Goal: Task Accomplishment & Management: Use online tool/utility

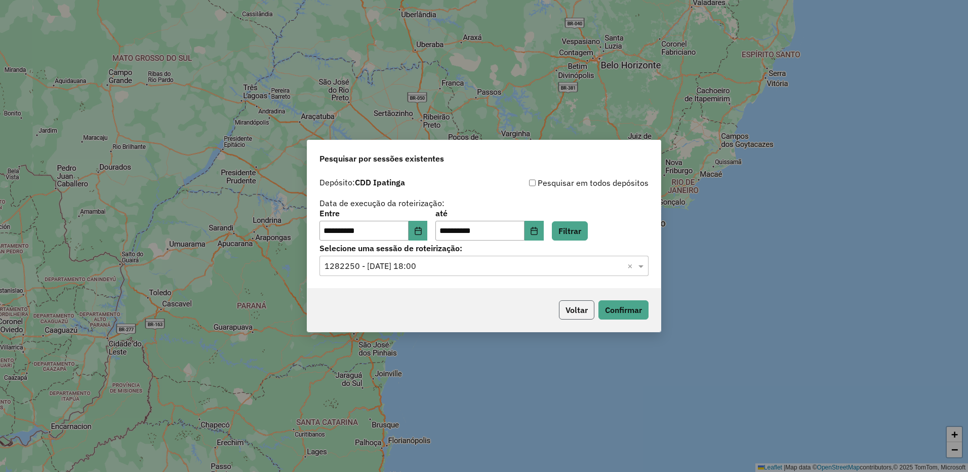
click at [583, 307] on button "Voltar" at bounding box center [576, 309] width 35 height 19
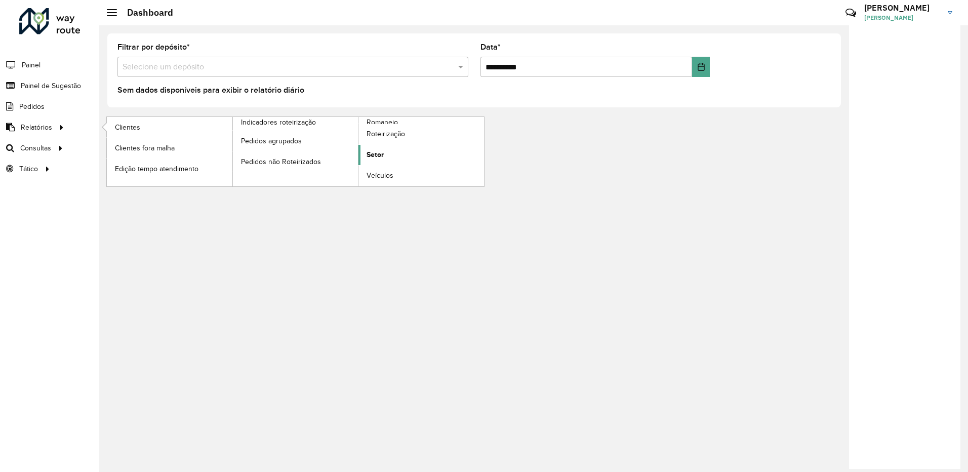
click at [393, 156] on link "Setor" at bounding box center [422, 155] width 126 height 20
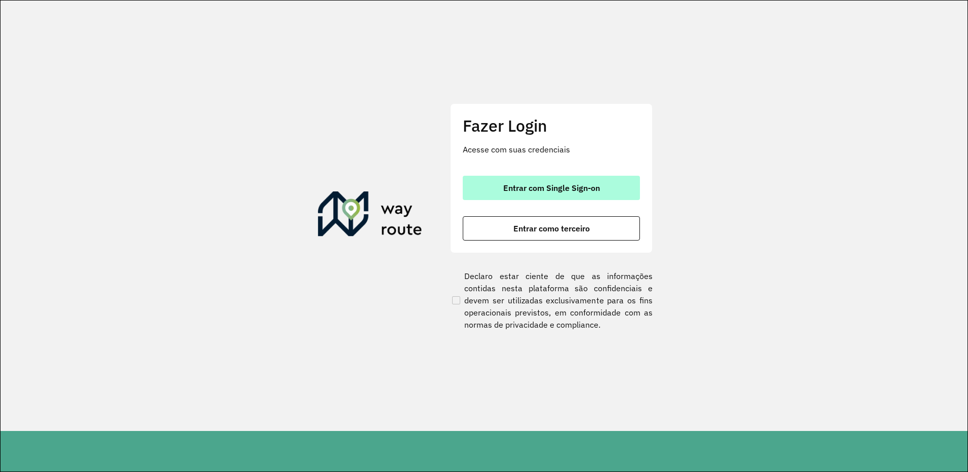
click at [523, 191] on span "Entrar com Single Sign-on" at bounding box center [551, 188] width 97 height 8
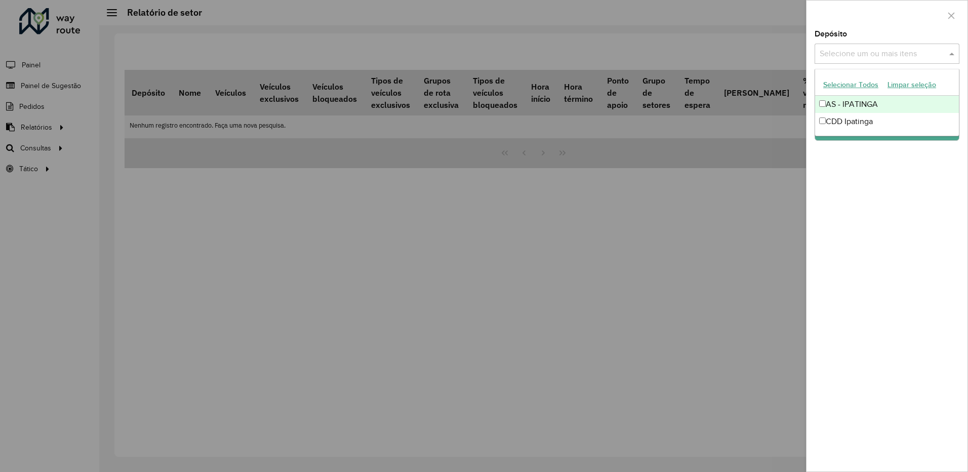
click at [876, 52] on input "text" at bounding box center [882, 54] width 130 height 12
click at [848, 124] on div "CDD Ipatinga" at bounding box center [887, 121] width 144 height 17
click at [861, 151] on div "Depósito Selecione um ou mais itens CDD Ipatinga × × Grupo de Depósito Selecion…" at bounding box center [887, 250] width 161 height 441
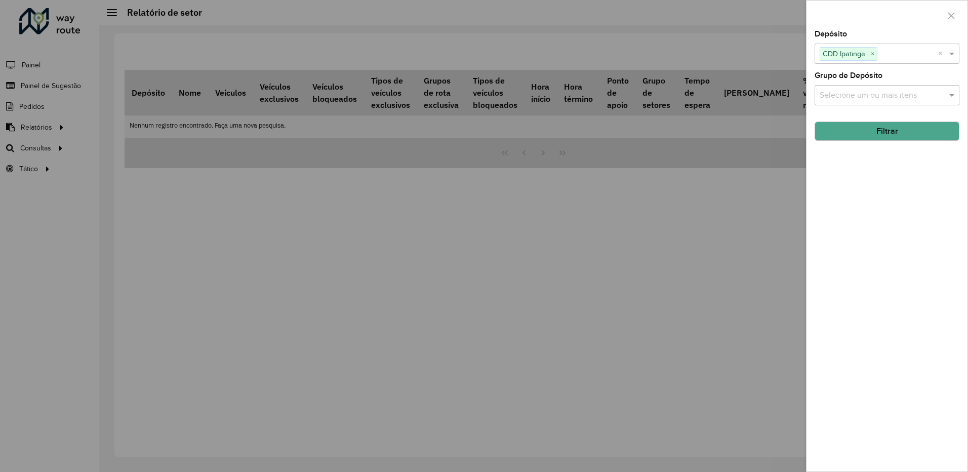
click at [865, 135] on button "Filtrar" at bounding box center [887, 131] width 145 height 19
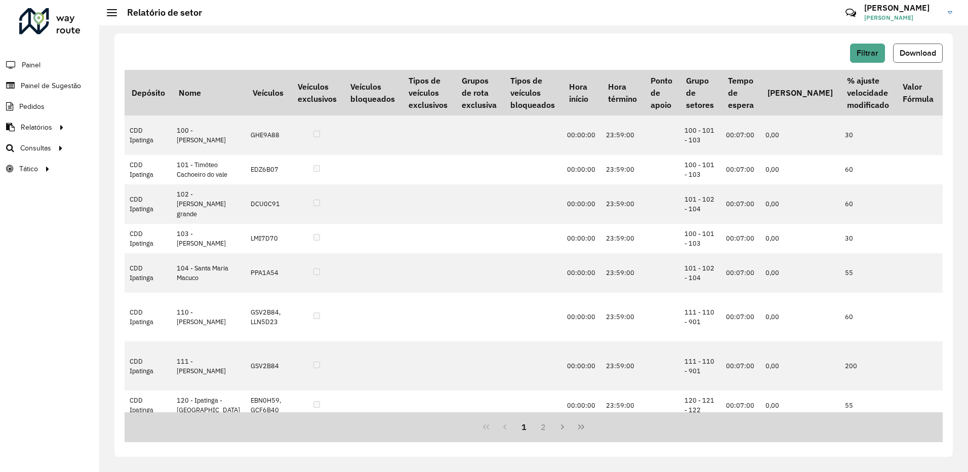
click at [912, 58] on button "Download" at bounding box center [918, 53] width 50 height 19
click at [606, 51] on div "Filtrar Download" at bounding box center [534, 53] width 818 height 19
click at [873, 60] on button "Filtrar" at bounding box center [867, 53] width 35 height 19
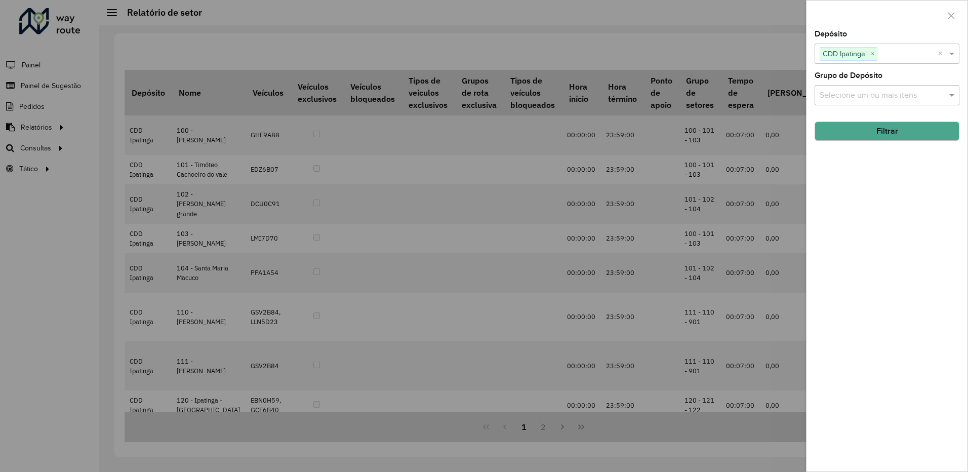
click at [874, 93] on input "text" at bounding box center [882, 96] width 130 height 12
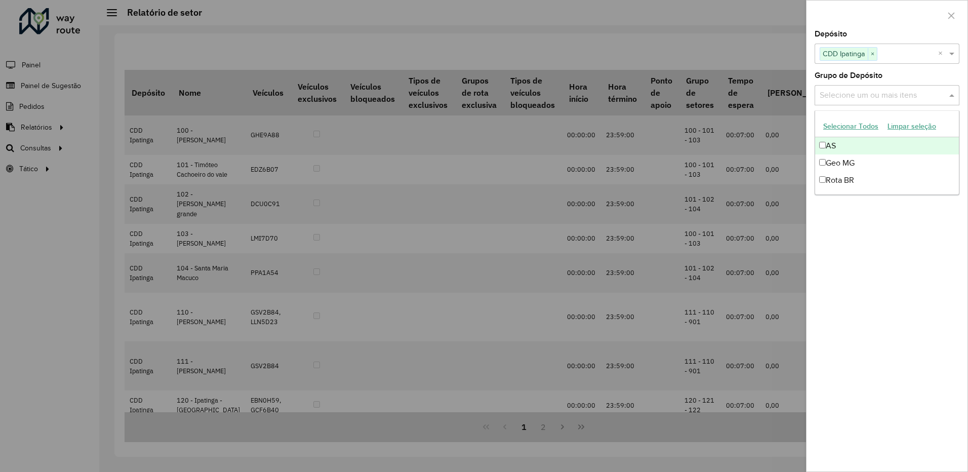
click at [874, 93] on input "text" at bounding box center [882, 96] width 130 height 12
click at [738, 51] on div at bounding box center [484, 236] width 968 height 472
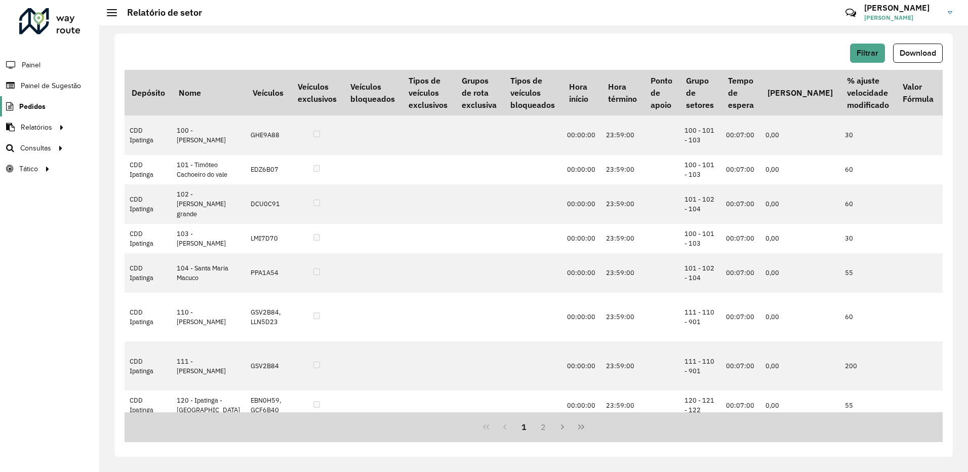
click at [44, 107] on span "Pedidos" at bounding box center [32, 106] width 26 height 11
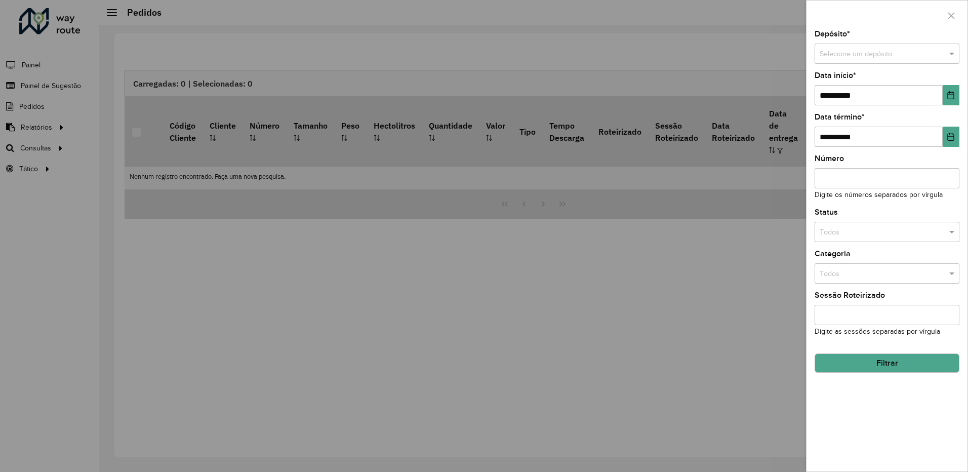
click at [893, 51] on input "text" at bounding box center [877, 54] width 114 height 11
click at [850, 101] on span "CDD Ipatinga" at bounding box center [841, 98] width 43 height 8
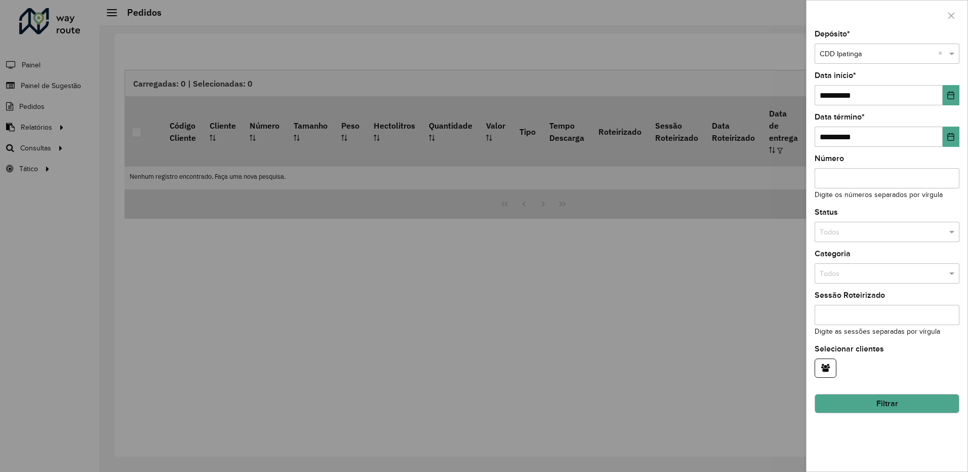
click at [850, 411] on button "Filtrar" at bounding box center [887, 403] width 145 height 19
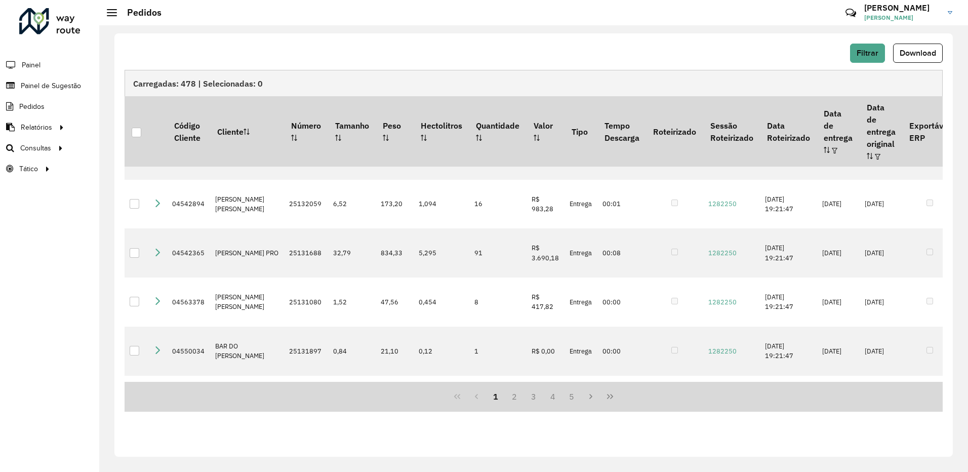
scroll to position [405, 0]
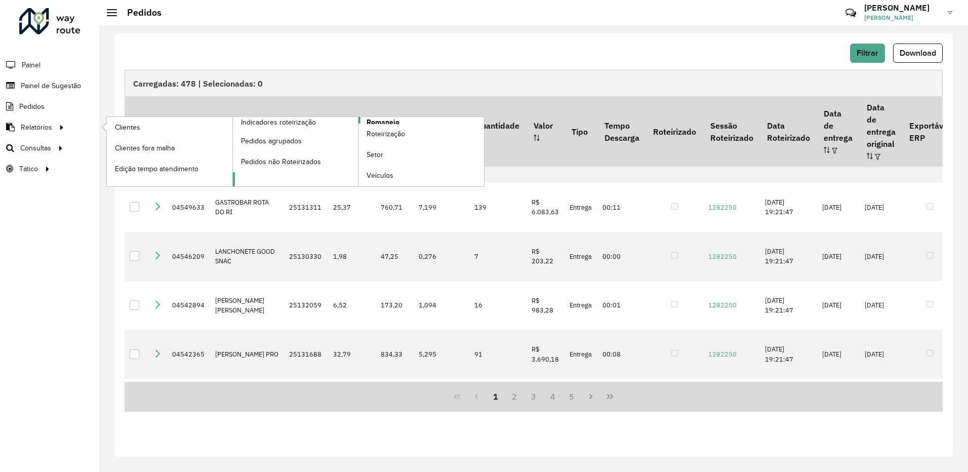
click at [374, 120] on span "Romaneio" at bounding box center [383, 122] width 33 height 11
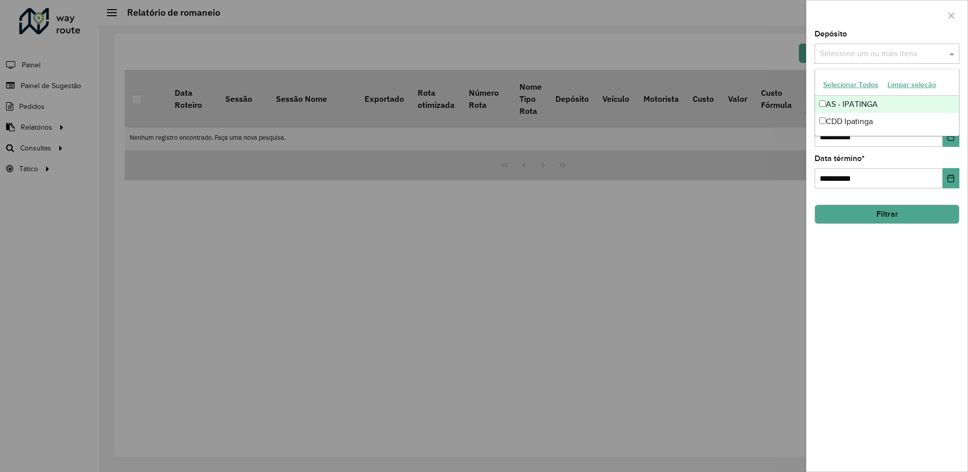
click at [839, 48] on input "text" at bounding box center [882, 54] width 130 height 12
click at [842, 118] on div "CDD Ipatinga" at bounding box center [887, 121] width 144 height 17
click at [888, 233] on div "**********" at bounding box center [887, 250] width 161 height 441
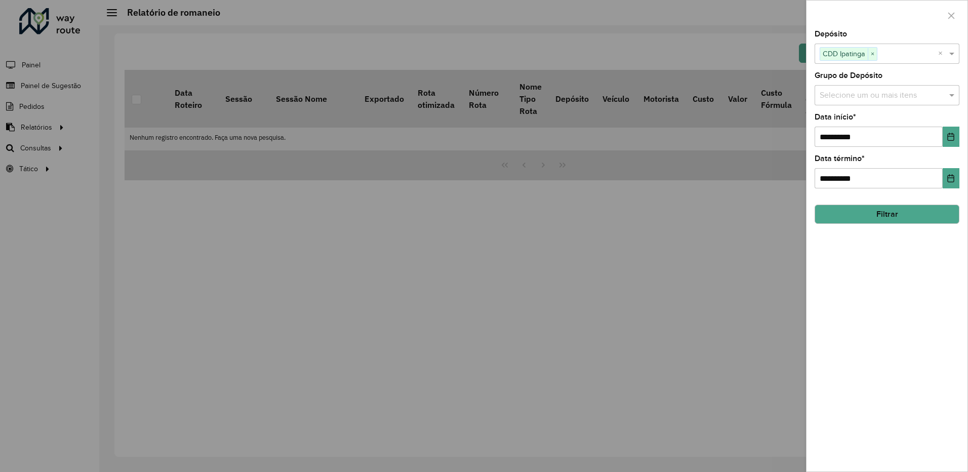
click at [881, 217] on button "Filtrar" at bounding box center [887, 214] width 145 height 19
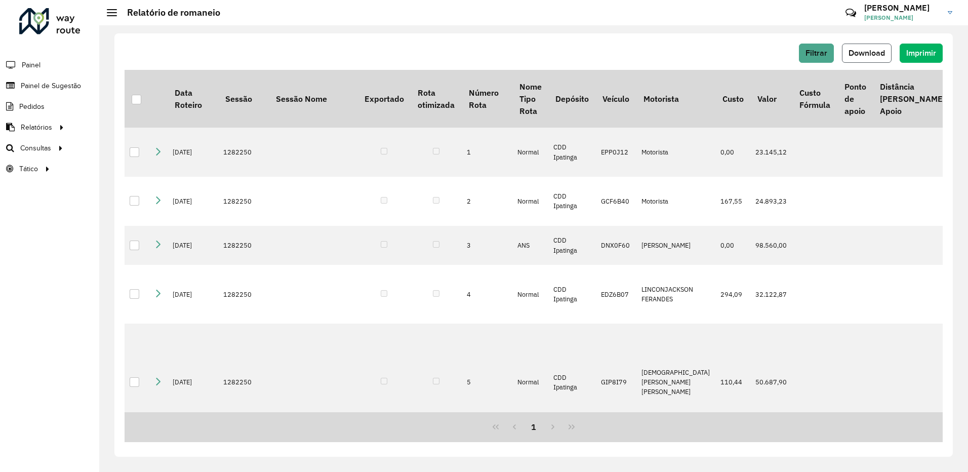
click at [866, 55] on span "Download" at bounding box center [867, 53] width 36 height 9
click at [124, 150] on span "Roteirização" at bounding box center [135, 148] width 41 height 11
click at [122, 146] on span "Roteirização" at bounding box center [135, 148] width 41 height 11
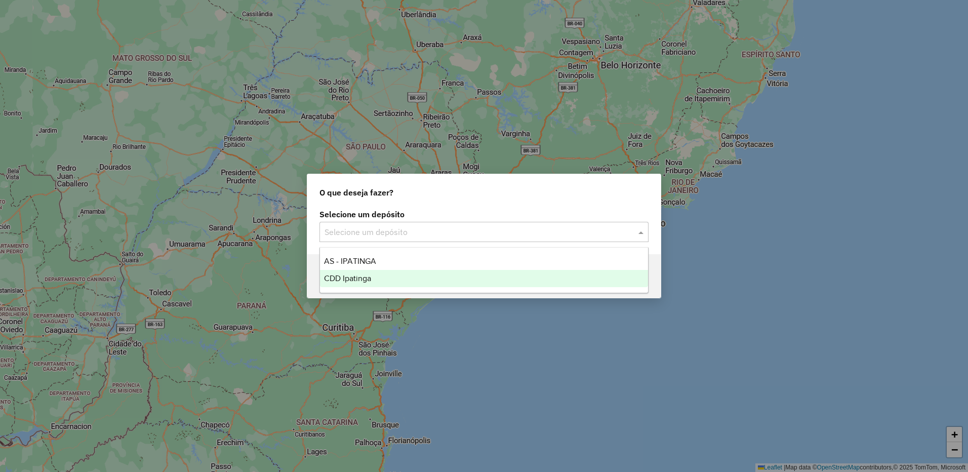
click at [377, 279] on div "CDD Ipatinga" at bounding box center [484, 278] width 328 height 17
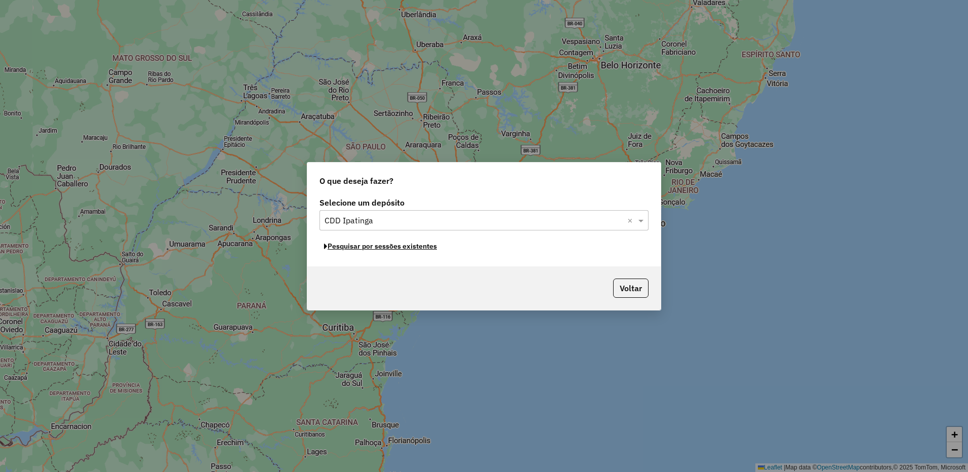
click at [403, 247] on button "Pesquisar por sessões existentes" at bounding box center [381, 247] width 122 height 16
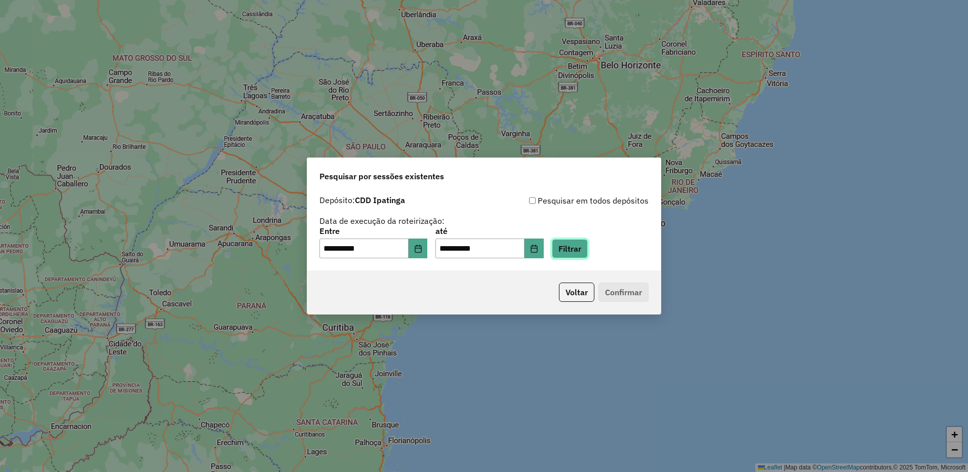
click at [583, 252] on button "Filtrar" at bounding box center [570, 248] width 36 height 19
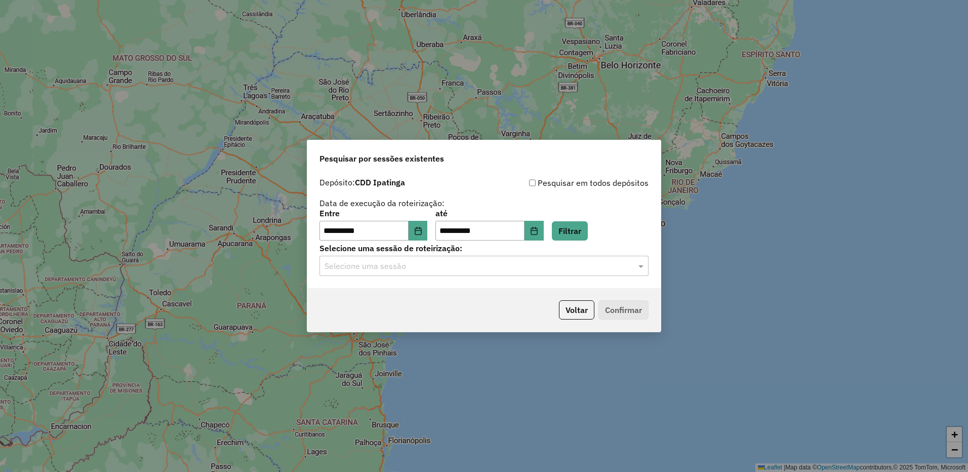
click at [477, 265] on input "text" at bounding box center [474, 266] width 299 height 12
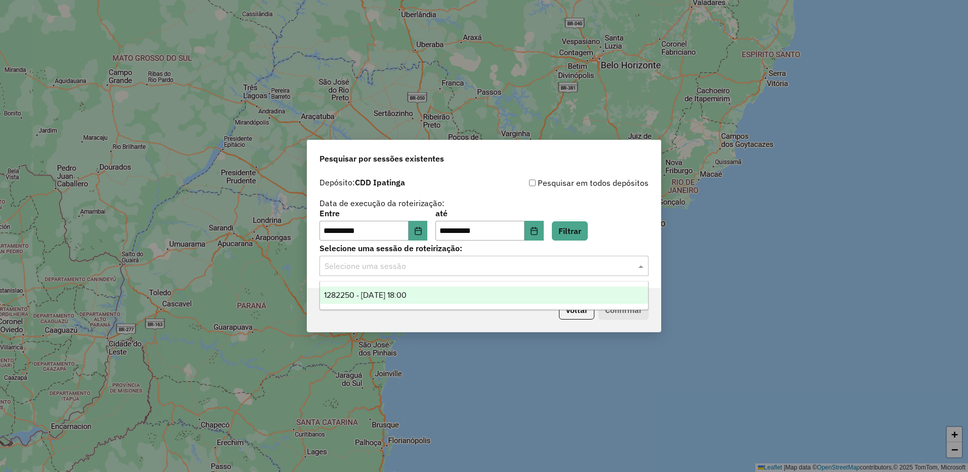
click at [430, 292] on div "1282250 - [DATE] 18:00" at bounding box center [484, 295] width 328 height 17
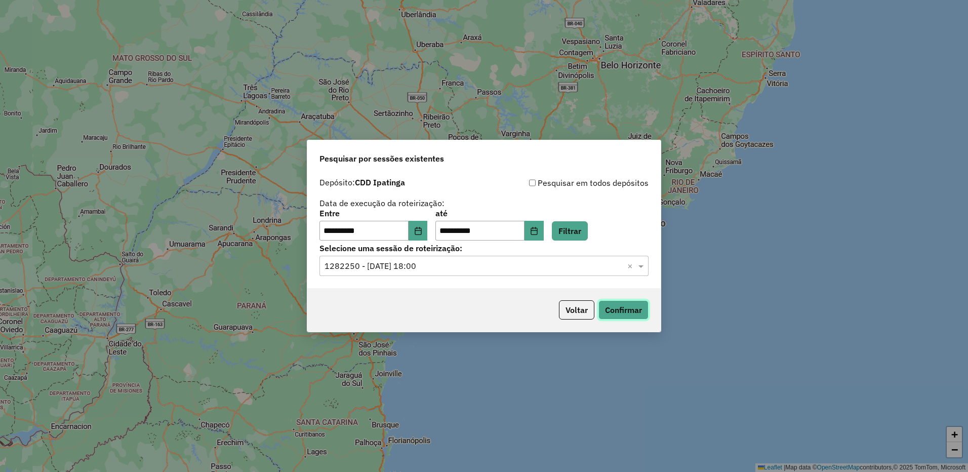
click at [616, 311] on button "Confirmar" at bounding box center [624, 309] width 50 height 19
click at [422, 232] on icon "Choose Date" at bounding box center [418, 231] width 8 height 8
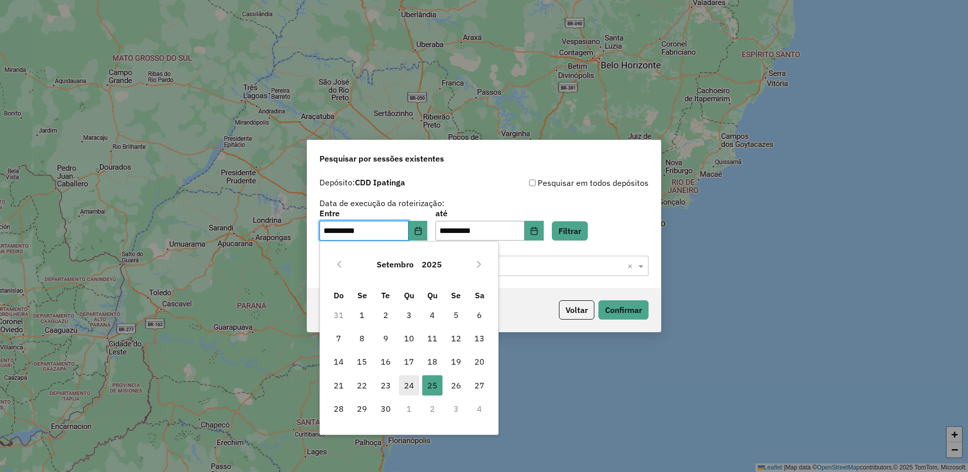
click at [405, 385] on span "24" at bounding box center [409, 385] width 20 height 20
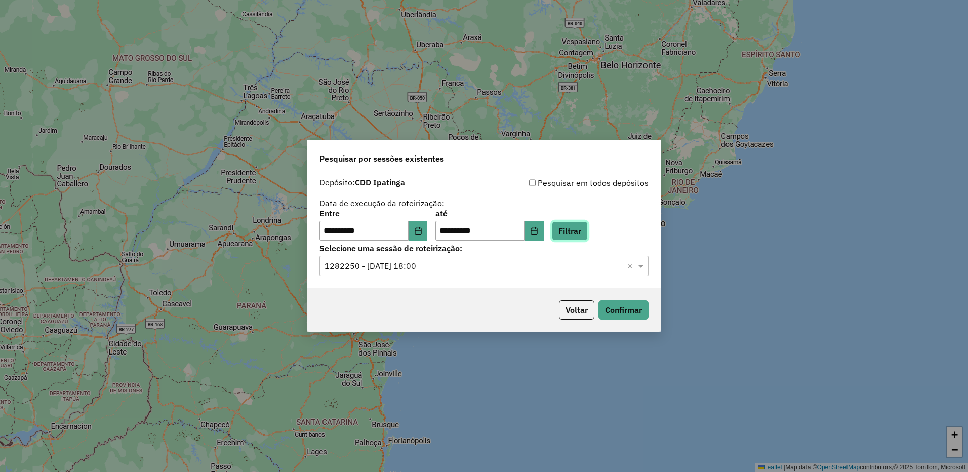
click at [586, 233] on button "Filtrar" at bounding box center [570, 230] width 36 height 19
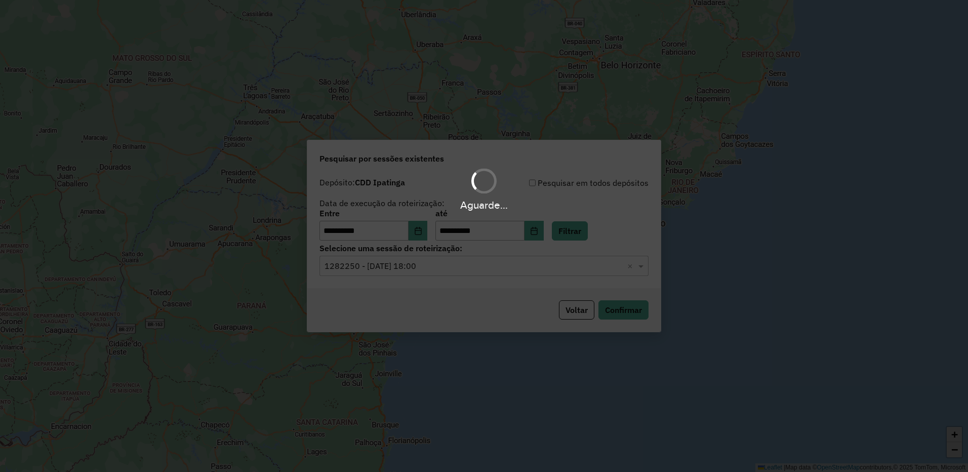
click at [530, 261] on hb-app "**********" at bounding box center [484, 236] width 968 height 472
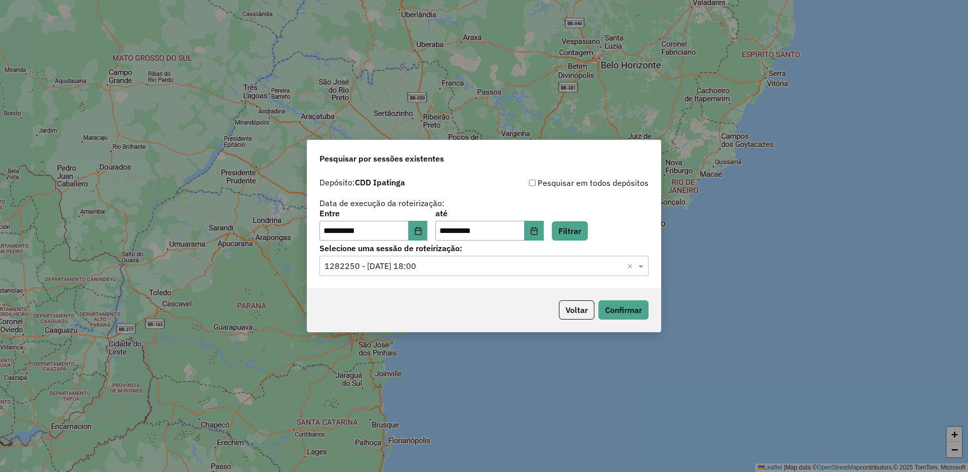
click at [525, 264] on input "text" at bounding box center [474, 266] width 299 height 12
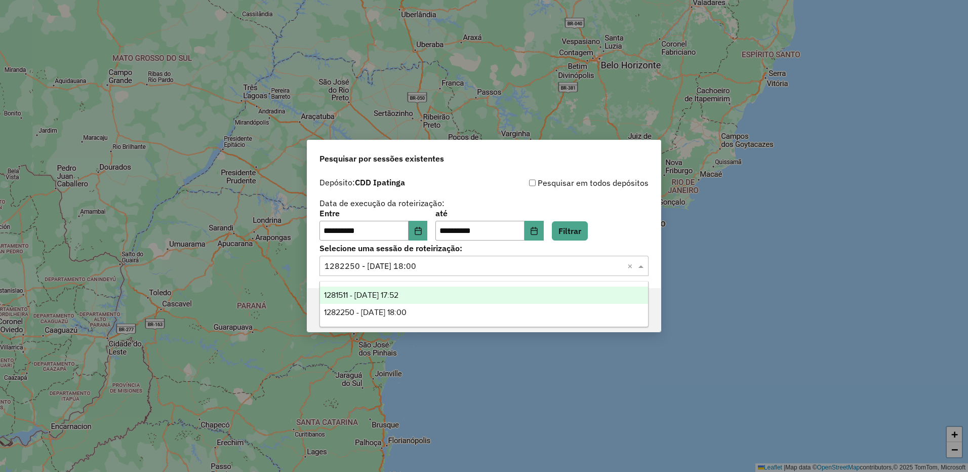
click at [487, 297] on div "1281511 - 24/09/2025 17:52" at bounding box center [484, 295] width 328 height 17
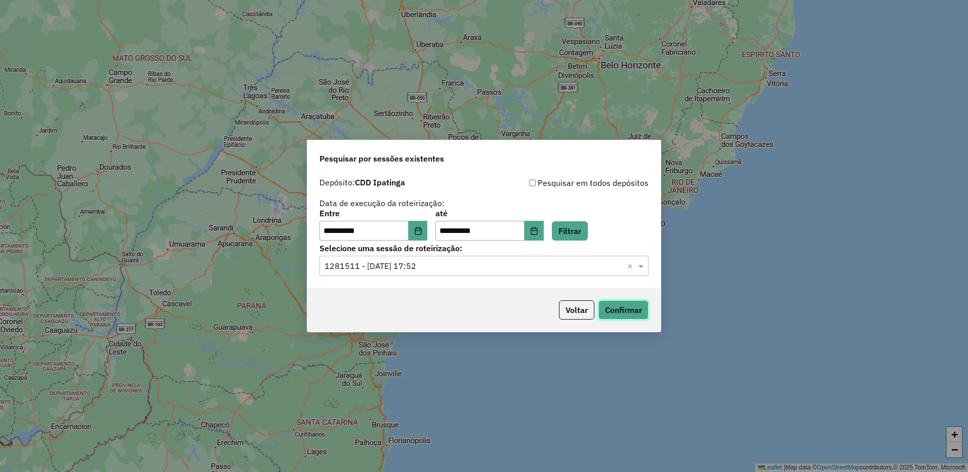
click at [617, 311] on button "Confirmar" at bounding box center [624, 309] width 50 height 19
click at [422, 227] on icon "Choose Date" at bounding box center [418, 231] width 8 height 8
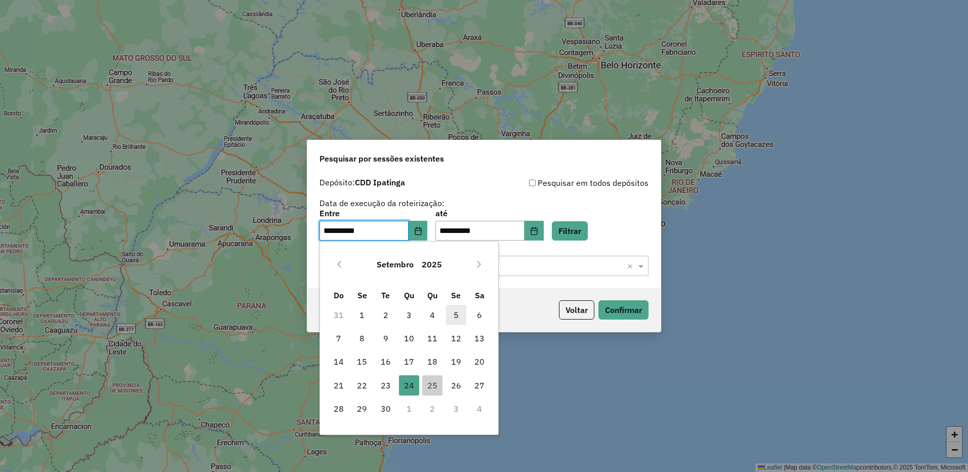
click at [455, 316] on span "5" at bounding box center [456, 315] width 20 height 20
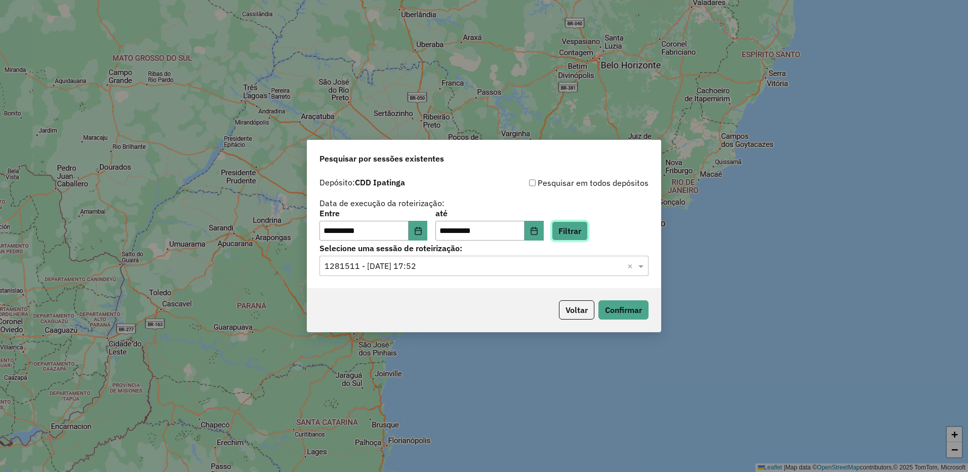
click at [587, 238] on button "Filtrar" at bounding box center [570, 230] width 36 height 19
click at [473, 267] on input "text" at bounding box center [474, 266] width 299 height 12
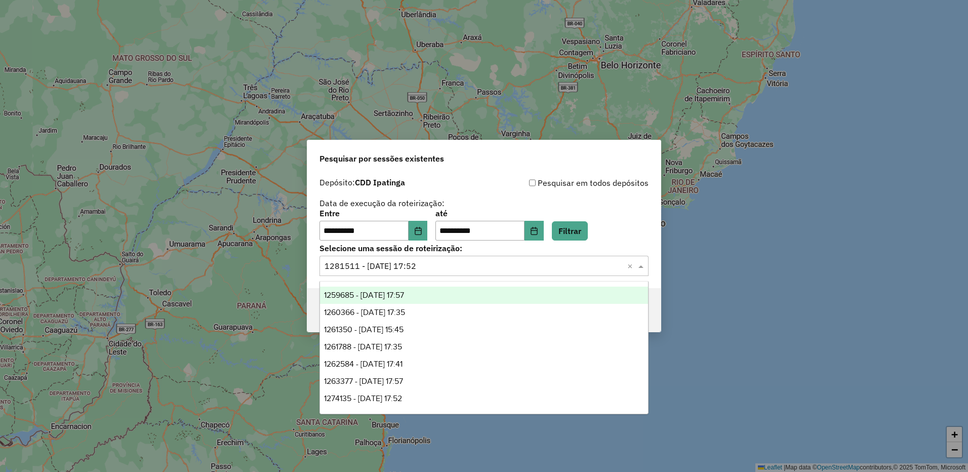
click at [416, 302] on div "1259685 - 05/09/2025 17:57" at bounding box center [484, 295] width 328 height 17
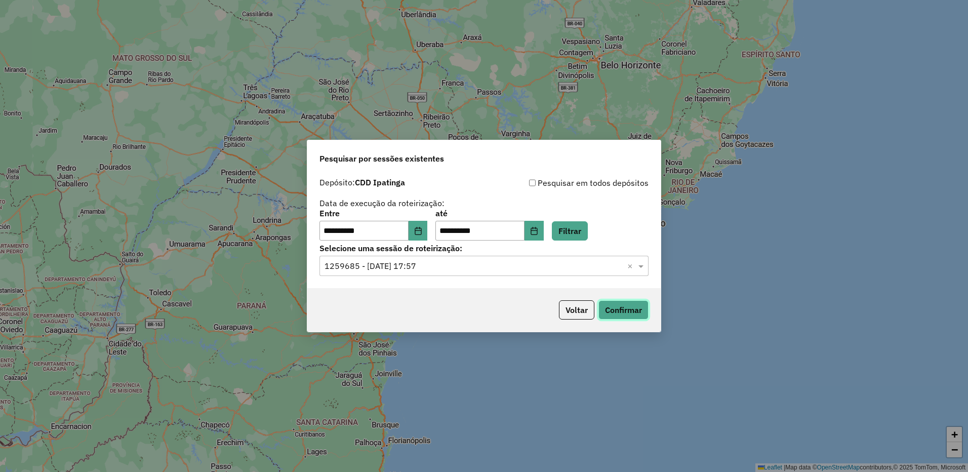
click at [619, 314] on button "Confirmar" at bounding box center [624, 309] width 50 height 19
click at [417, 226] on button "Choose Date" at bounding box center [418, 231] width 19 height 20
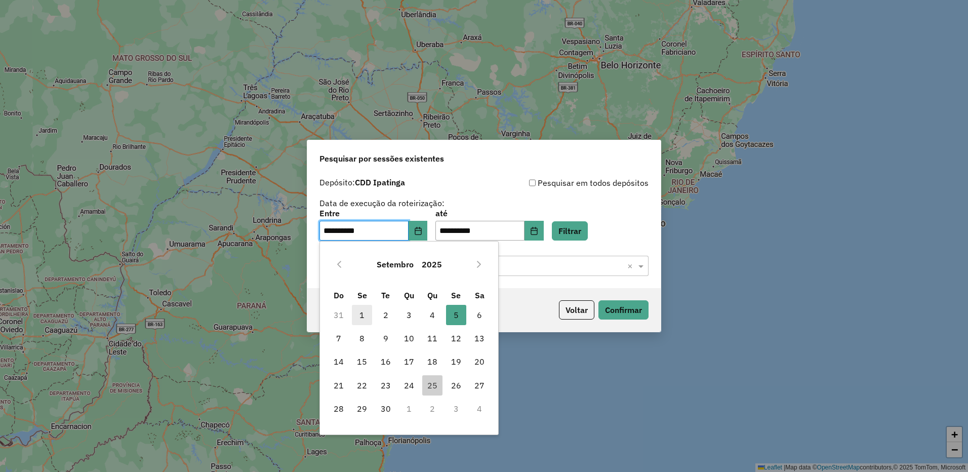
click at [358, 317] on span "1" at bounding box center [362, 315] width 20 height 20
type input "**********"
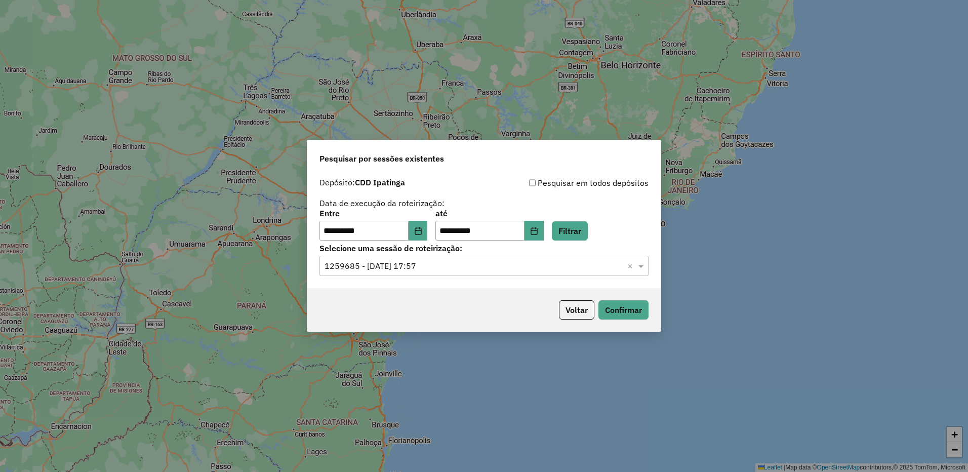
click at [593, 211] on div "**********" at bounding box center [484, 225] width 329 height 31
click at [586, 226] on button "Filtrar" at bounding box center [570, 230] width 36 height 19
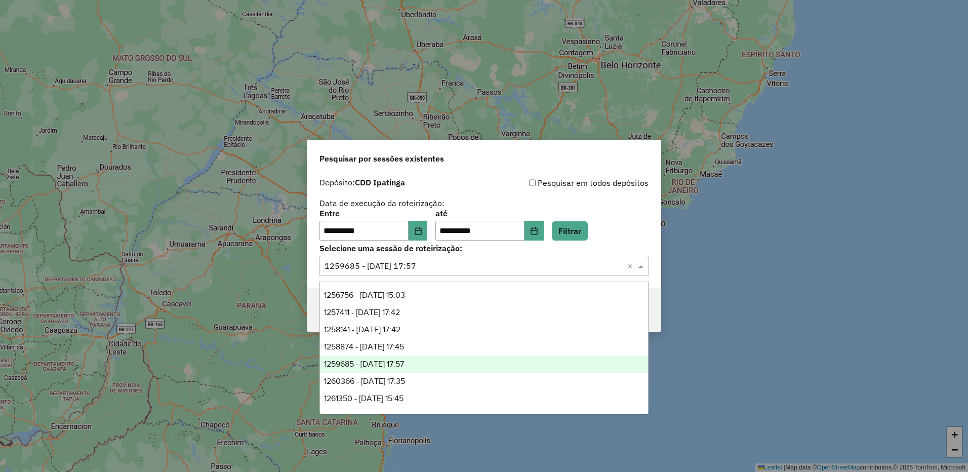
click at [528, 261] on input "text" at bounding box center [474, 266] width 299 height 12
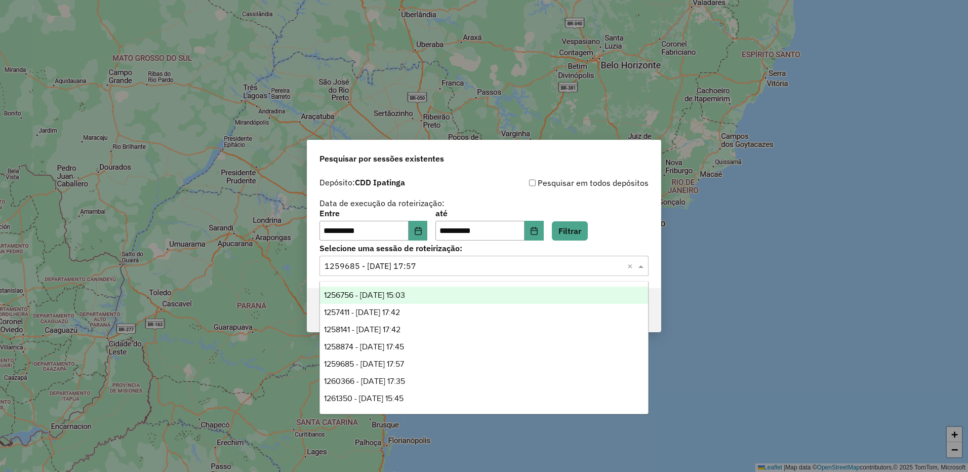
click at [573, 292] on div "1256756 - 01/09/2025 15:03" at bounding box center [484, 295] width 328 height 17
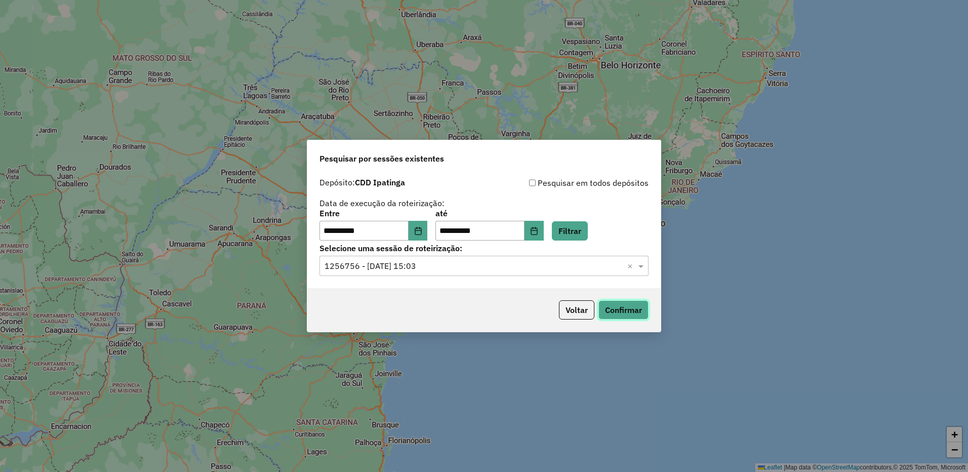
click at [618, 308] on button "Confirmar" at bounding box center [624, 309] width 50 height 19
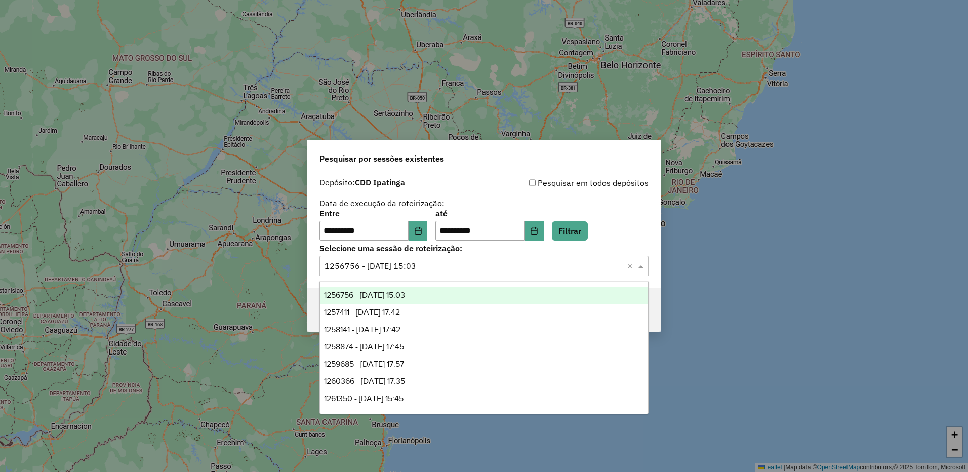
click at [489, 266] on input "text" at bounding box center [474, 266] width 299 height 12
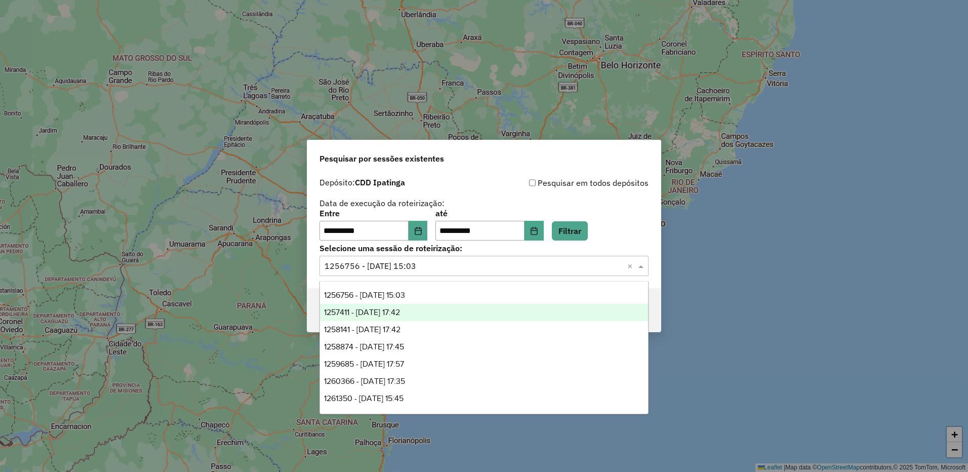
click at [429, 312] on div "1257411 - 02/09/2025 17:42" at bounding box center [484, 312] width 328 height 17
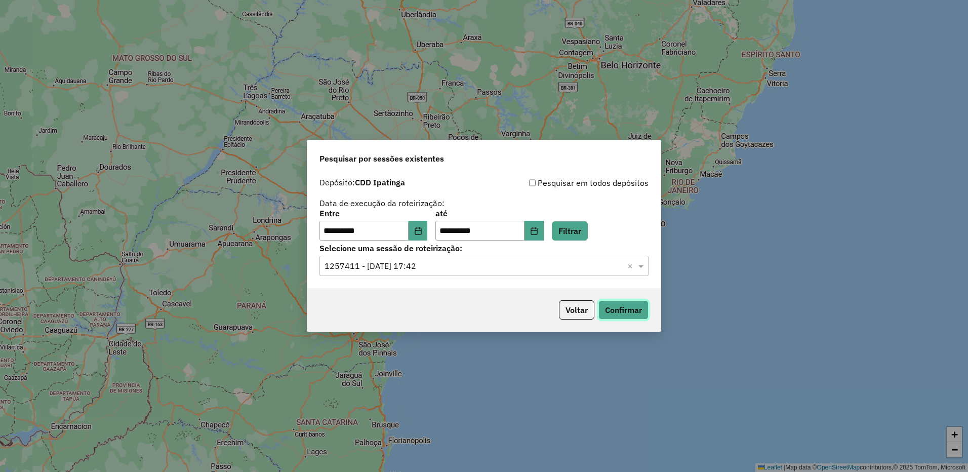
click at [641, 314] on button "Confirmar" at bounding box center [624, 309] width 50 height 19
click at [503, 263] on input "text" at bounding box center [474, 266] width 299 height 12
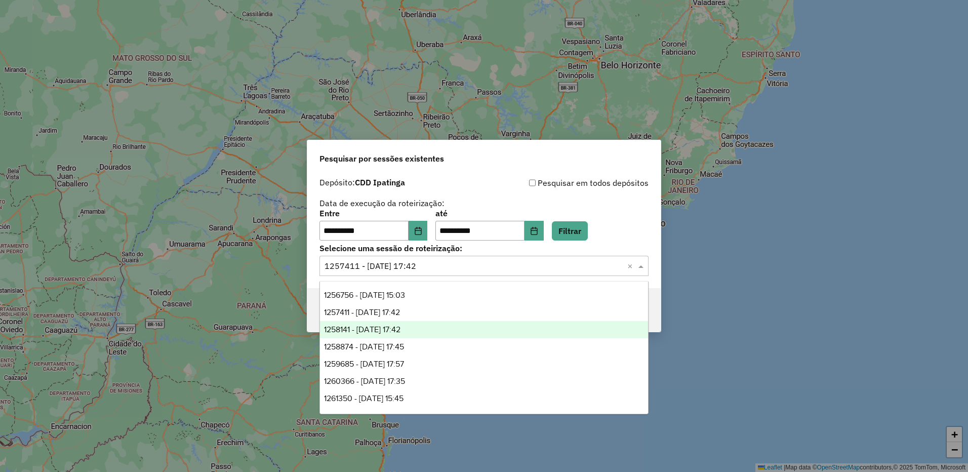
click at [401, 330] on span "1258141 - 03/09/2025 17:42" at bounding box center [362, 329] width 76 height 9
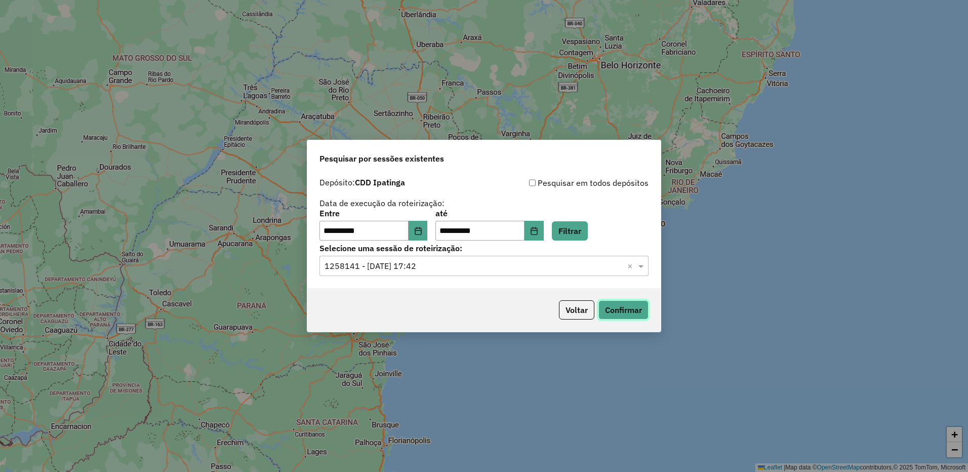
click at [623, 310] on button "Confirmar" at bounding box center [624, 309] width 50 height 19
click at [431, 266] on input "text" at bounding box center [474, 266] width 299 height 12
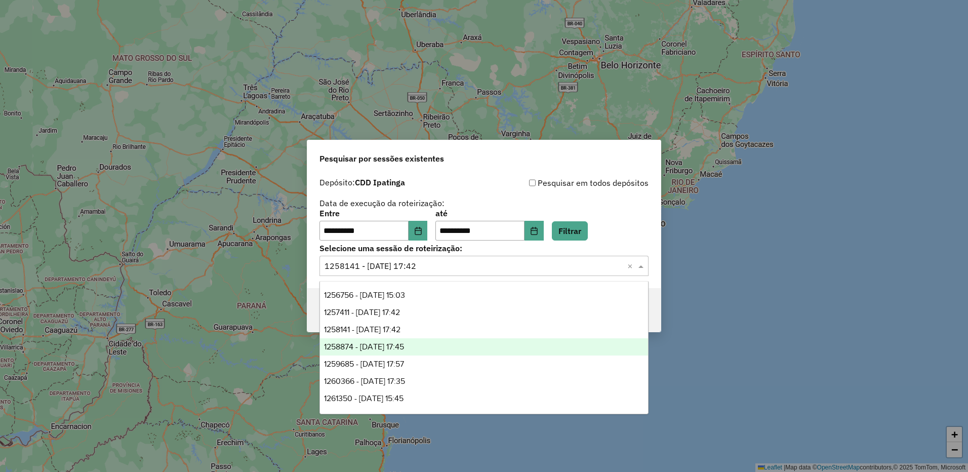
click at [393, 344] on span "1258874 - 04/09/2025 17:45" at bounding box center [364, 346] width 80 height 9
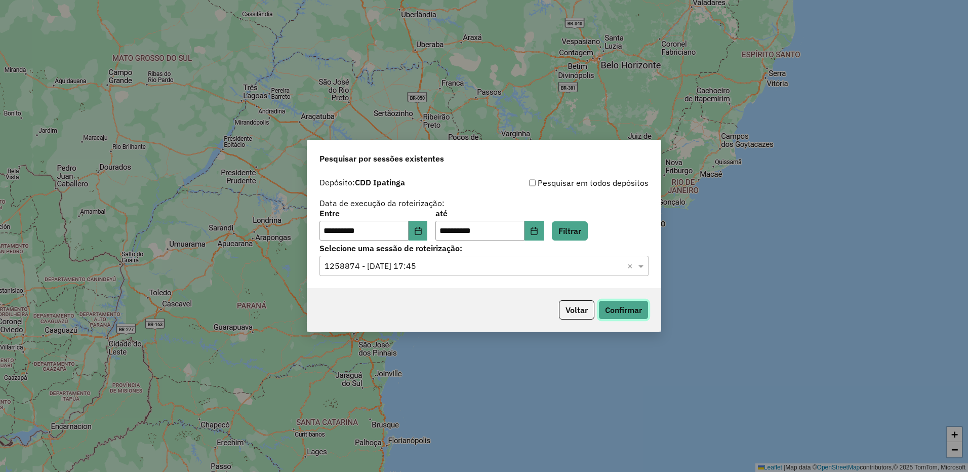
click at [626, 308] on button "Confirmar" at bounding box center [624, 309] width 50 height 19
click at [430, 259] on div "Selecione uma sessão × 1258874 - 04/09/2025 17:45 ×" at bounding box center [484, 266] width 329 height 20
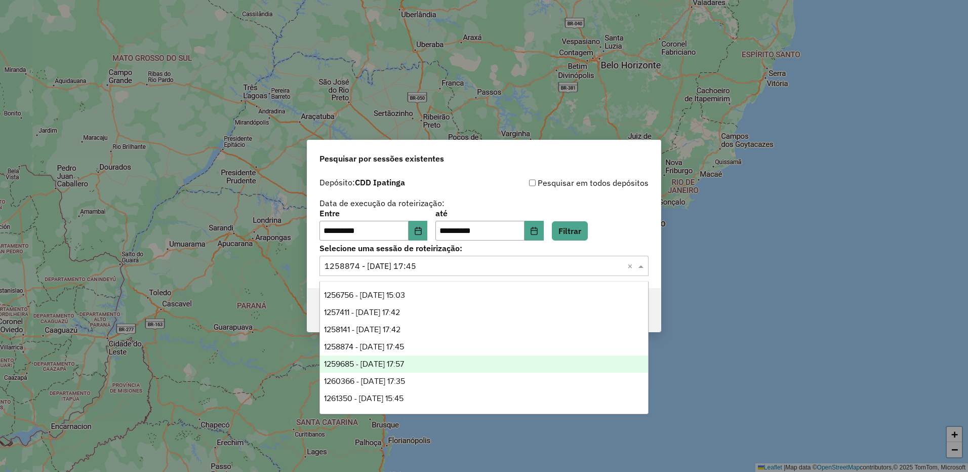
click at [386, 359] on div "1259685 - 05/09/2025 17:57" at bounding box center [484, 364] width 328 height 17
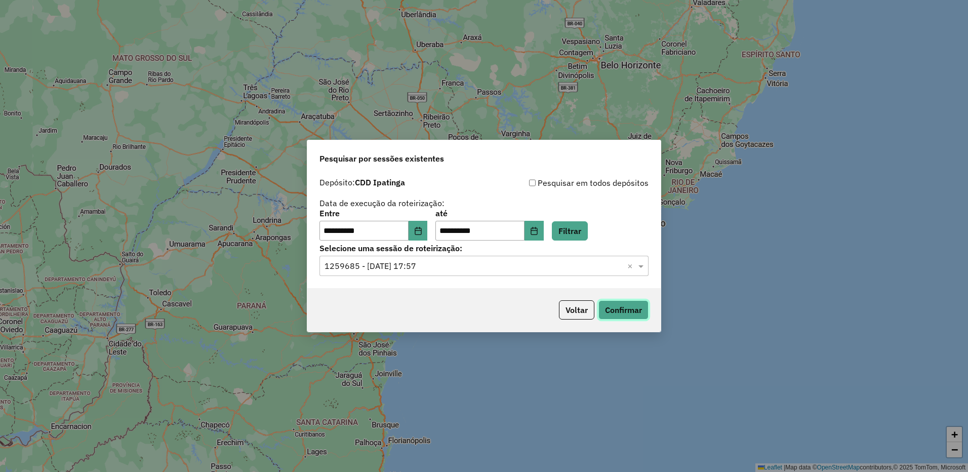
click at [631, 310] on button "Confirmar" at bounding box center [624, 309] width 50 height 19
click at [576, 304] on button "Voltar" at bounding box center [576, 309] width 35 height 19
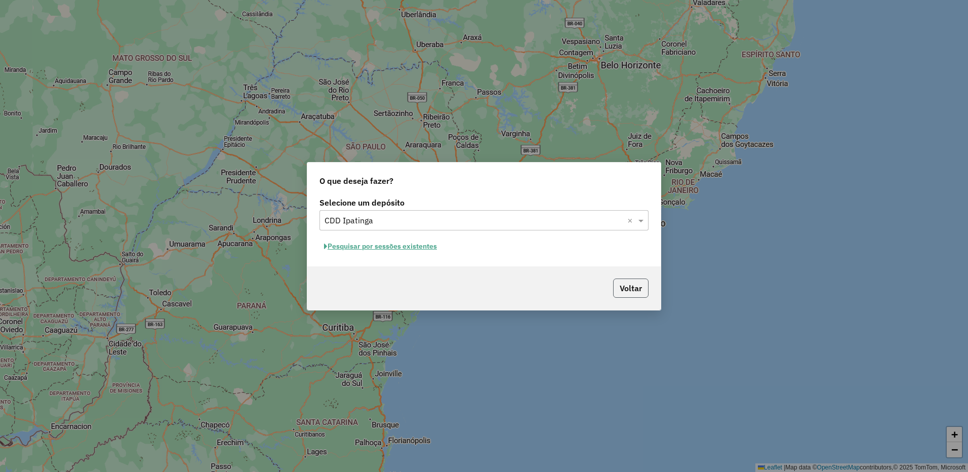
click at [641, 288] on button "Voltar" at bounding box center [630, 288] width 35 height 19
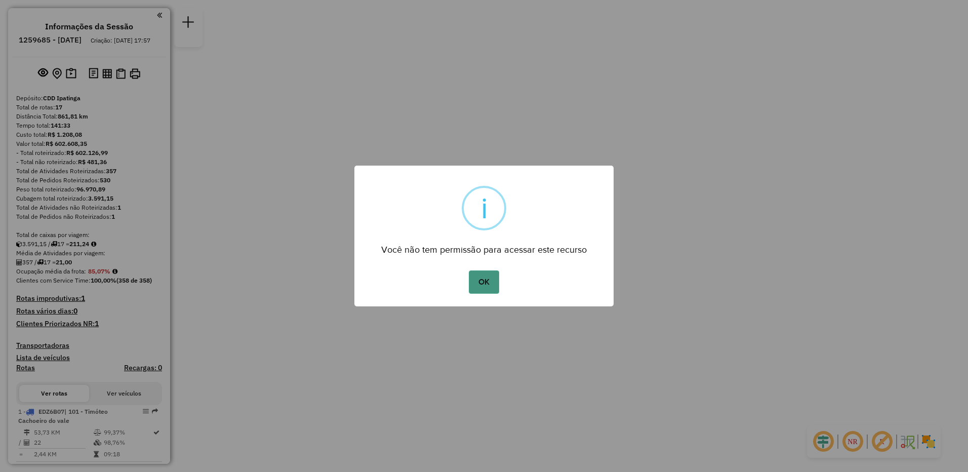
click at [488, 280] on button "OK" at bounding box center [484, 281] width 30 height 23
click at [491, 283] on button "OK" at bounding box center [484, 281] width 30 height 23
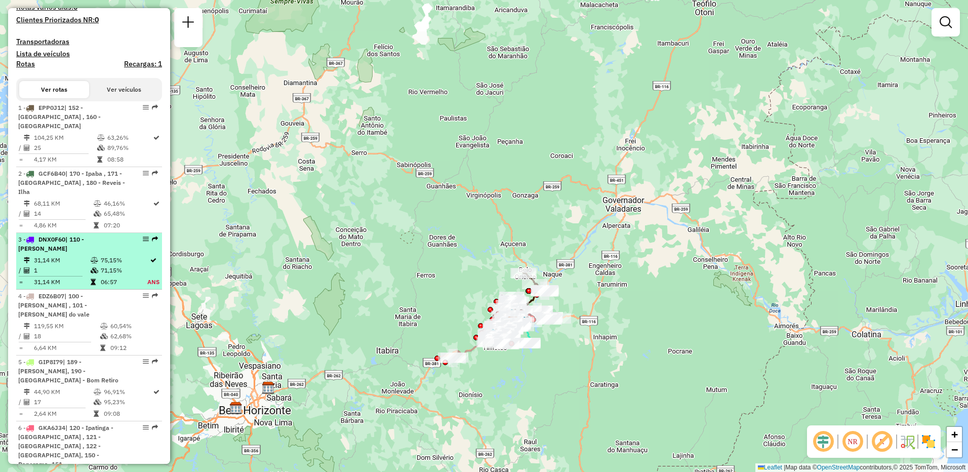
scroll to position [355, 0]
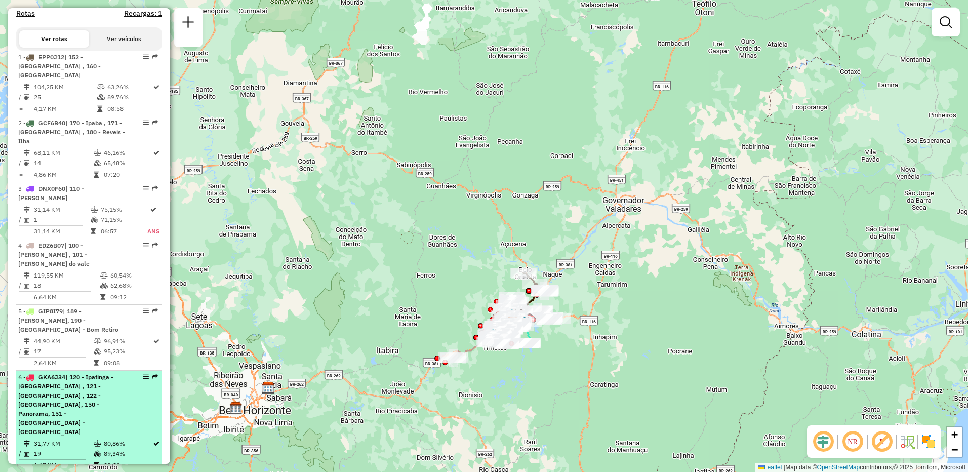
select select "**********"
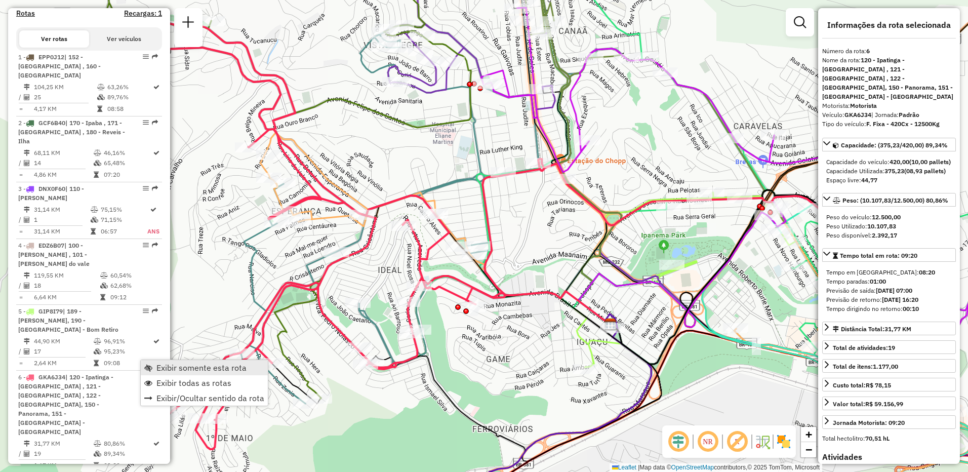
click at [166, 364] on span "Exibir somente esta rota" at bounding box center [202, 368] width 90 height 8
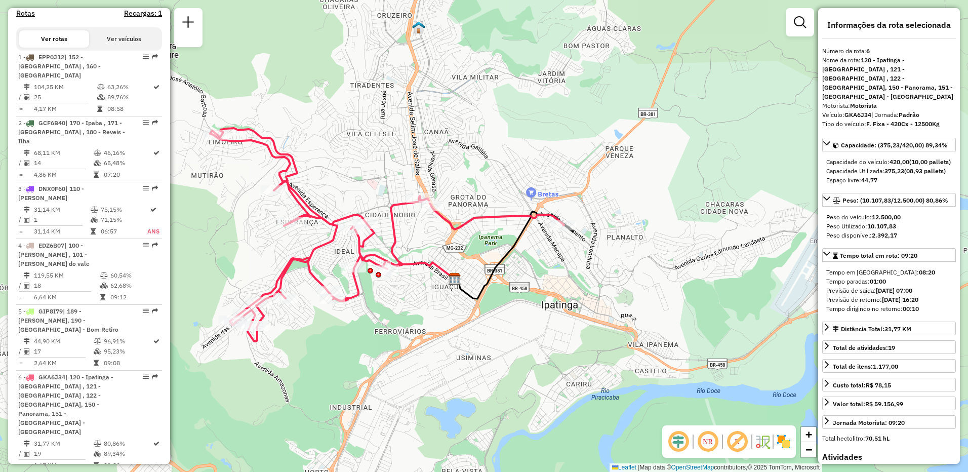
drag, startPoint x: 732, startPoint y: 353, endPoint x: 610, endPoint y: 302, distance: 132.4
click at [610, 302] on div "Janela de atendimento Grade de atendimento Capacidade Transportadoras Veículos …" at bounding box center [484, 236] width 968 height 472
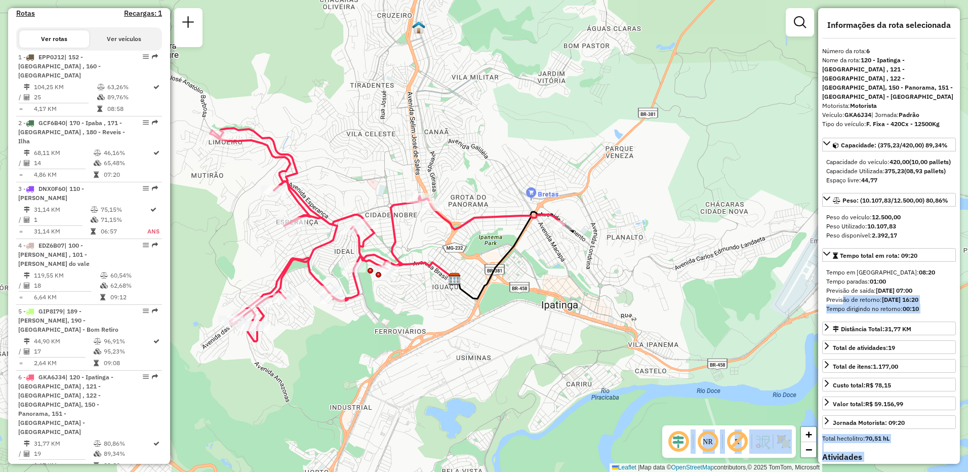
drag, startPoint x: 836, startPoint y: 313, endPoint x: 679, endPoint y: 300, distance: 157.5
click at [679, 300] on hb-router-mapa "Informações da Sessão 1282250 - 25/09/2025 Criação: 24/09/2025 18:00 Depósito: …" at bounding box center [484, 236] width 968 height 472
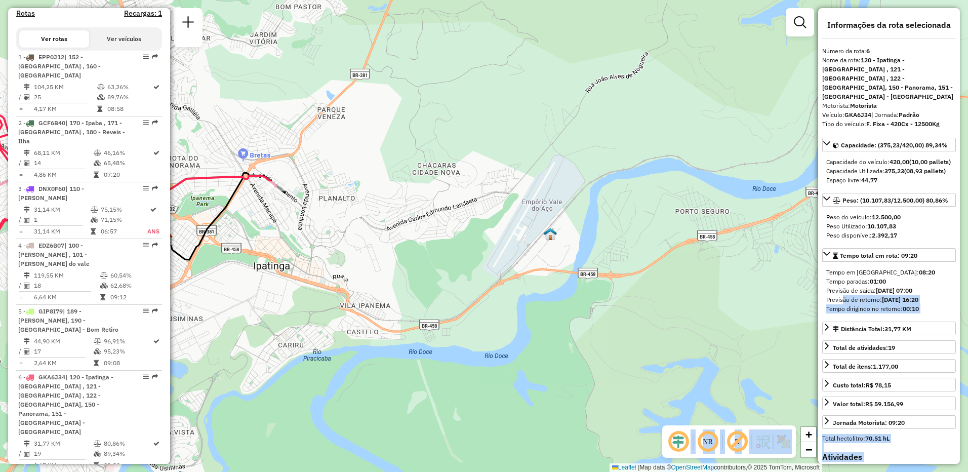
drag, startPoint x: 767, startPoint y: 269, endPoint x: 478, endPoint y: 230, distance: 291.3
click at [478, 230] on div "Janela de atendimento Grade de atendimento Capacidade Transportadoras Veículos …" at bounding box center [484, 236] width 968 height 472
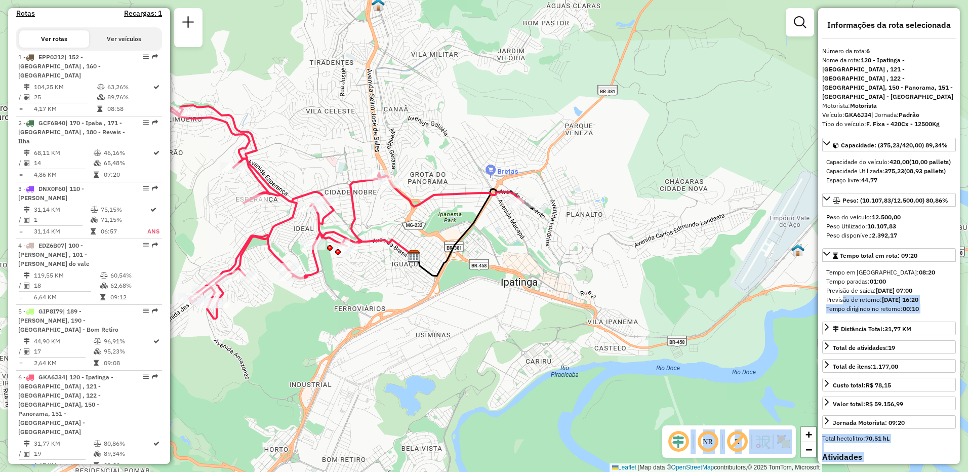
drag, startPoint x: 472, startPoint y: 242, endPoint x: 578, endPoint y: 256, distance: 107.4
click at [721, 258] on div "Janela de atendimento Grade de atendimento Capacidade Transportadoras Veículos …" at bounding box center [484, 236] width 968 height 472
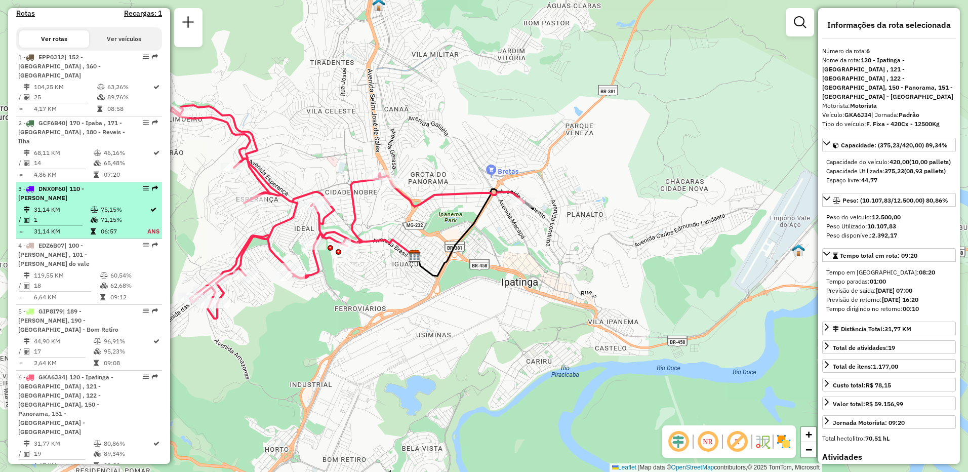
click at [137, 205] on td "75,15%" at bounding box center [123, 210] width 47 height 10
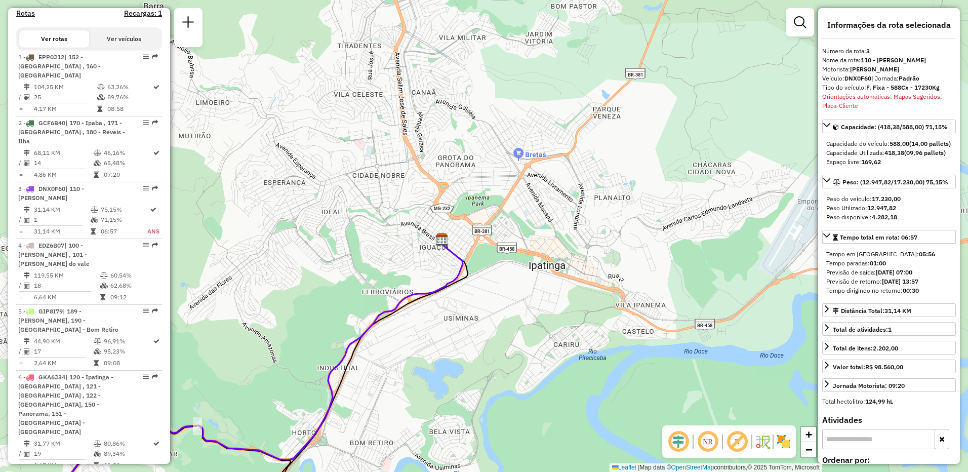
drag, startPoint x: 711, startPoint y: 209, endPoint x: 411, endPoint y: 281, distance: 308.5
click at [410, 352] on div "Janela de atendimento Grade de atendimento Capacidade Transportadoras Veículos …" at bounding box center [484, 236] width 968 height 472
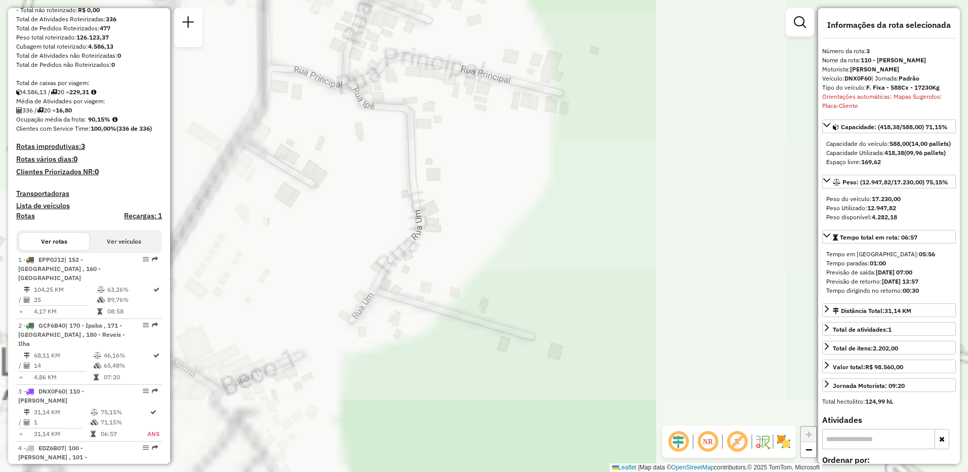
scroll to position [101, 0]
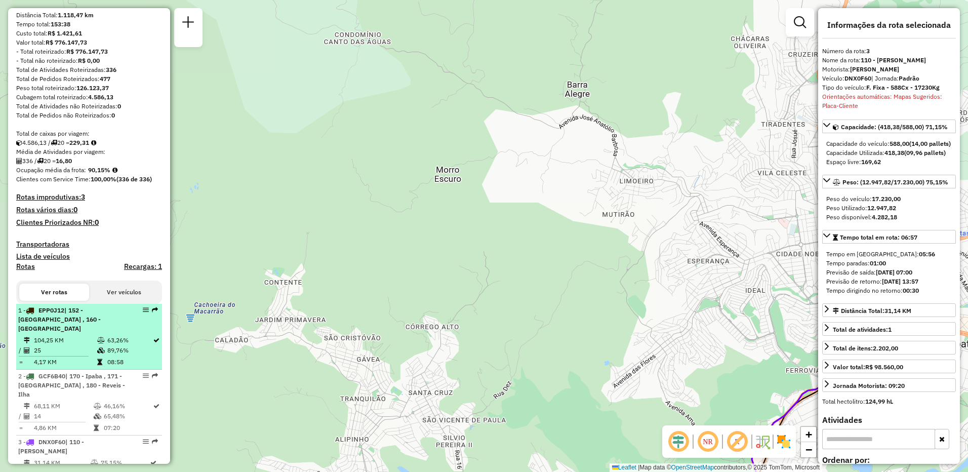
click at [66, 336] on td "104,25 KM" at bounding box center [64, 340] width 63 height 10
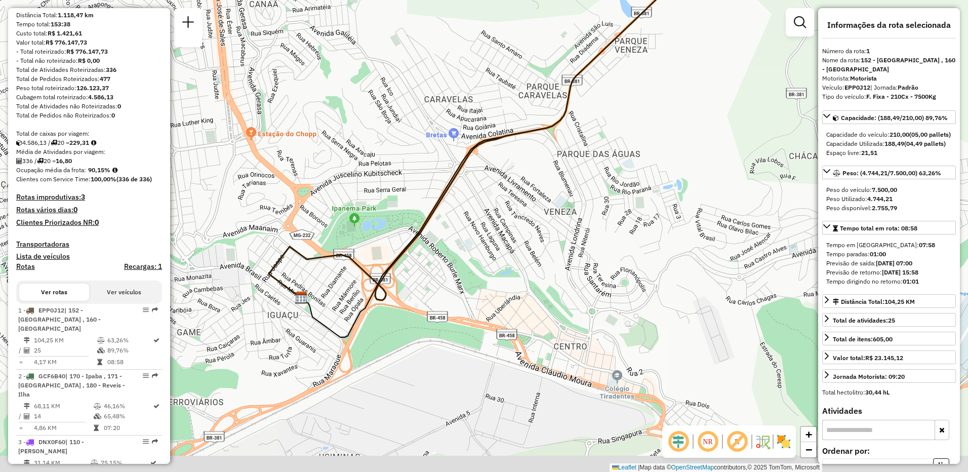
drag, startPoint x: 432, startPoint y: 356, endPoint x: 406, endPoint y: 225, distance: 133.8
click at [404, 222] on div "Janela de atendimento Grade de atendimento Capacidade Transportadoras Veículos …" at bounding box center [484, 236] width 968 height 472
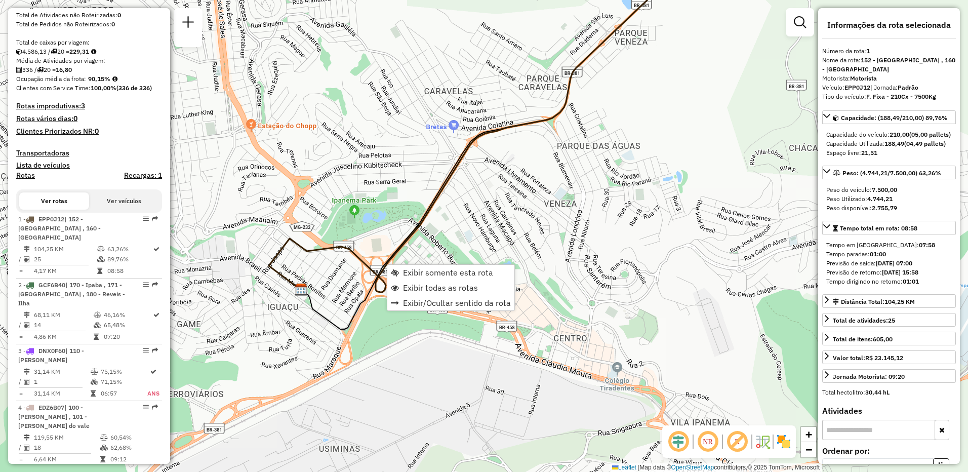
scroll to position [406, 0]
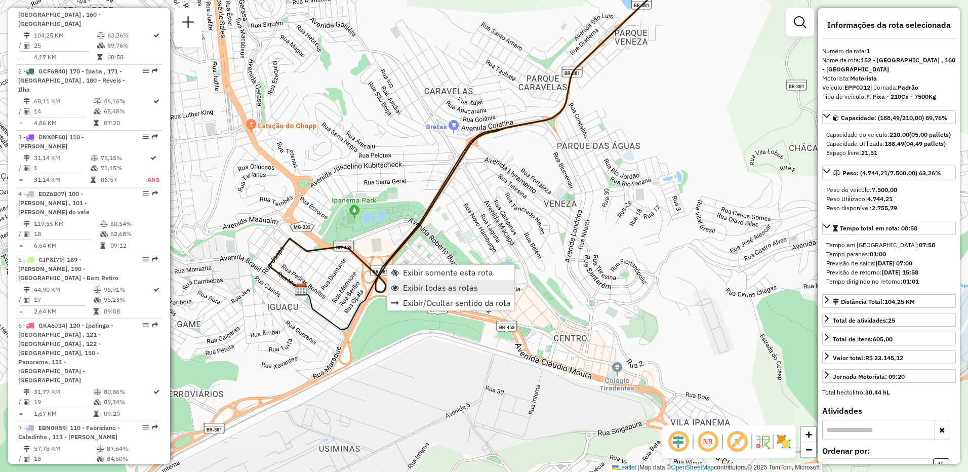
click at [415, 288] on span "Exibir todas as rotas" at bounding box center [440, 288] width 75 height 8
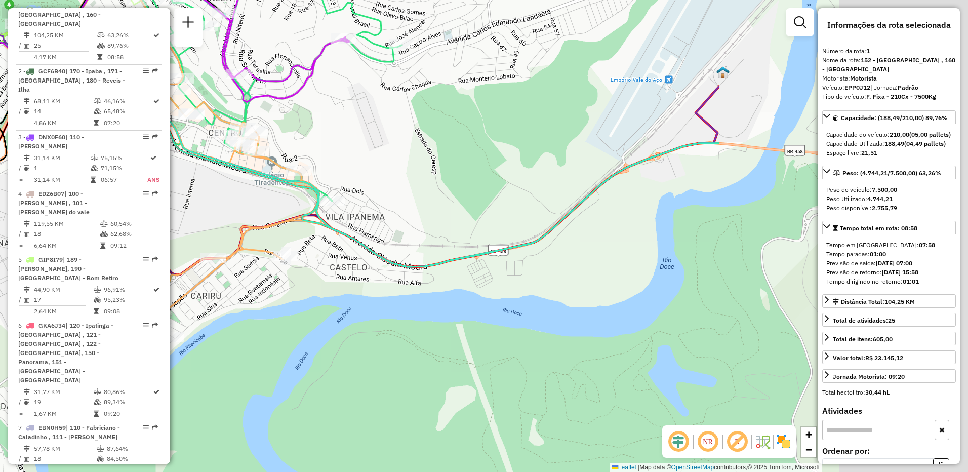
drag, startPoint x: 569, startPoint y: 226, endPoint x: 387, endPoint y: 119, distance: 211.4
click at [387, 119] on div "Janela de atendimento Grade de atendimento Capacidade Transportadoras Veículos …" at bounding box center [484, 236] width 968 height 472
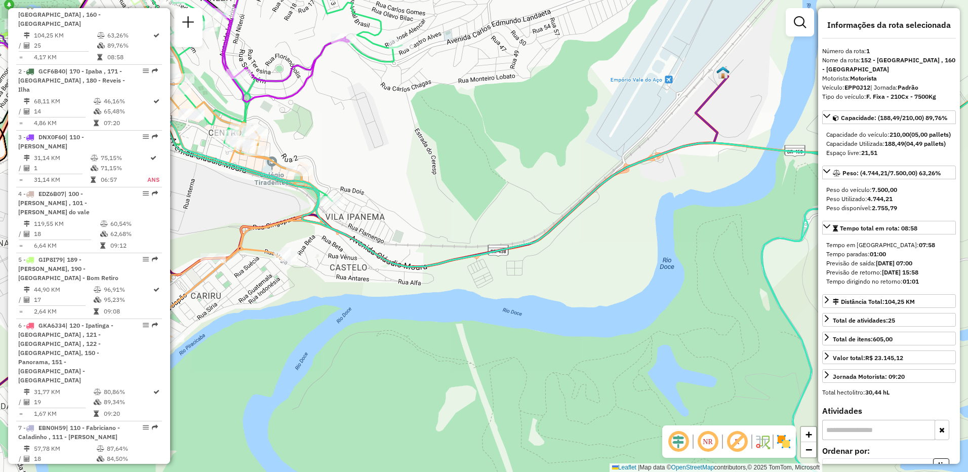
click at [714, 93] on icon at bounding box center [327, 110] width 803 height 314
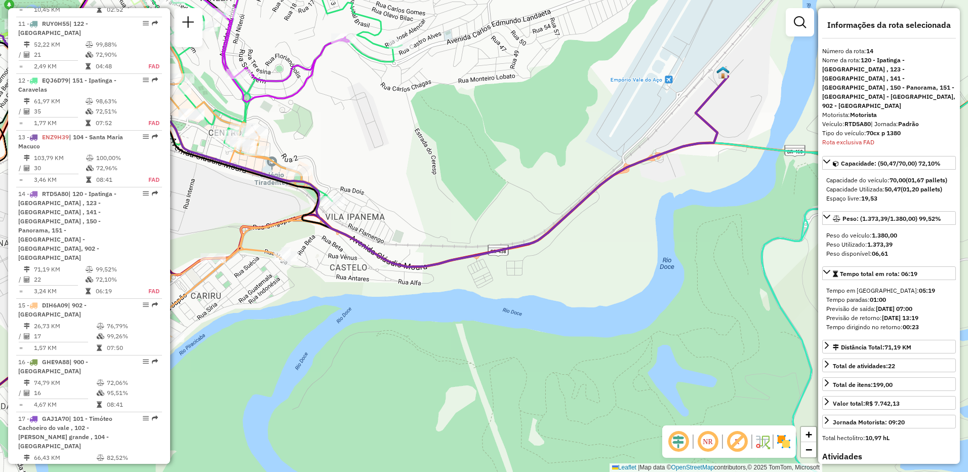
scroll to position [1171, 0]
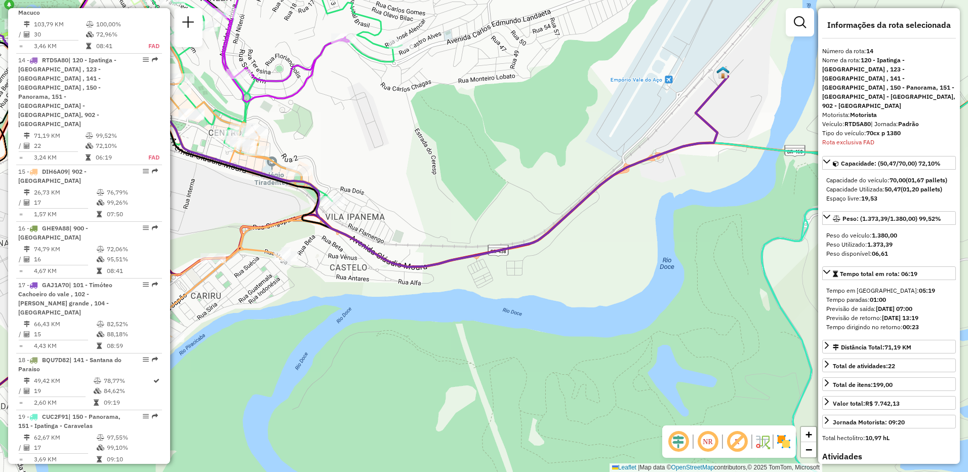
click at [714, 93] on icon at bounding box center [327, 110] width 803 height 314
click at [726, 144] on icon at bounding box center [556, 242] width 1018 height 556
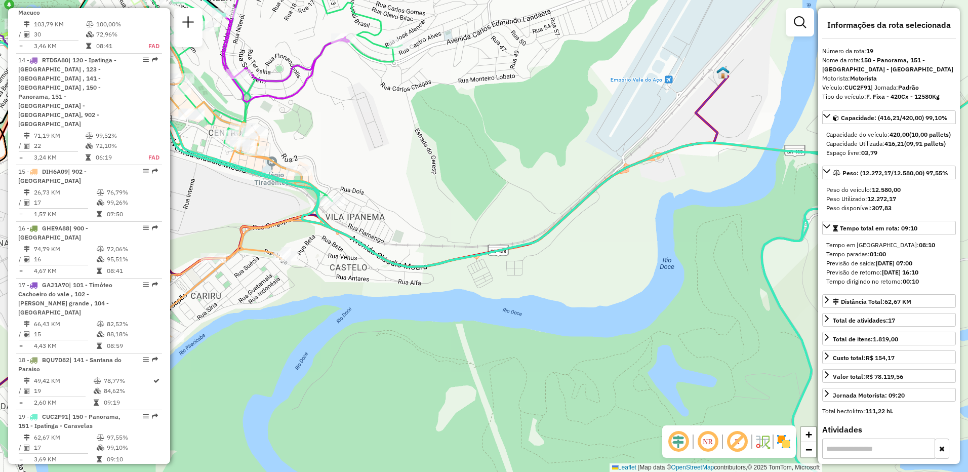
scroll to position [1184, 0]
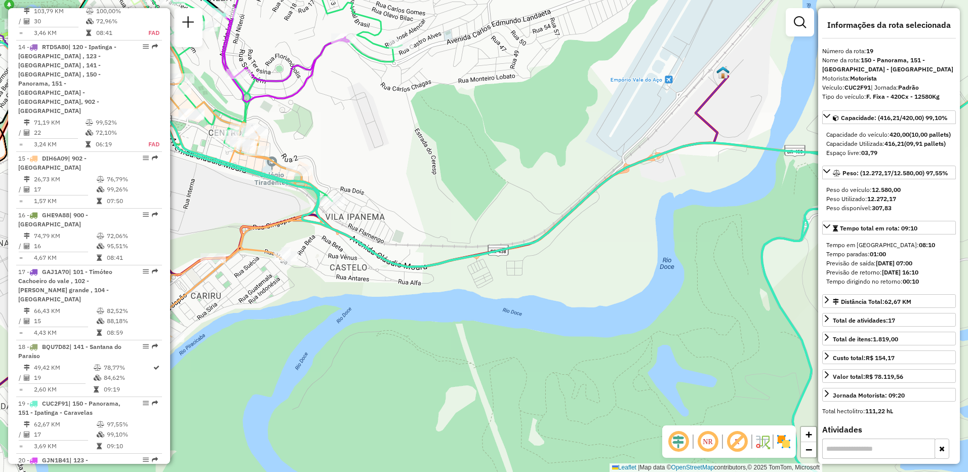
click at [726, 143] on icon at bounding box center [556, 242] width 1018 height 556
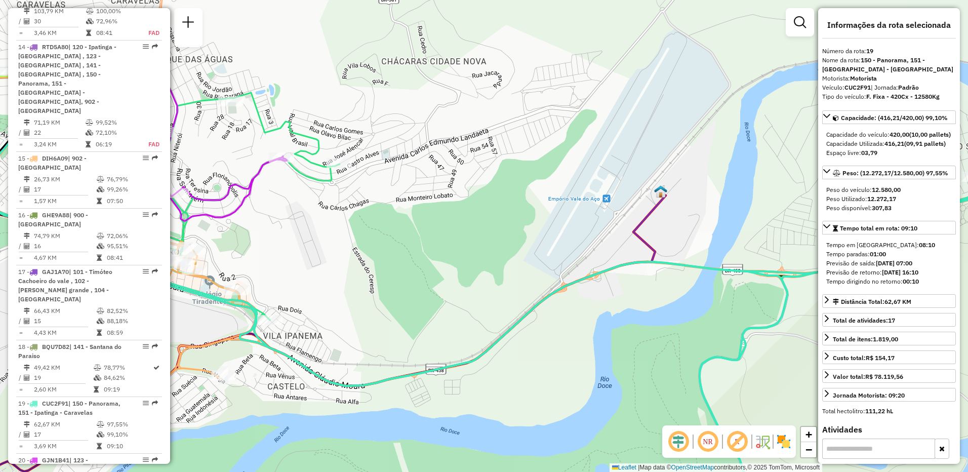
drag, startPoint x: 690, startPoint y: 176, endPoint x: 630, endPoint y: 290, distance: 129.4
click at [630, 290] on div "Janela de atendimento Grade de atendimento Capacidade Transportadoras Veículos …" at bounding box center [484, 236] width 968 height 472
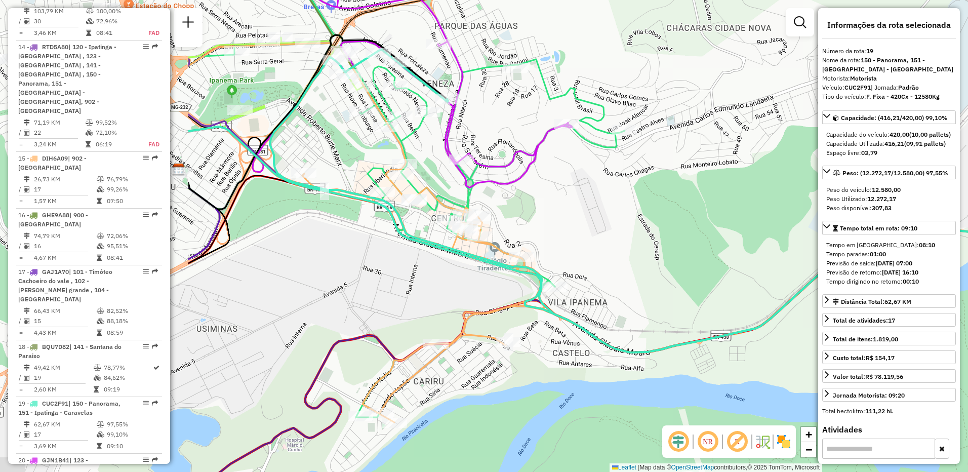
drag, startPoint x: 336, startPoint y: 269, endPoint x: 612, endPoint y: 238, distance: 277.3
click at [612, 238] on div "Janela de atendimento Grade de atendimento Capacidade Transportadoras Veículos …" at bounding box center [484, 236] width 968 height 472
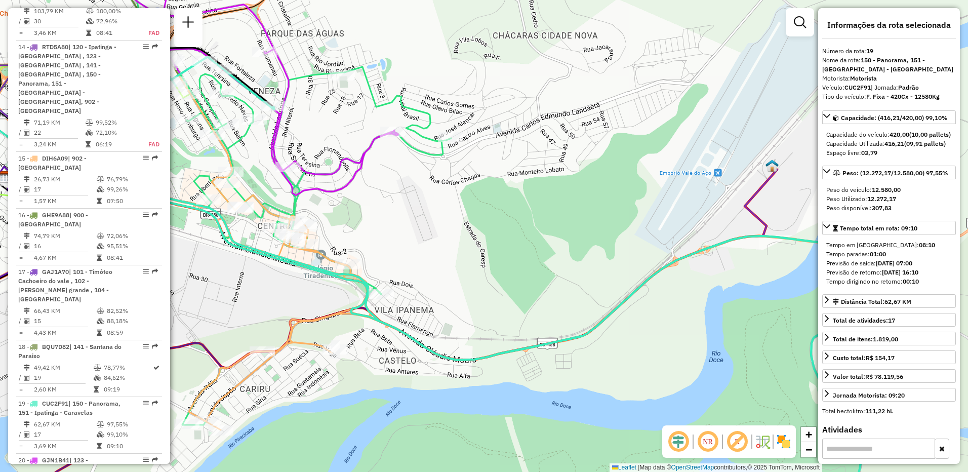
drag, startPoint x: 605, startPoint y: 223, endPoint x: 430, endPoint y: 231, distance: 174.9
click at [430, 231] on div "Janela de atendimento Grade de atendimento Capacidade Transportadoras Veículos …" at bounding box center [484, 236] width 968 height 472
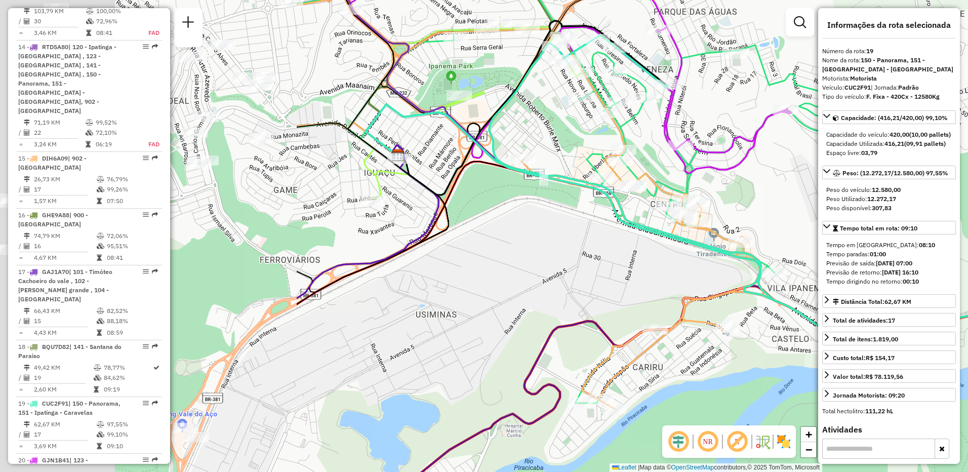
drag, startPoint x: 416, startPoint y: 223, endPoint x: 832, endPoint y: 197, distance: 417.1
click at [832, 197] on hb-router-mapa "Informações da Sessão 1282250 - 25/09/2025 Criação: 24/09/2025 18:00 Depósito: …" at bounding box center [484, 236] width 968 height 472
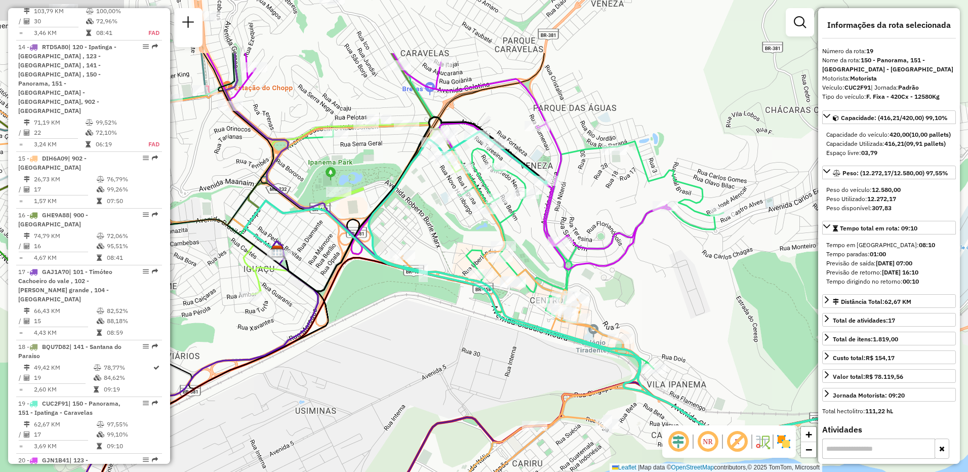
drag, startPoint x: 661, startPoint y: 259, endPoint x: 519, endPoint y: 363, distance: 176.6
click at [519, 363] on div "Janela de atendimento Grade de atendimento Capacidade Transportadoras Veículos …" at bounding box center [484, 236] width 968 height 472
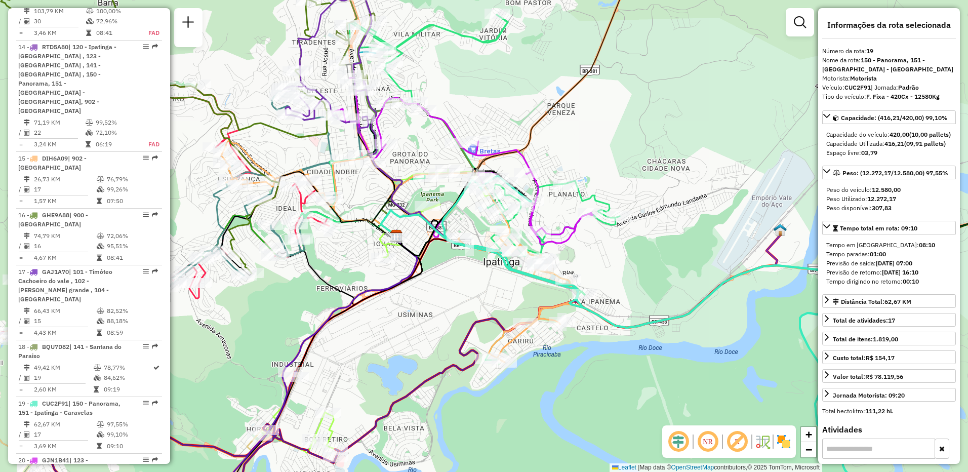
drag, startPoint x: 683, startPoint y: 281, endPoint x: 621, endPoint y: 258, distance: 65.9
click at [621, 258] on div "Janela de atendimento Grade de atendimento Capacidade Transportadoras Veículos …" at bounding box center [484, 236] width 968 height 472
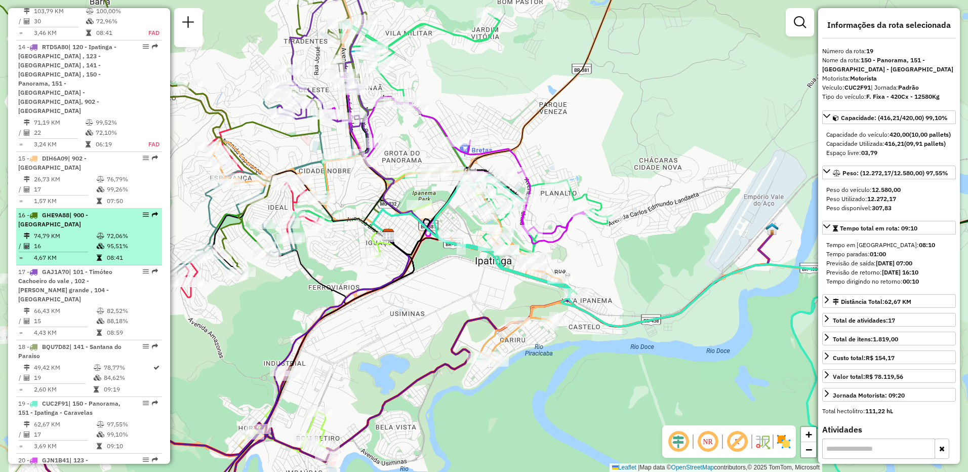
drag, startPoint x: 80, startPoint y: 157, endPoint x: 140, endPoint y: 143, distance: 61.8
click at [143, 212] on em at bounding box center [146, 215] width 6 height 6
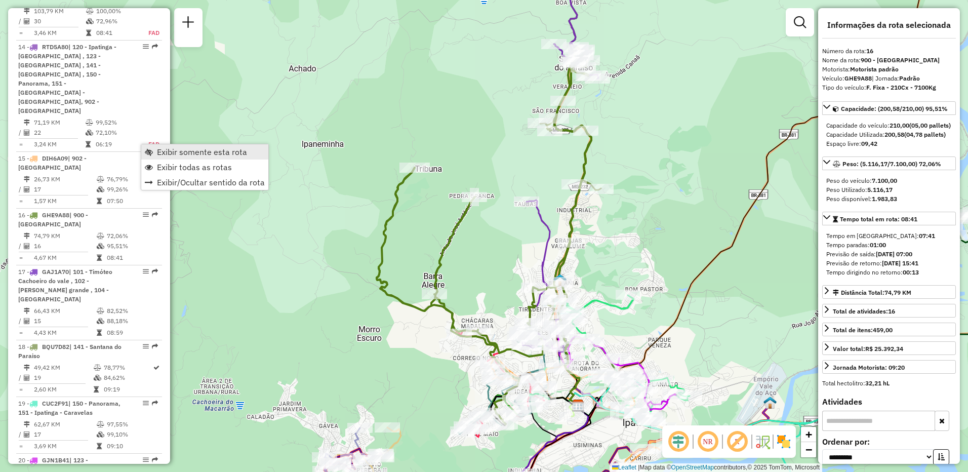
click at [178, 156] on span "Exibir somente esta rota" at bounding box center [202, 152] width 90 height 8
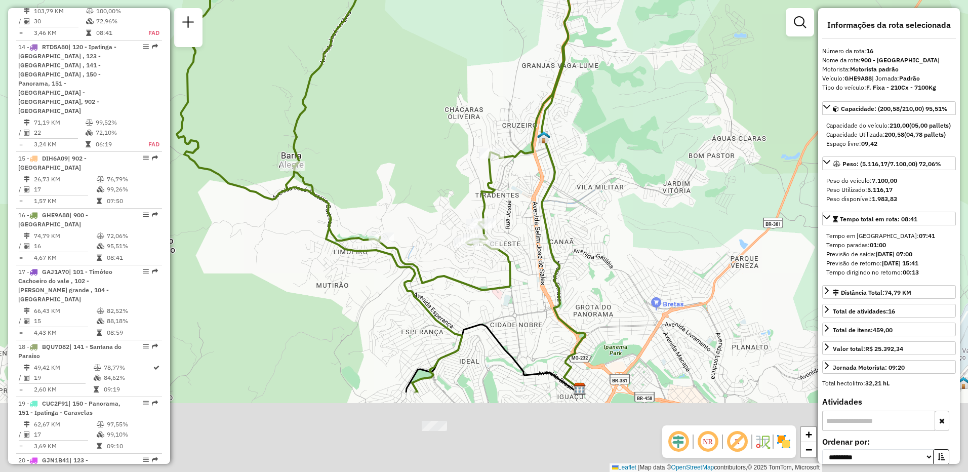
drag, startPoint x: 642, startPoint y: 354, endPoint x: 618, endPoint y: 152, distance: 203.4
click at [619, 151] on div "Janela de atendimento Grade de atendimento Capacidade Transportadoras Veículos …" at bounding box center [484, 236] width 968 height 472
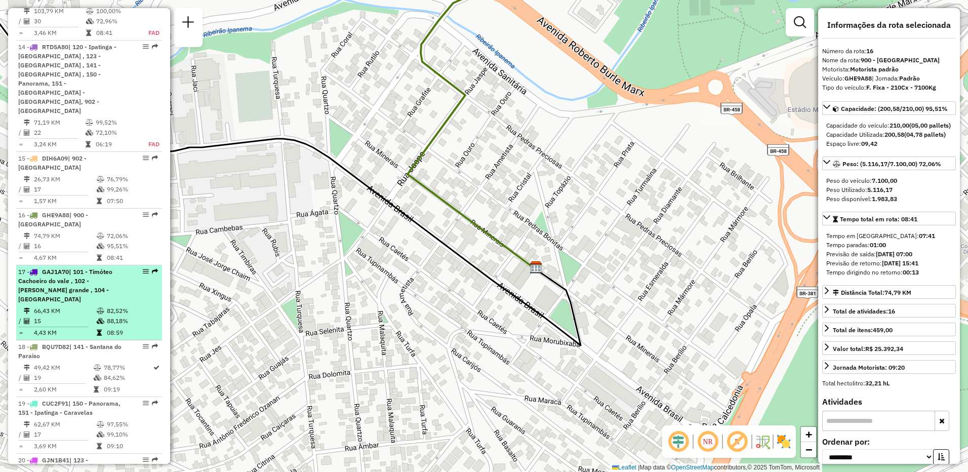
click at [70, 268] on span "| 101 - Timóteo Cachoeiro do vale , 102 - [PERSON_NAME] grande , 104 - [GEOGRAP…" at bounding box center [65, 285] width 94 height 35
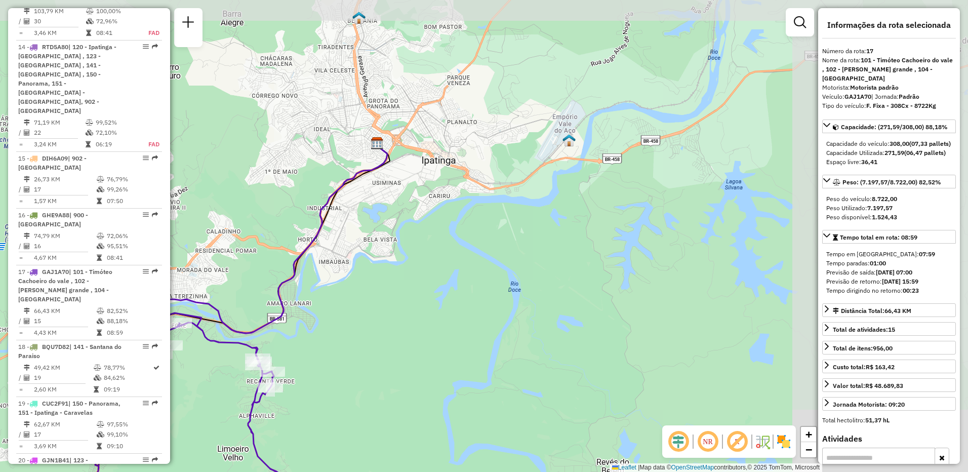
drag, startPoint x: 712, startPoint y: 168, endPoint x: 548, endPoint y: 190, distance: 166.0
click at [469, 243] on div "Janela de atendimento Grade de atendimento Capacidade Transportadoras Veículos …" at bounding box center [484, 236] width 968 height 472
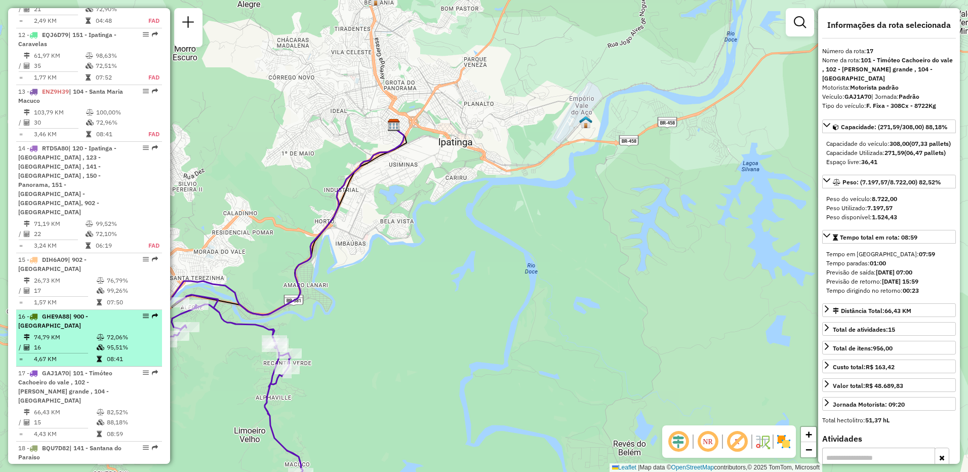
scroll to position [1032, 0]
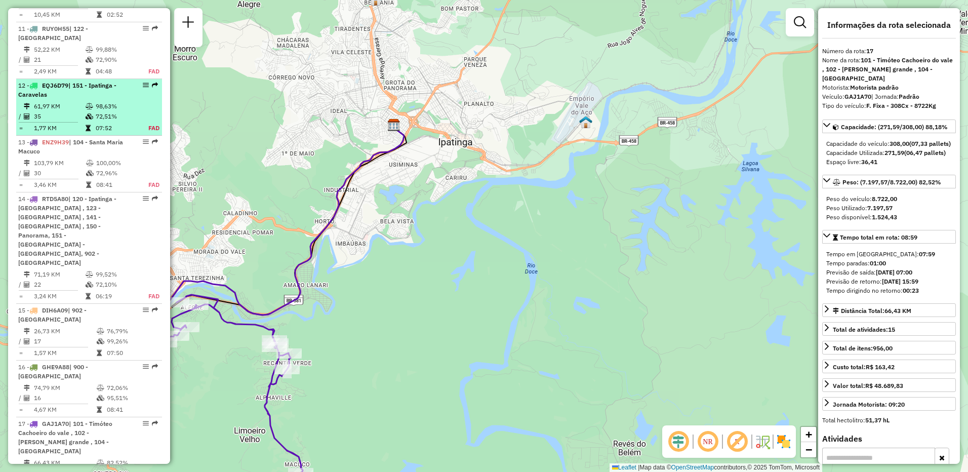
click at [69, 101] on td "61,97 KM" at bounding box center [59, 106] width 52 height 10
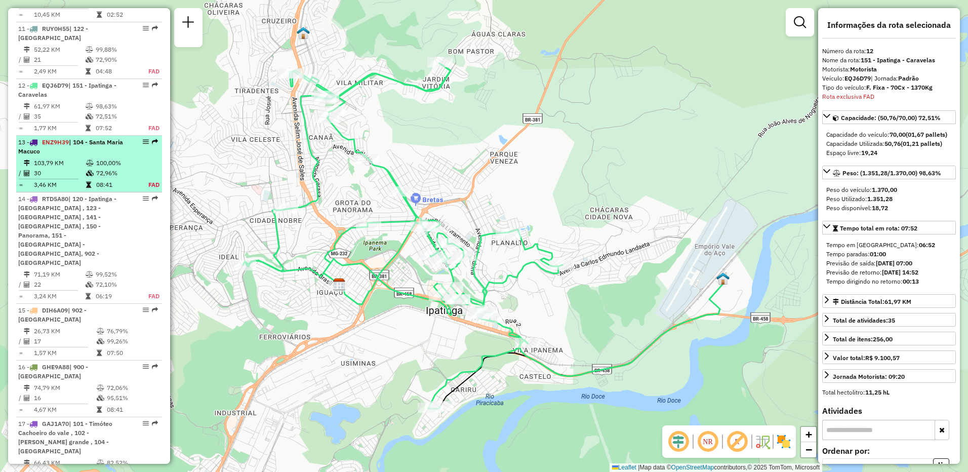
scroll to position [1058, 0]
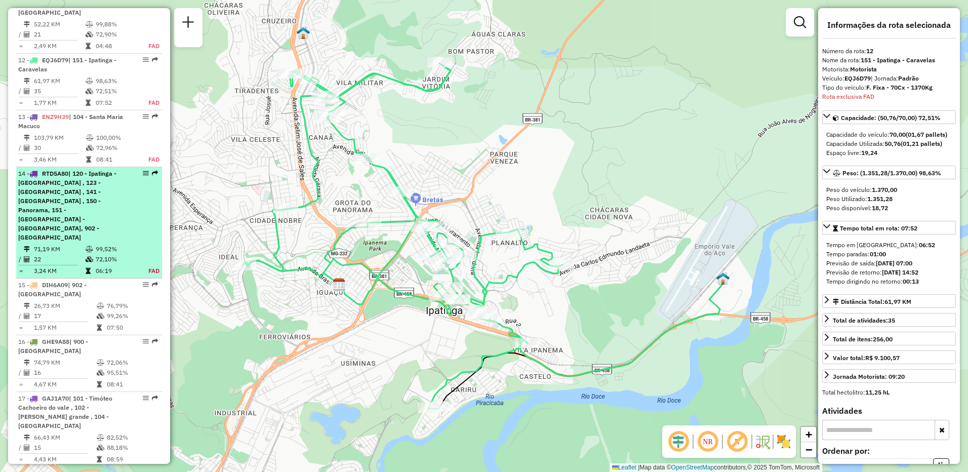
click at [72, 170] on span "| 120 - Ipatinga - [GEOGRAPHIC_DATA] , 123 - [GEOGRAPHIC_DATA] , 141 - [GEOGRAP…" at bounding box center [67, 205] width 98 height 71
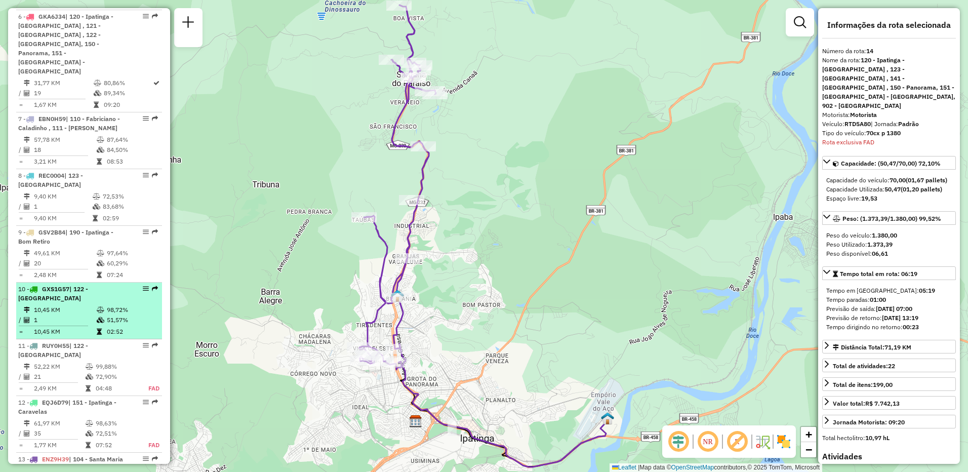
scroll to position [563, 0]
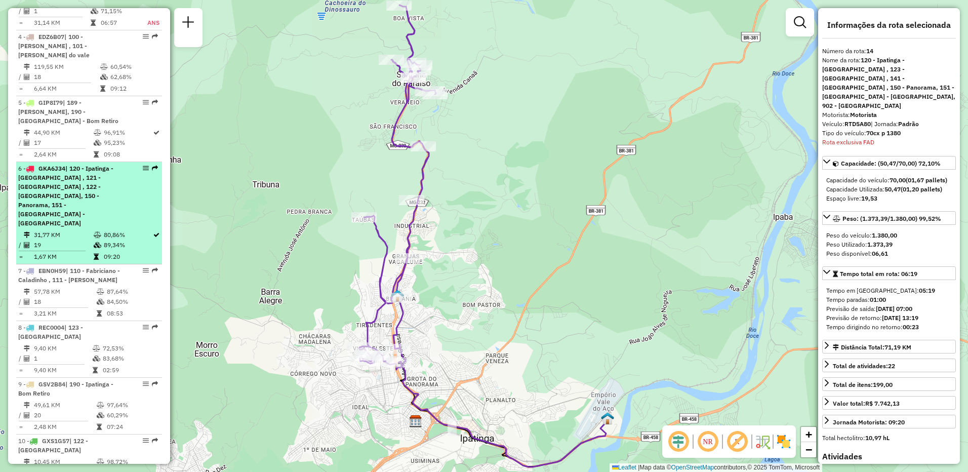
click at [75, 182] on div "6 - GKA6J34 | 120 - Ipatinga - Barra Alegre , 121 - Ipatinga Cidade Nobre , 122…" at bounding box center [71, 196] width 107 height 64
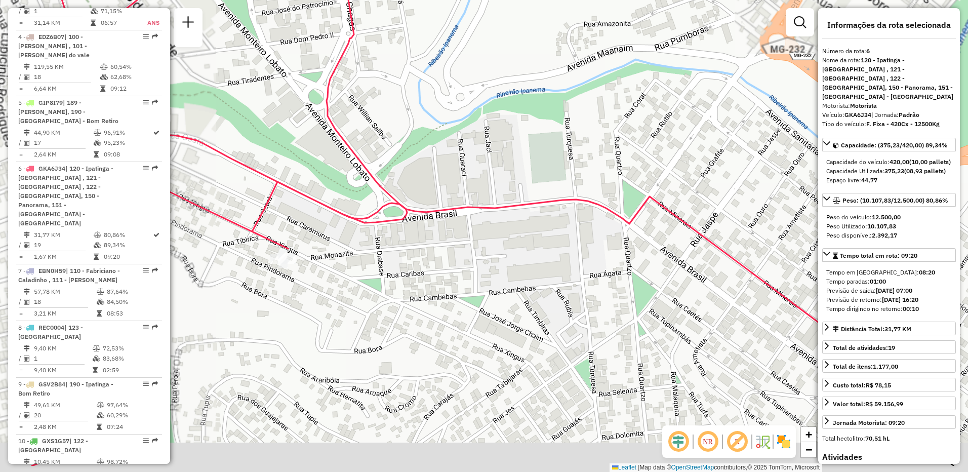
drag, startPoint x: 497, startPoint y: 330, endPoint x: 509, endPoint y: 256, distance: 74.4
click at [508, 256] on div "Janela de atendimento Grade de atendimento Capacidade Transportadoras Veículos …" at bounding box center [484, 236] width 968 height 472
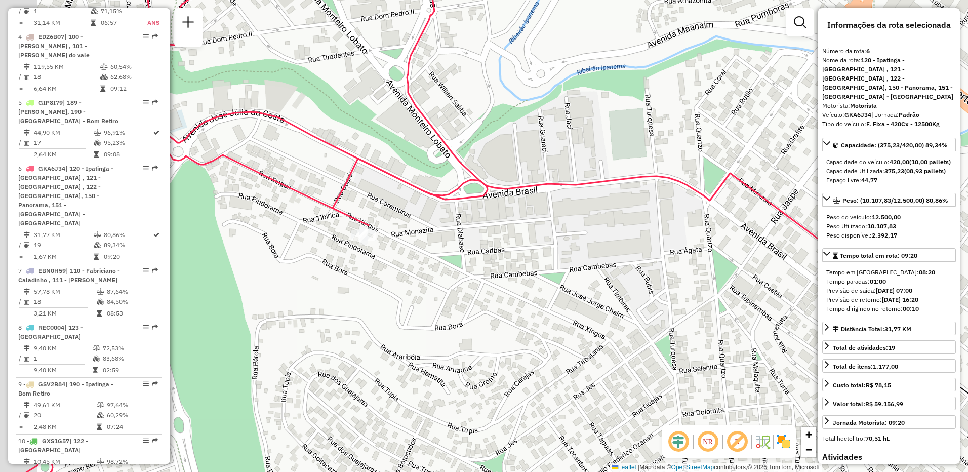
drag, startPoint x: 464, startPoint y: 281, endPoint x: 568, endPoint y: 278, distance: 104.4
click at [575, 279] on div "Janela de atendimento Grade de atendimento Capacidade Transportadoras Veículos …" at bounding box center [484, 236] width 968 height 472
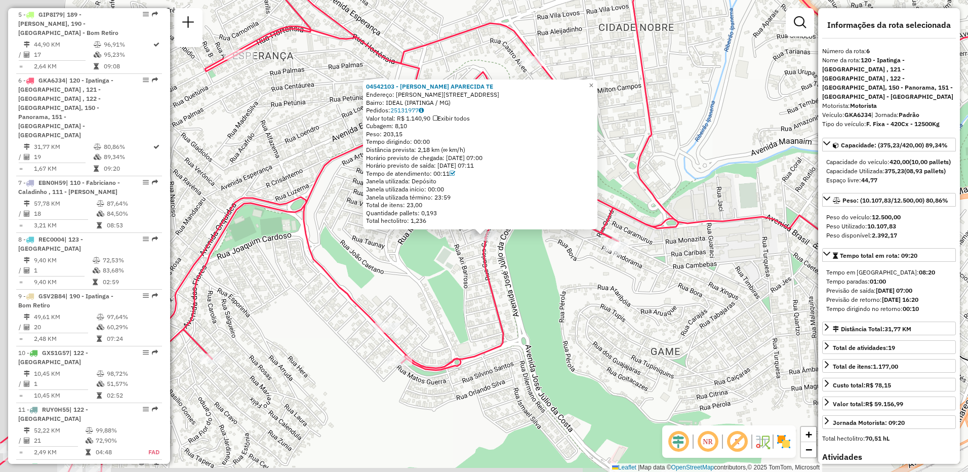
scroll to position [699, 0]
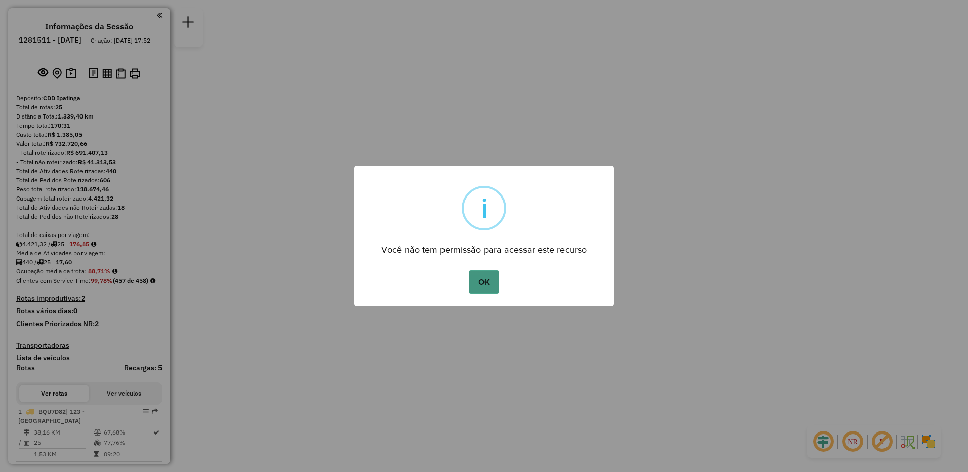
click at [486, 284] on button "OK" at bounding box center [484, 281] width 30 height 23
click at [491, 281] on button "OK" at bounding box center [484, 281] width 30 height 23
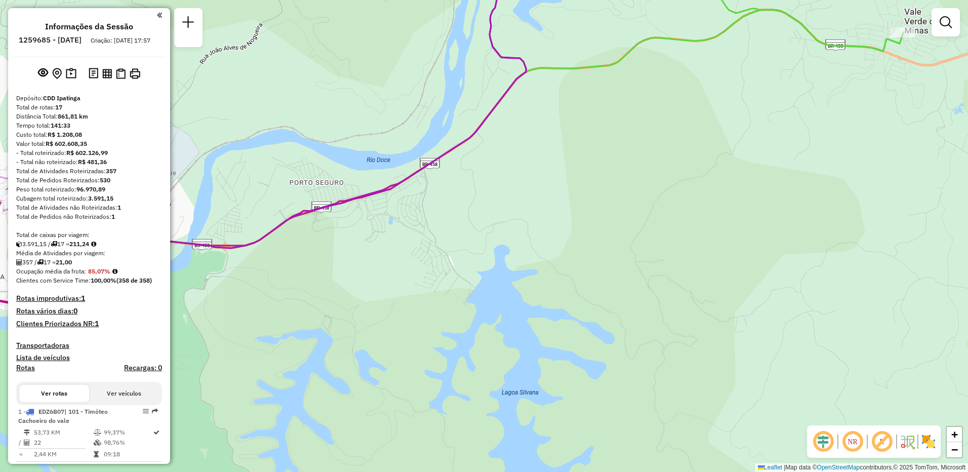
drag, startPoint x: 292, startPoint y: 251, endPoint x: 657, endPoint y: 319, distance: 372.0
click at [705, 325] on div "Janela de atendimento Grade de atendimento Capacidade Transportadoras Veículos …" at bounding box center [484, 236] width 968 height 472
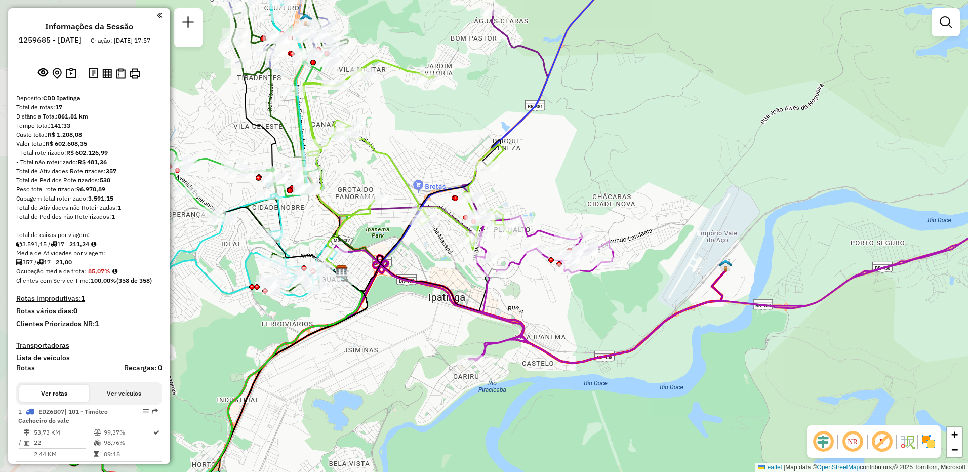
drag, startPoint x: 467, startPoint y: 306, endPoint x: 617, endPoint y: 291, distance: 151.2
click at [617, 291] on div "Janela de atendimento Grade de atendimento Capacidade Transportadoras Veículos …" at bounding box center [484, 236] width 968 height 472
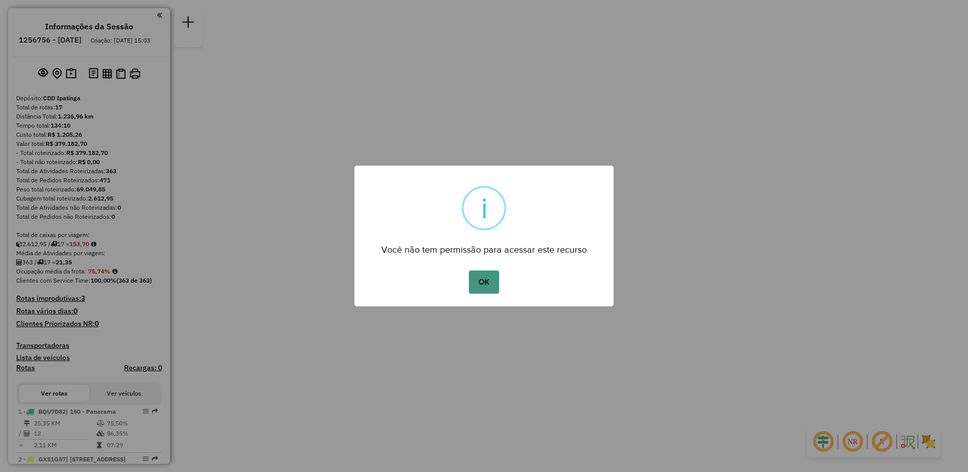
click at [492, 282] on button "OK" at bounding box center [484, 281] width 30 height 23
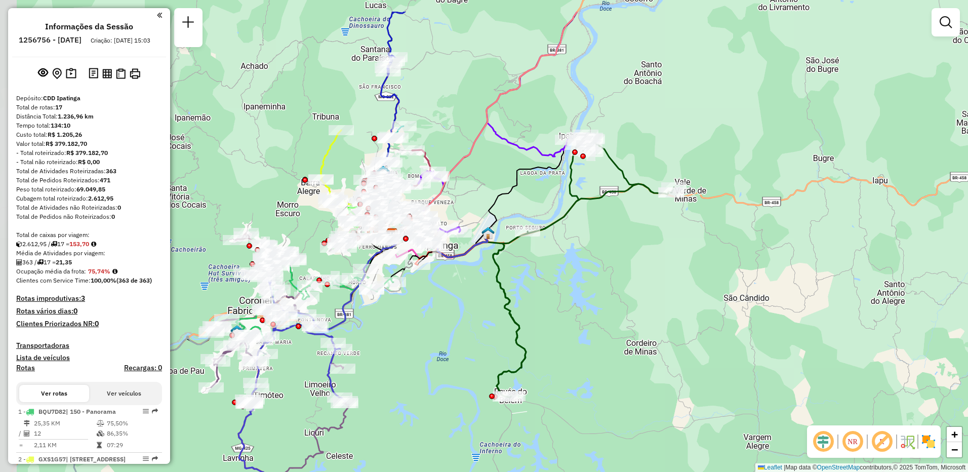
drag, startPoint x: 403, startPoint y: 199, endPoint x: 504, endPoint y: 261, distance: 118.5
click at [504, 261] on icon at bounding box center [583, 265] width 181 height 264
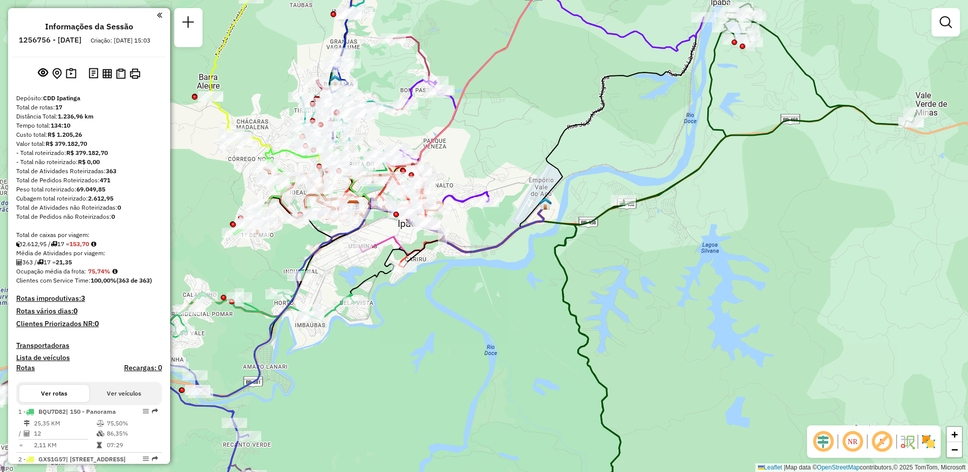
select select "**********"
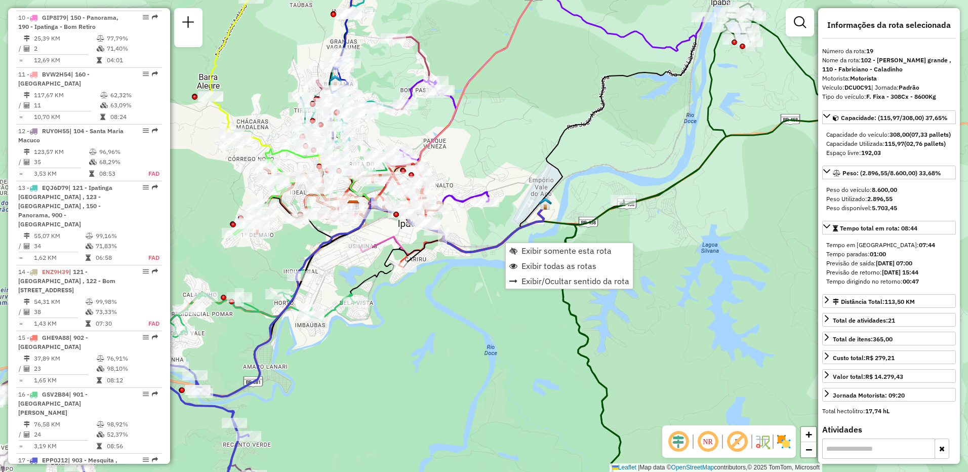
scroll to position [978, 0]
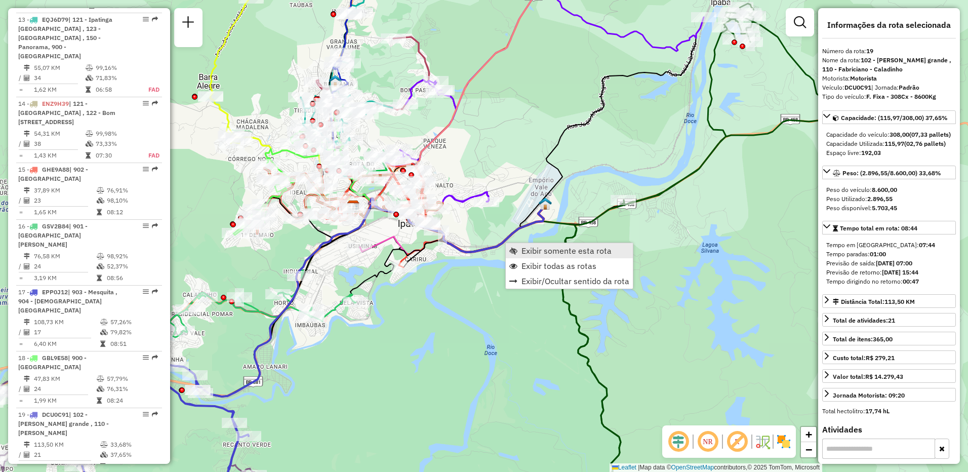
click at [522, 247] on span "Exibir somente esta rota" at bounding box center [567, 251] width 90 height 8
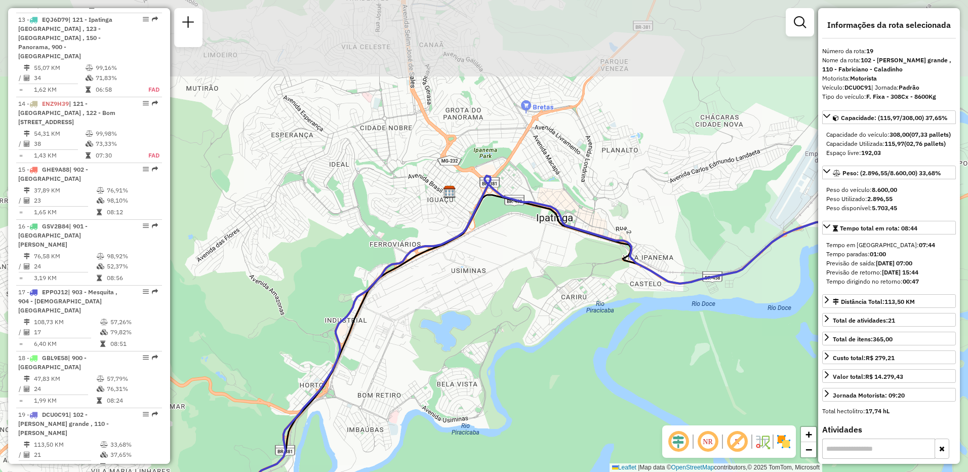
drag, startPoint x: 535, startPoint y: 129, endPoint x: 503, endPoint y: 314, distance: 187.0
click at [496, 347] on div "Janela de atendimento Grade de atendimento Capacidade Transportadoras Veículos …" at bounding box center [484, 236] width 968 height 472
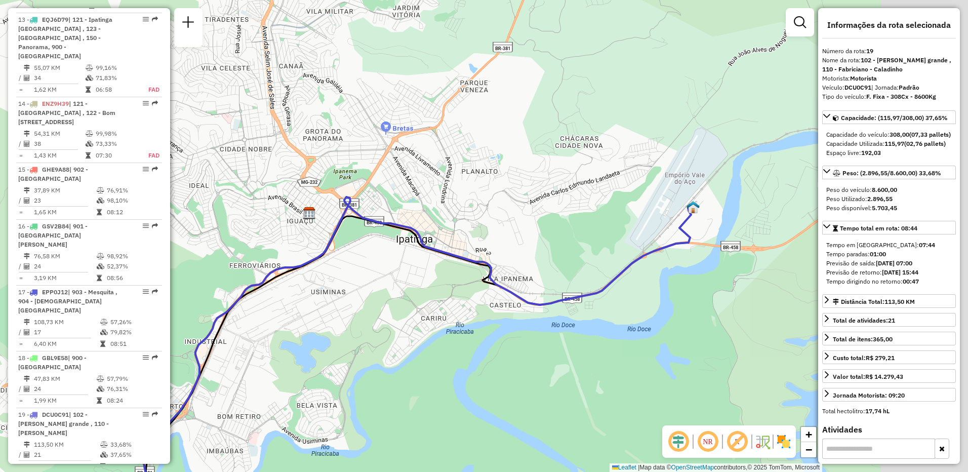
drag, startPoint x: 559, startPoint y: 260, endPoint x: 353, endPoint y: 304, distance: 210.9
click at [353, 304] on div "Janela de atendimento Grade de atendimento Capacidade Transportadoras Veículos …" at bounding box center [484, 236] width 968 height 472
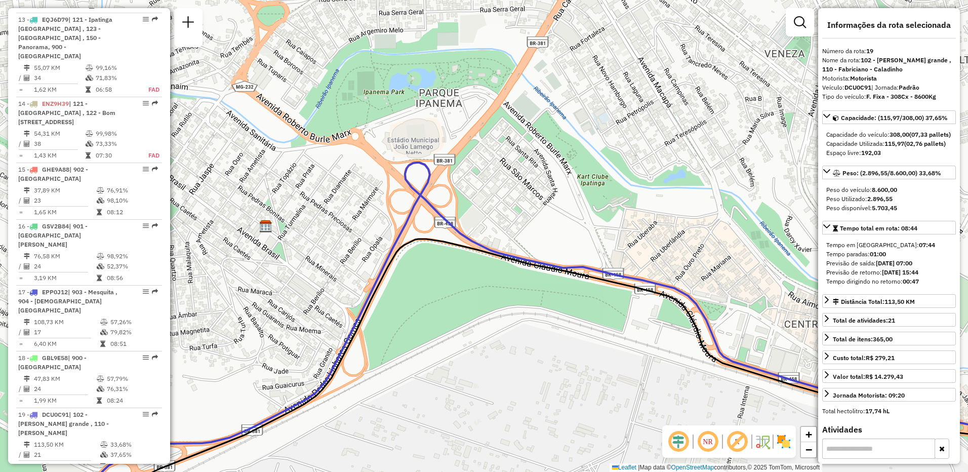
drag, startPoint x: 247, startPoint y: 261, endPoint x: 284, endPoint y: 263, distance: 37.5
click at [284, 263] on div "Janela de atendimento Grade de atendimento Capacidade Transportadoras Veículos …" at bounding box center [484, 236] width 968 height 472
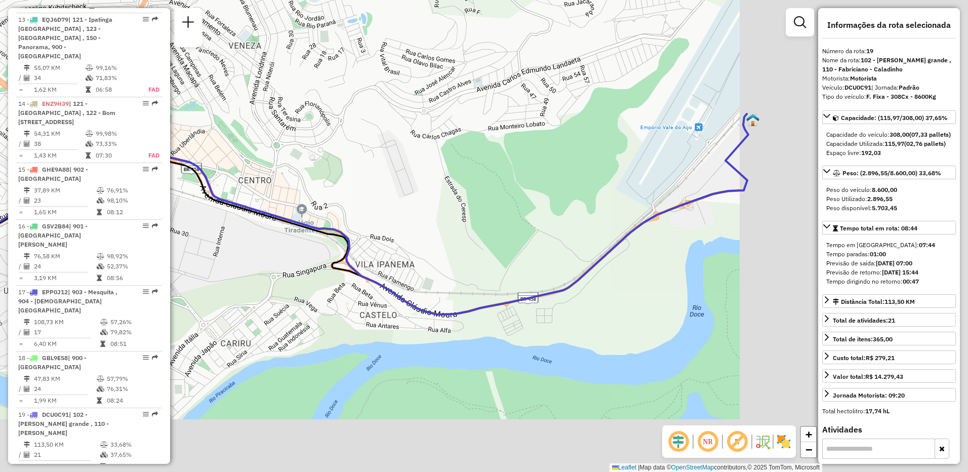
drag, startPoint x: 645, startPoint y: 274, endPoint x: 547, endPoint y: 238, distance: 104.0
click at [361, 174] on div "Janela de atendimento Grade de atendimento Capacidade Transportadoras Veículos …" at bounding box center [484, 236] width 968 height 472
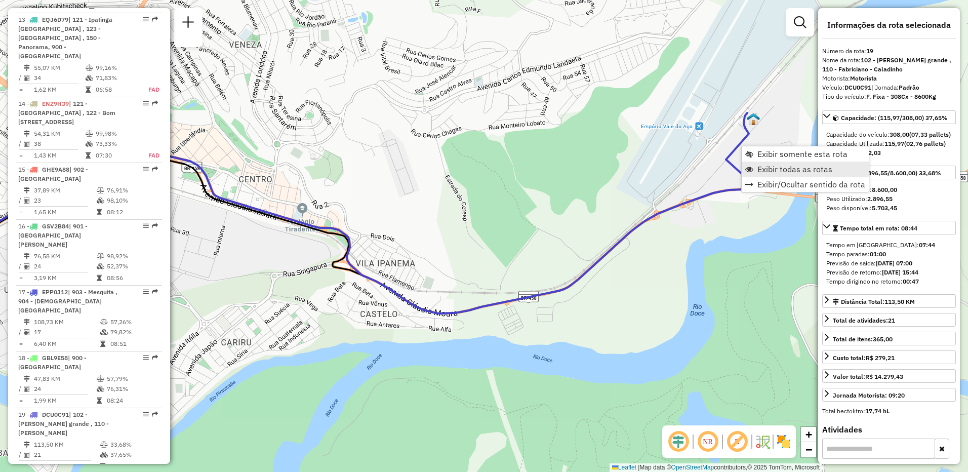
click at [773, 170] on span "Exibir todas as rotas" at bounding box center [795, 169] width 75 height 8
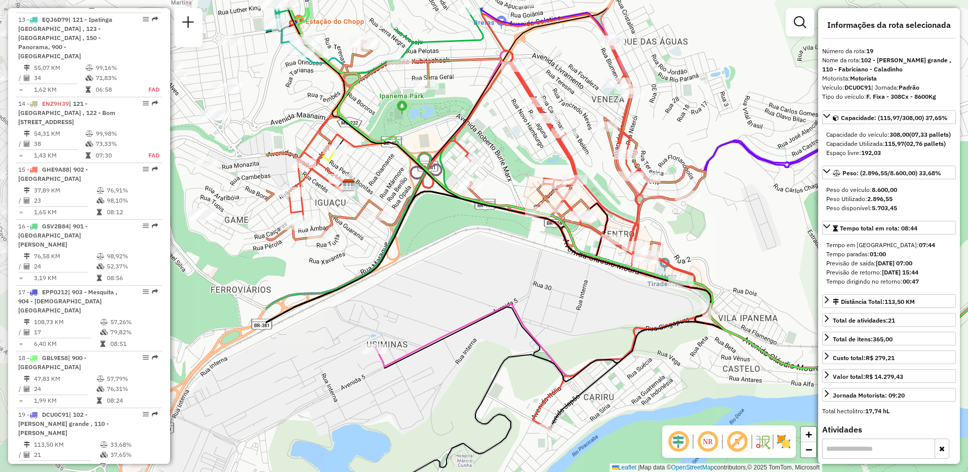
drag, startPoint x: 486, startPoint y: 180, endPoint x: 843, endPoint y: 234, distance: 361.1
click at [843, 234] on hb-router-mapa "Informações da Sessão 1256756 - 01/09/2025 Criação: 30/08/2025 15:03 Depósito: …" at bounding box center [484, 236] width 968 height 472
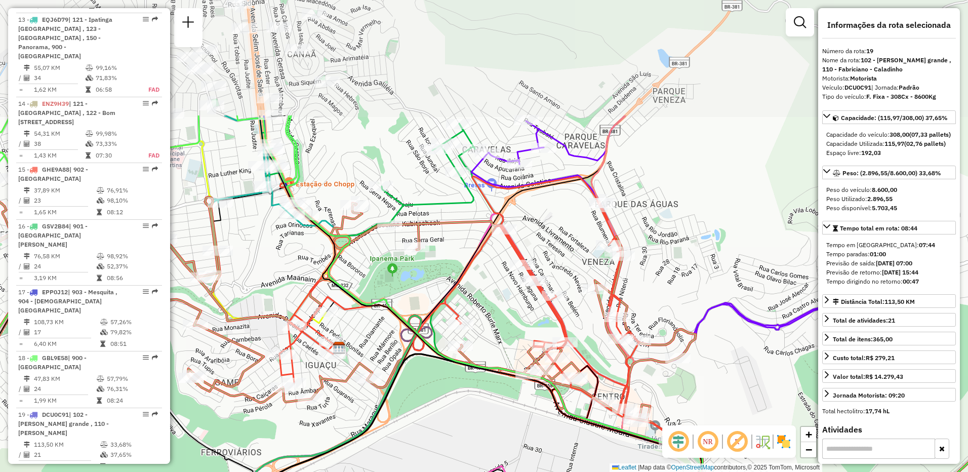
drag, startPoint x: 715, startPoint y: 189, endPoint x: 656, endPoint y: 288, distance: 114.9
click at [715, 314] on icon at bounding box center [677, 229] width 411 height 229
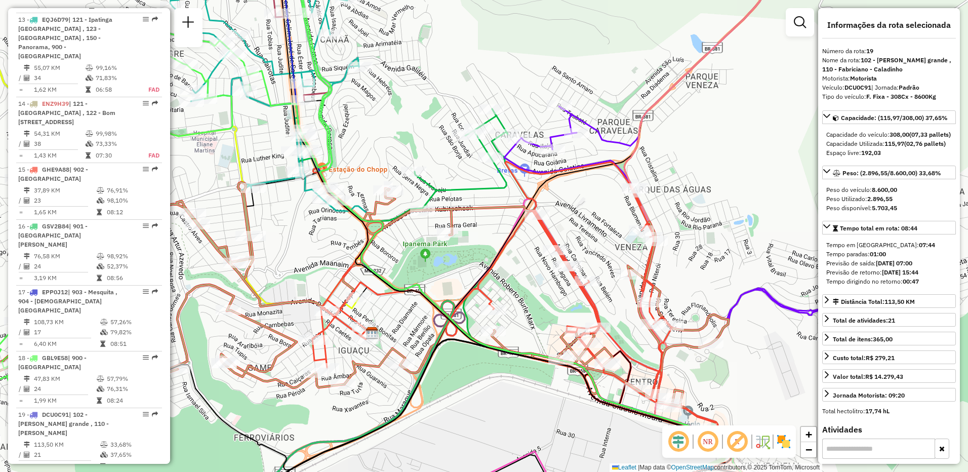
drag, startPoint x: 453, startPoint y: 241, endPoint x: 466, endPoint y: 232, distance: 15.3
click at [466, 232] on div "Janela de atendimento Grade de atendimento Capacidade Transportadoras Veículos …" at bounding box center [484, 236] width 968 height 472
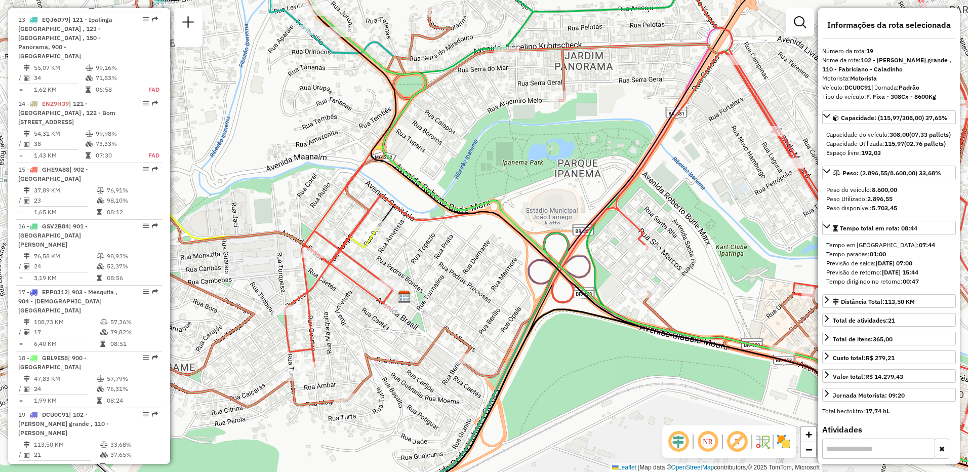
drag, startPoint x: 365, startPoint y: 341, endPoint x: 419, endPoint y: 299, distance: 69.0
click at [419, 299] on div "Janela de atendimento Grade de atendimento Capacidade Transportadoras Veículos …" at bounding box center [484, 236] width 968 height 472
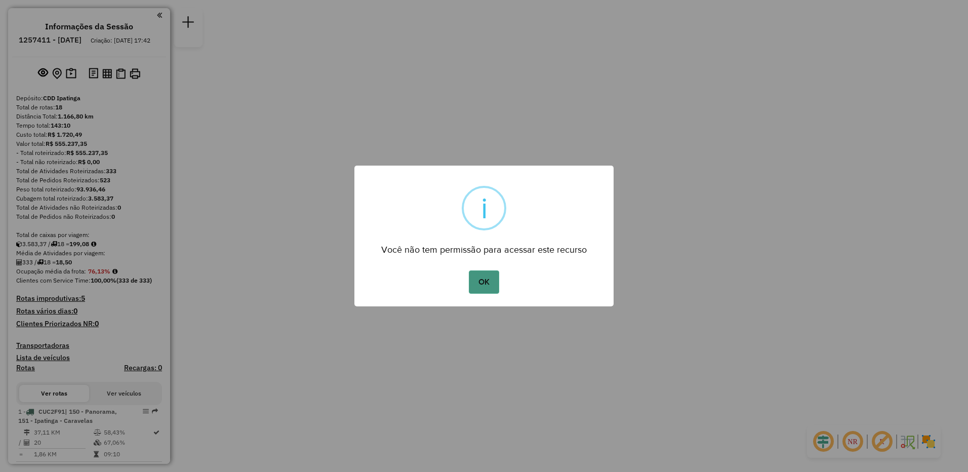
click at [472, 278] on button "OK" at bounding box center [484, 281] width 30 height 23
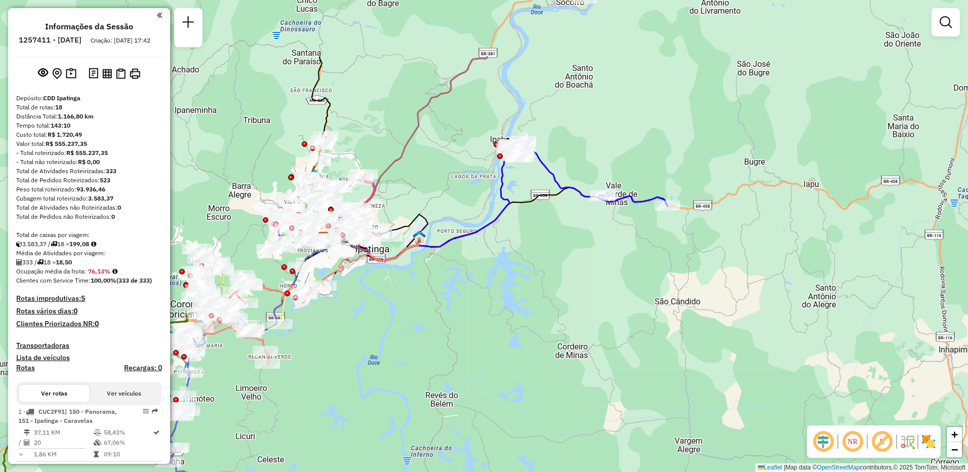
drag, startPoint x: 526, startPoint y: 177, endPoint x: 484, endPoint y: 281, distance: 111.4
click at [484, 281] on div "Janela de atendimento Grade de atendimento Capacidade Transportadoras Veículos …" at bounding box center [484, 236] width 968 height 472
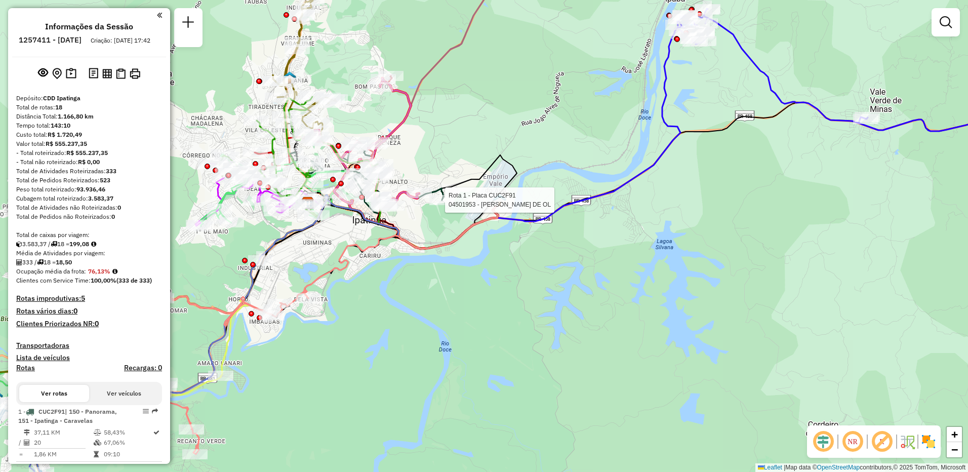
select select "**********"
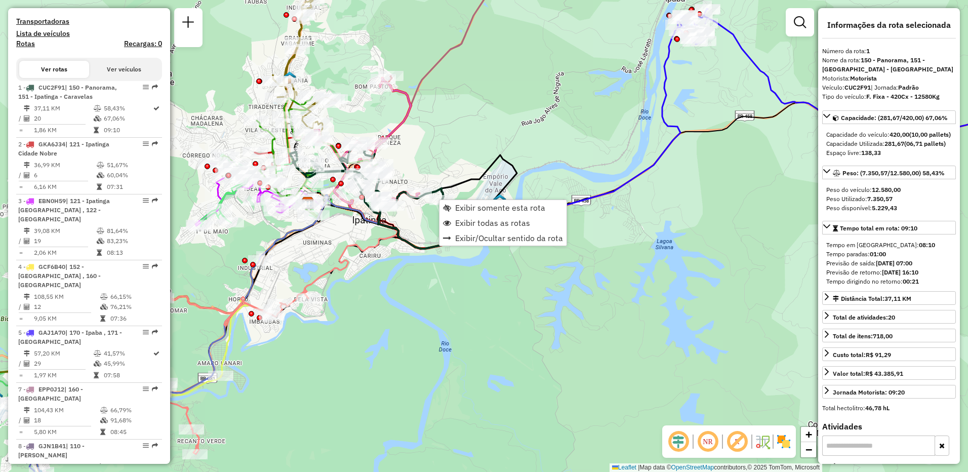
scroll to position [406, 0]
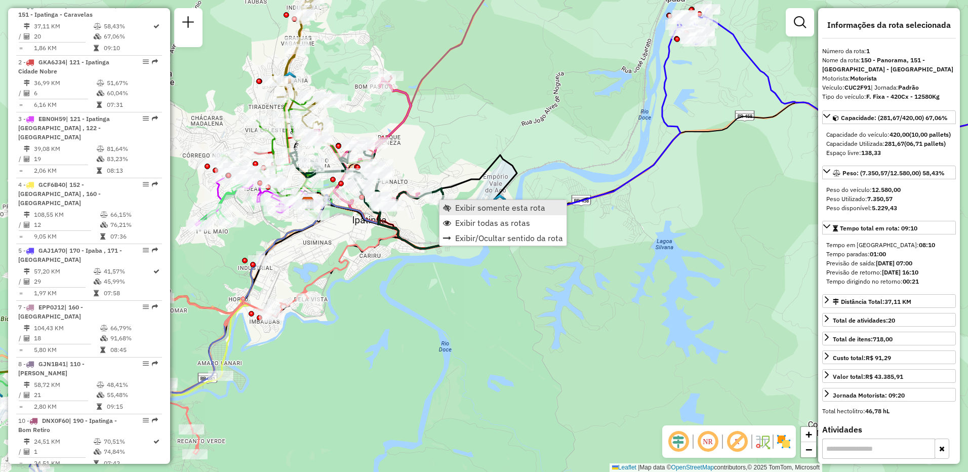
click at [457, 205] on span "Exibir somente esta rota" at bounding box center [500, 208] width 90 height 8
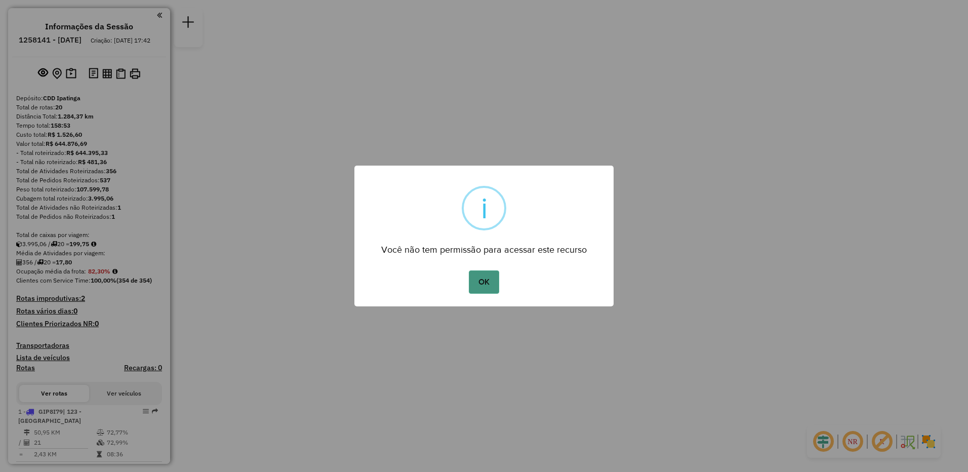
click at [491, 288] on button "OK" at bounding box center [484, 281] width 30 height 23
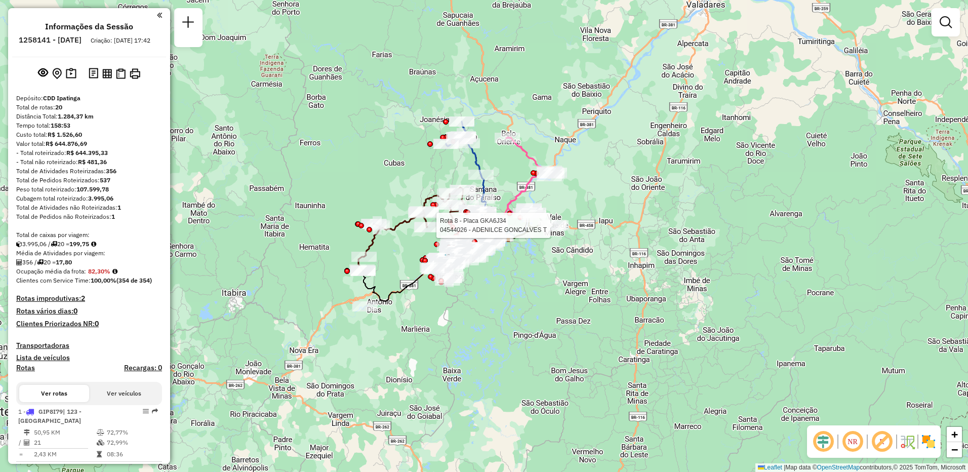
select select "**********"
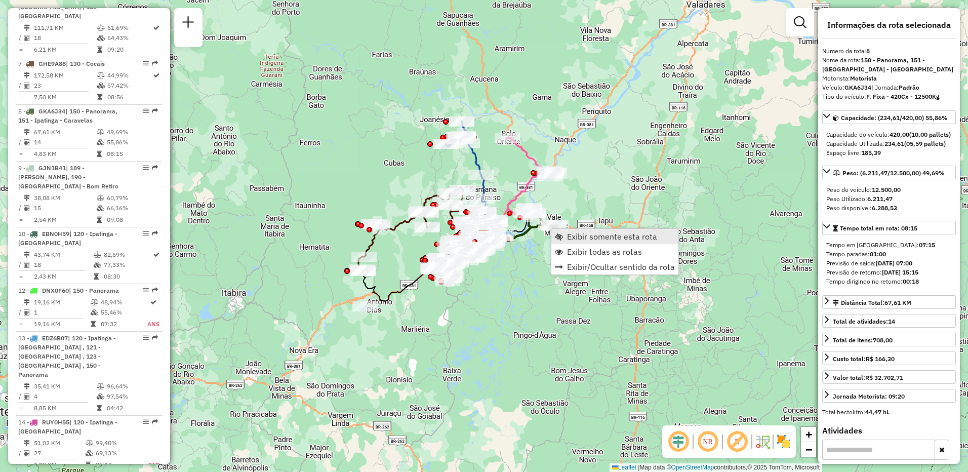
scroll to position [785, 0]
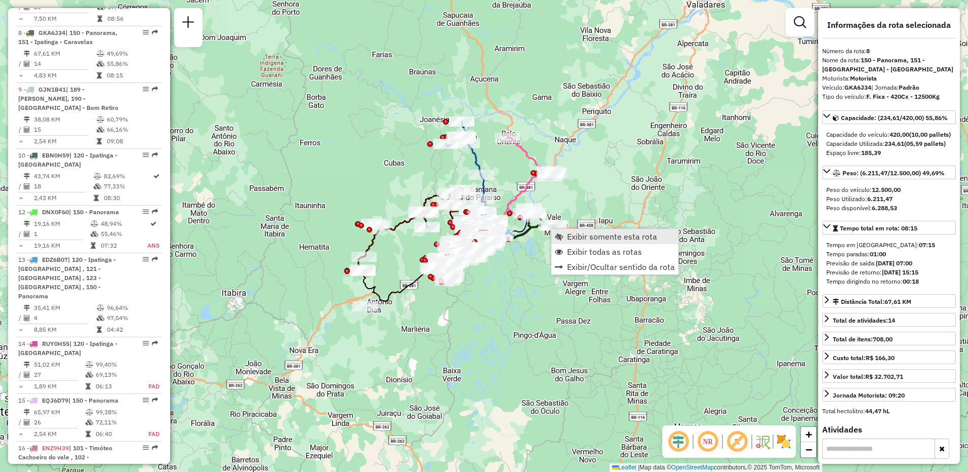
click at [570, 236] on span "Exibir somente esta rota" at bounding box center [612, 236] width 90 height 8
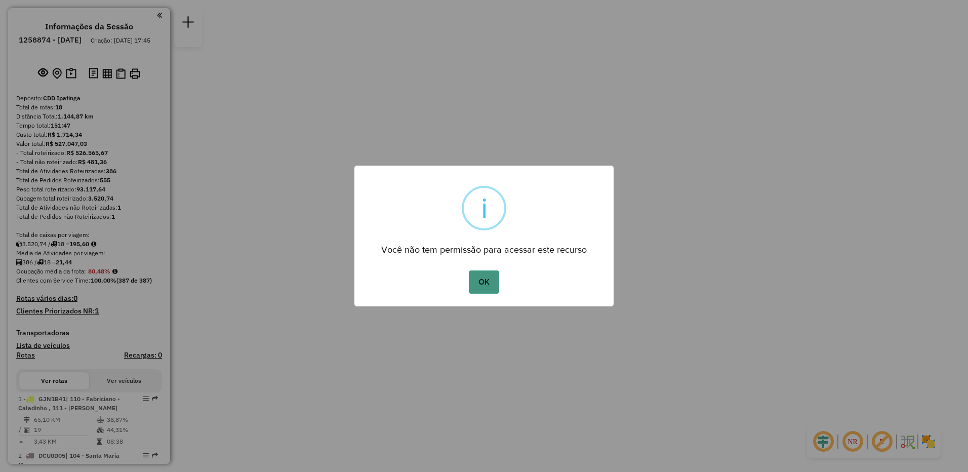
click at [478, 286] on button "OK" at bounding box center [484, 281] width 30 height 23
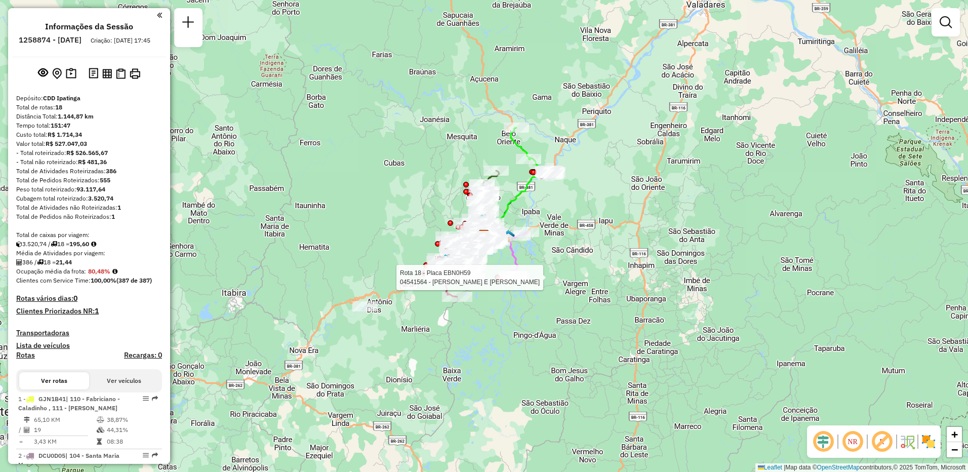
select select "**********"
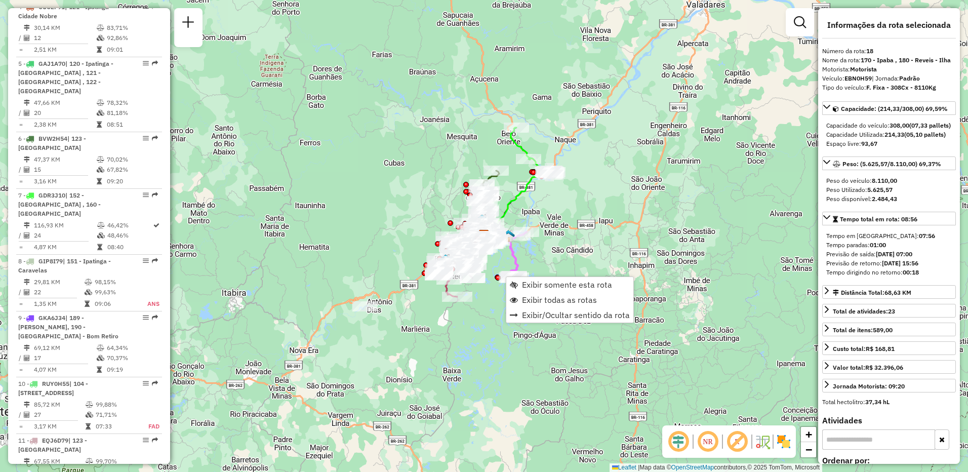
scroll to position [1208, 0]
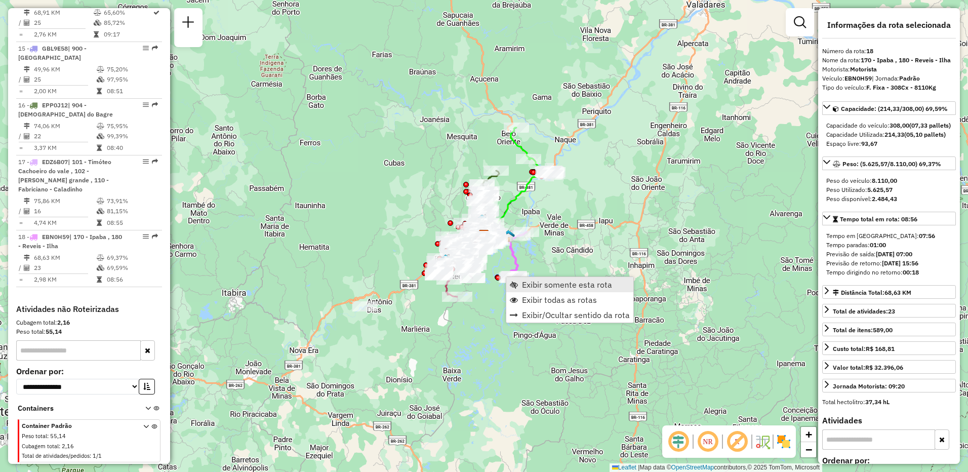
click at [536, 283] on span "Exibir somente esta rota" at bounding box center [567, 285] width 90 height 8
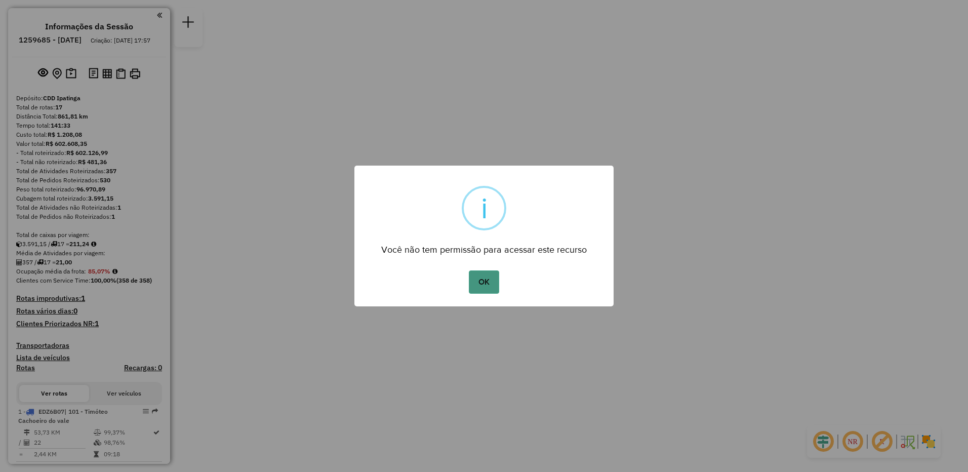
click at [481, 286] on button "OK" at bounding box center [484, 281] width 30 height 23
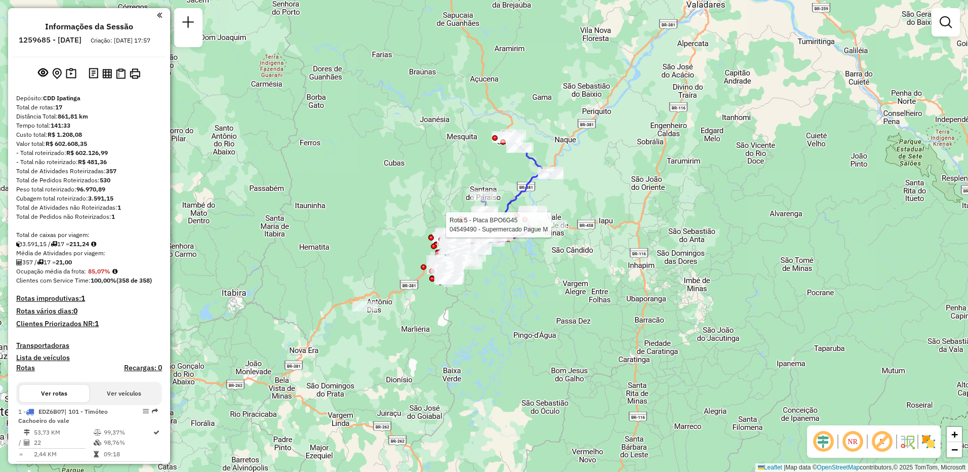
select select "**********"
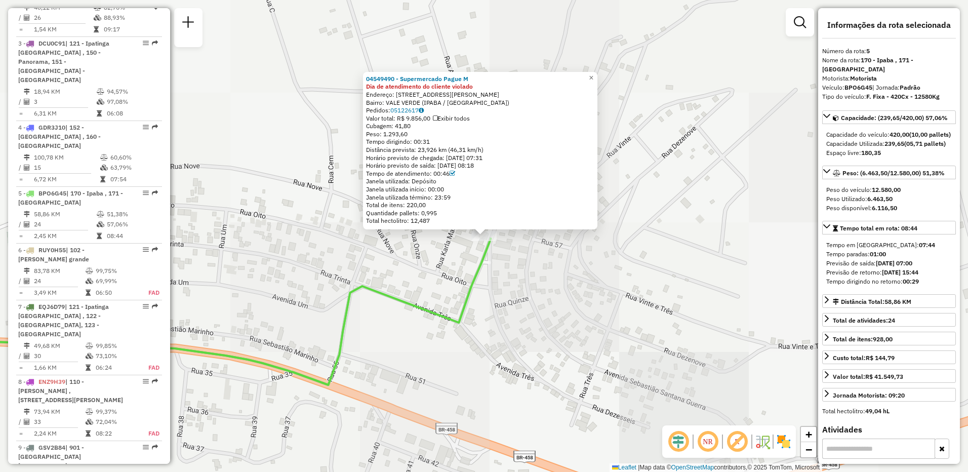
scroll to position [642, 0]
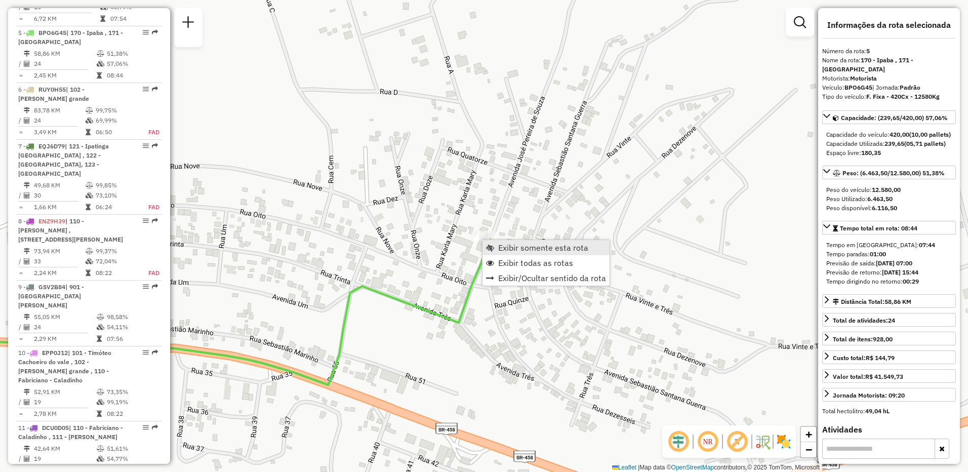
click at [510, 250] on span "Exibir somente esta rota" at bounding box center [543, 248] width 90 height 8
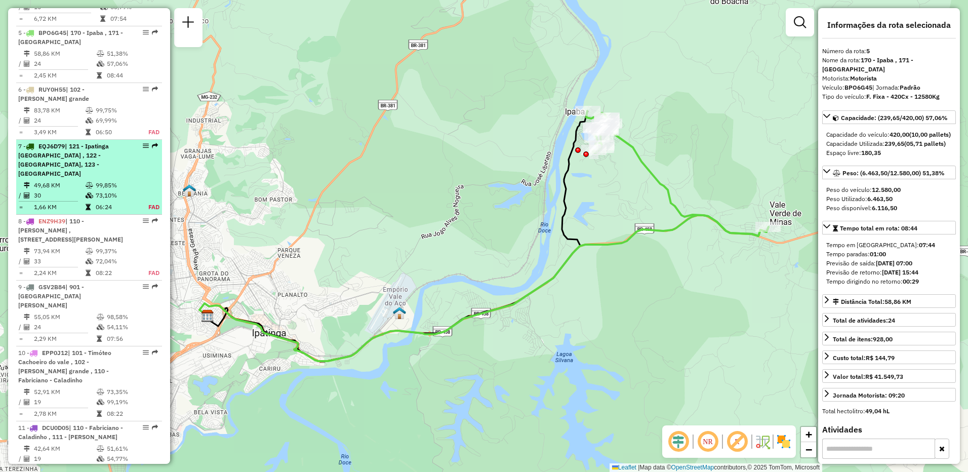
click at [99, 190] on td "73,10%" at bounding box center [116, 195] width 42 height 10
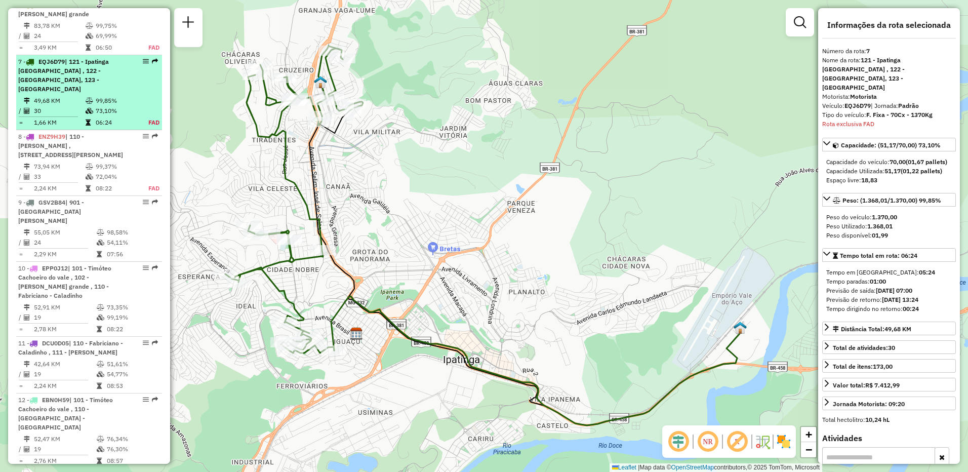
scroll to position [756, 0]
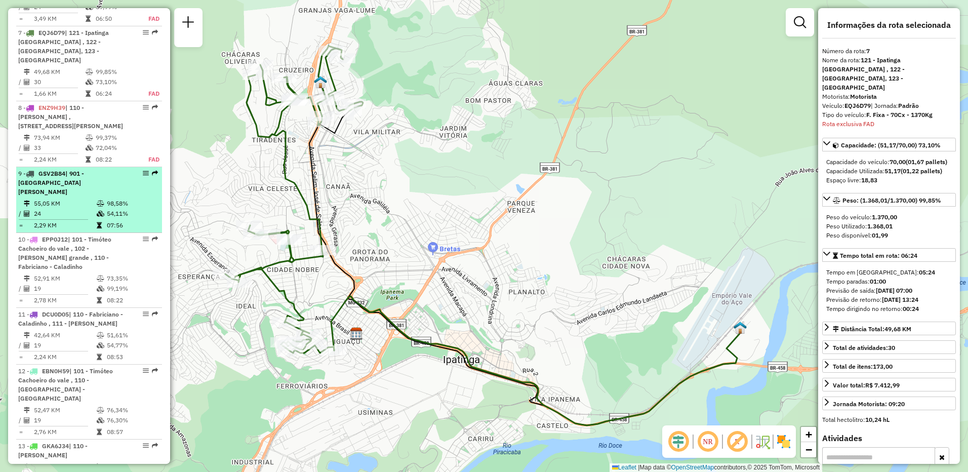
click at [84, 199] on td "55,05 KM" at bounding box center [64, 204] width 63 height 10
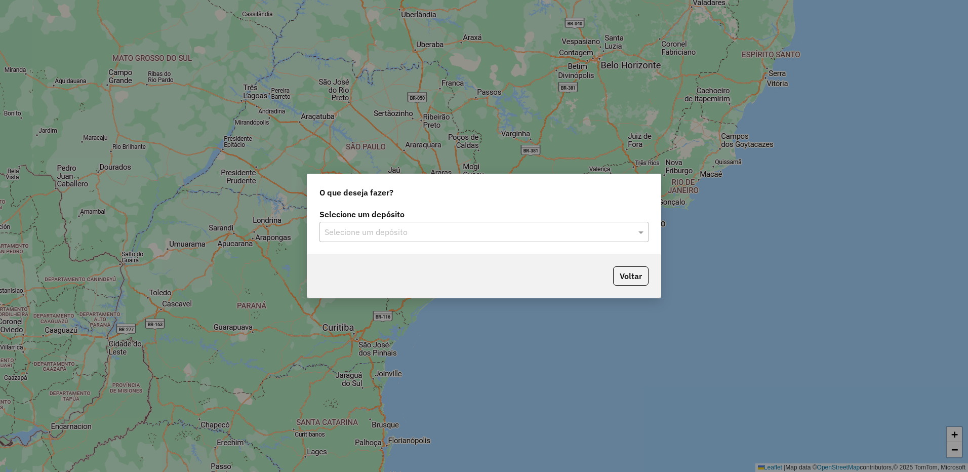
click at [392, 229] on input "text" at bounding box center [474, 232] width 299 height 12
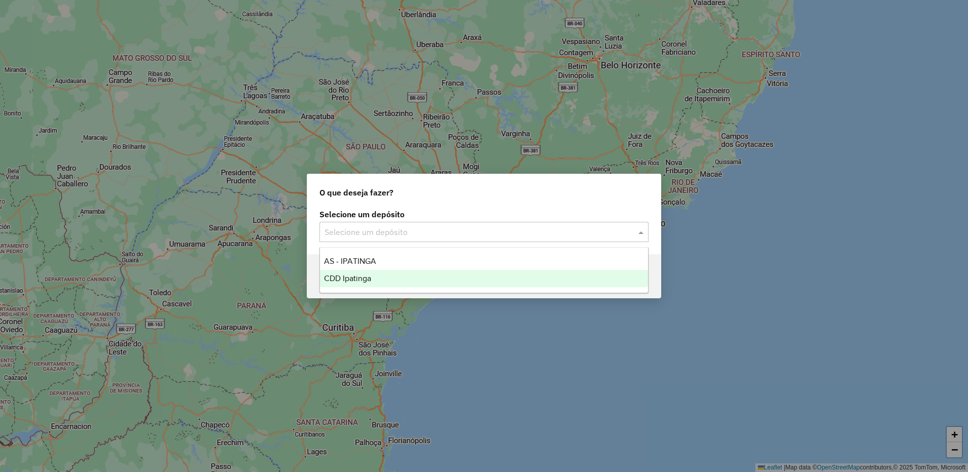
click at [367, 280] on span "CDD Ipatinga" at bounding box center [347, 278] width 47 height 9
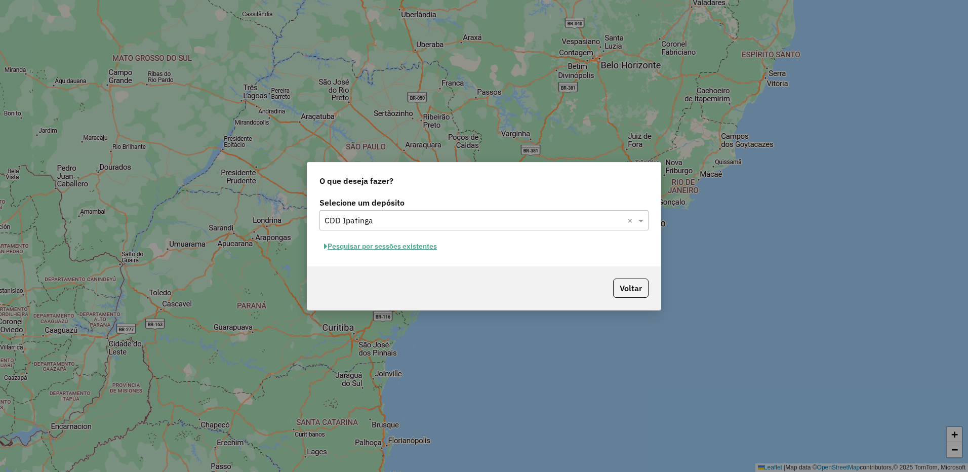
click at [382, 249] on button "Pesquisar por sessões existentes" at bounding box center [381, 247] width 122 height 16
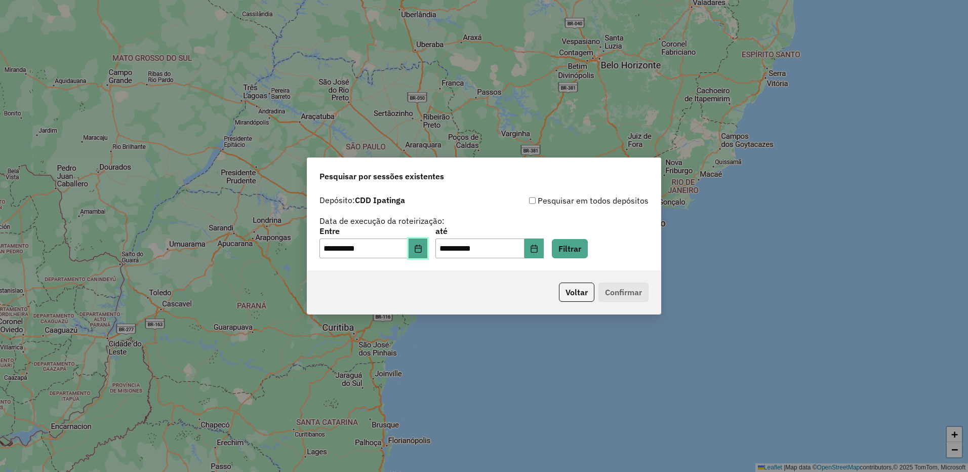
click at [428, 248] on button "Choose Date" at bounding box center [418, 249] width 19 height 20
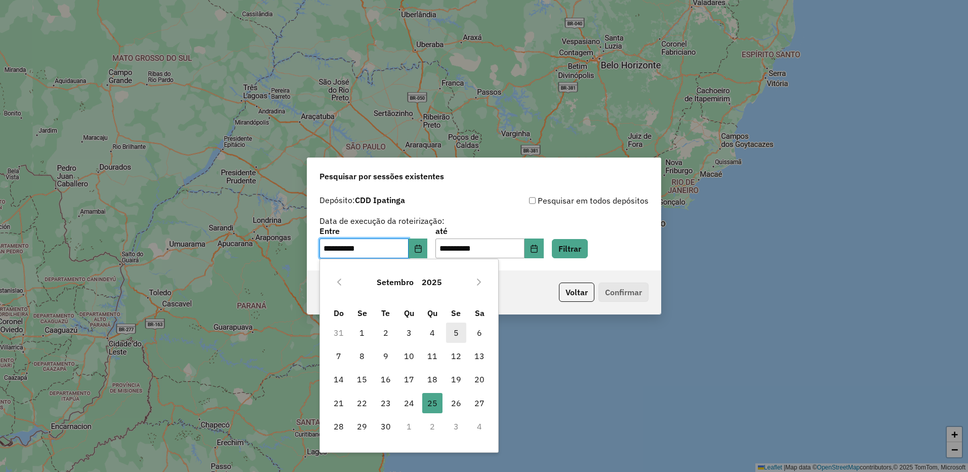
click at [456, 334] on span "5" at bounding box center [456, 333] width 20 height 20
type input "**********"
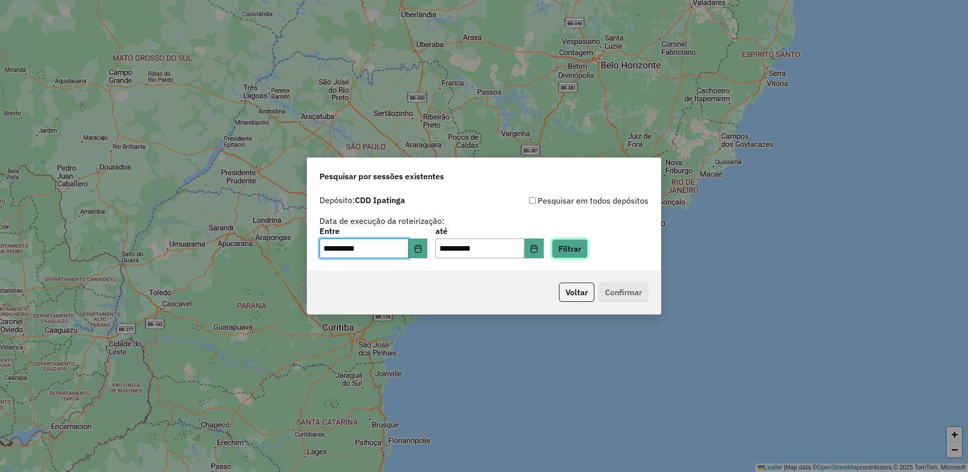
click at [587, 253] on button "Filtrar" at bounding box center [570, 248] width 36 height 19
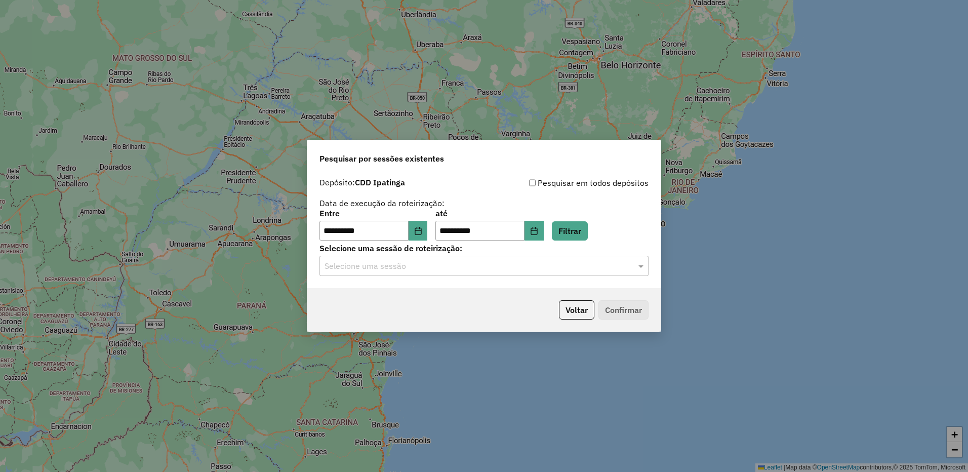
click at [458, 269] on input "text" at bounding box center [474, 266] width 299 height 12
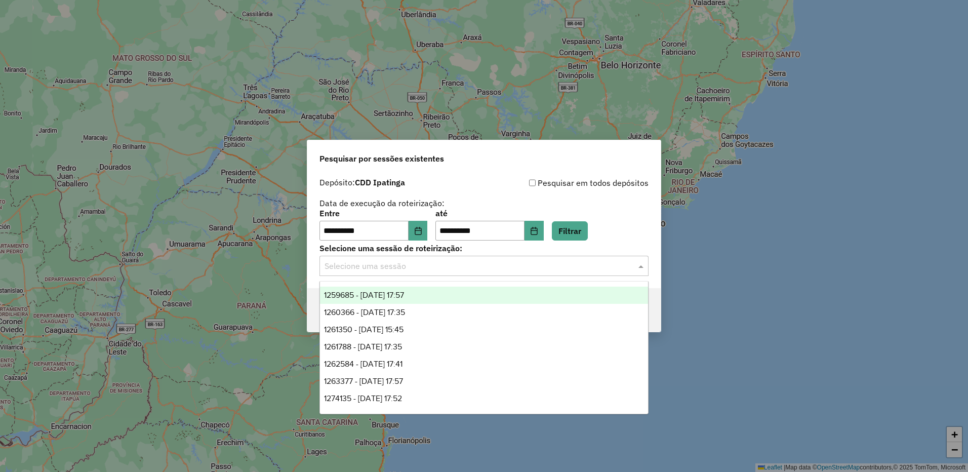
click at [555, 292] on div "1259685 - 05/09/2025 17:57" at bounding box center [484, 295] width 328 height 17
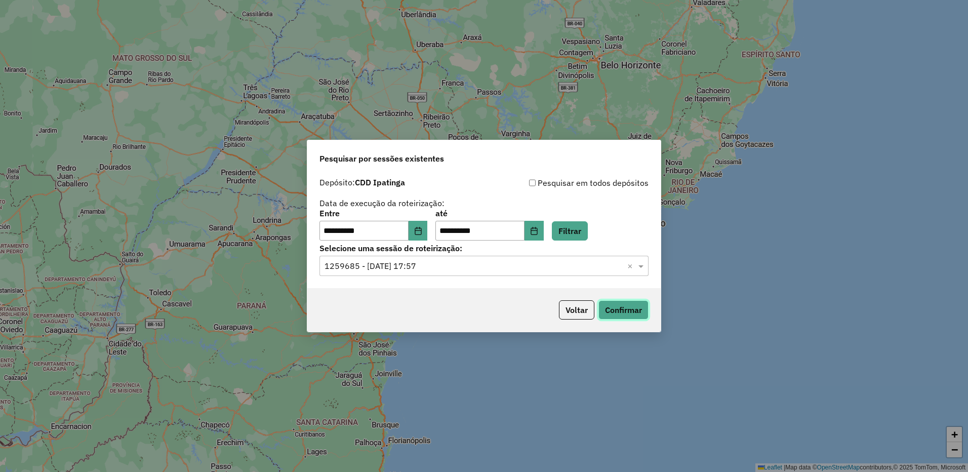
click at [618, 304] on button "Confirmar" at bounding box center [624, 309] width 50 height 19
click at [424, 262] on input "text" at bounding box center [474, 266] width 299 height 12
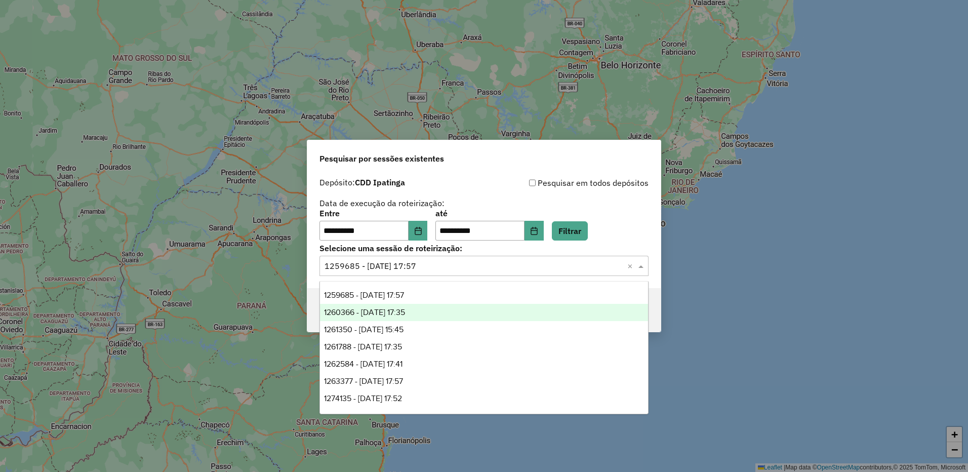
click at [385, 308] on span "1260366 - 06/09/2025 17:35" at bounding box center [364, 312] width 81 height 9
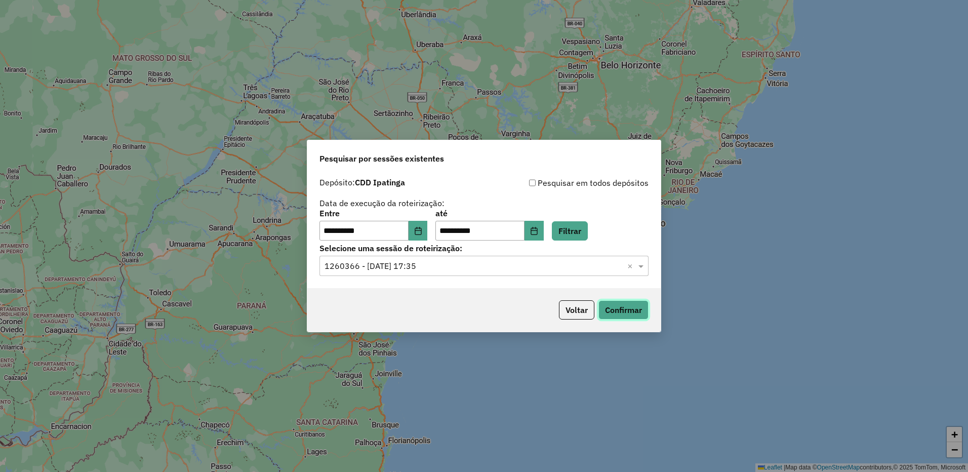
click at [628, 313] on button "Confirmar" at bounding box center [624, 309] width 50 height 19
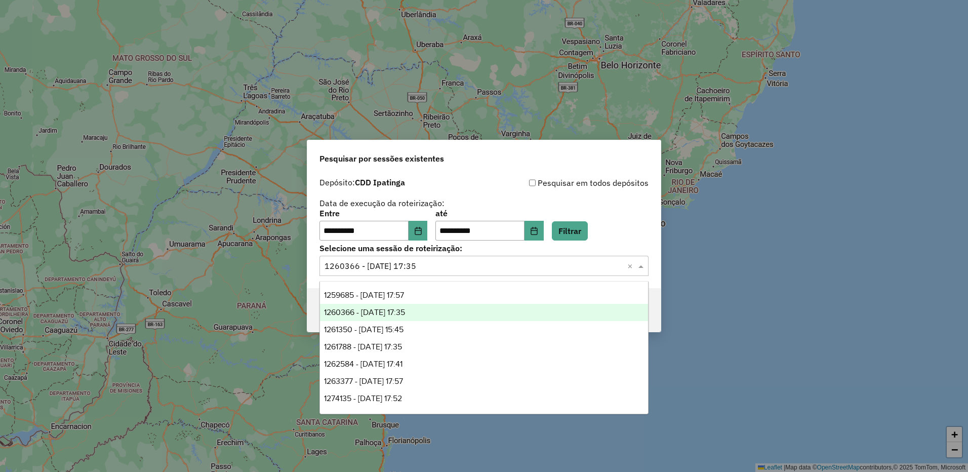
click at [471, 267] on input "text" at bounding box center [474, 266] width 299 height 12
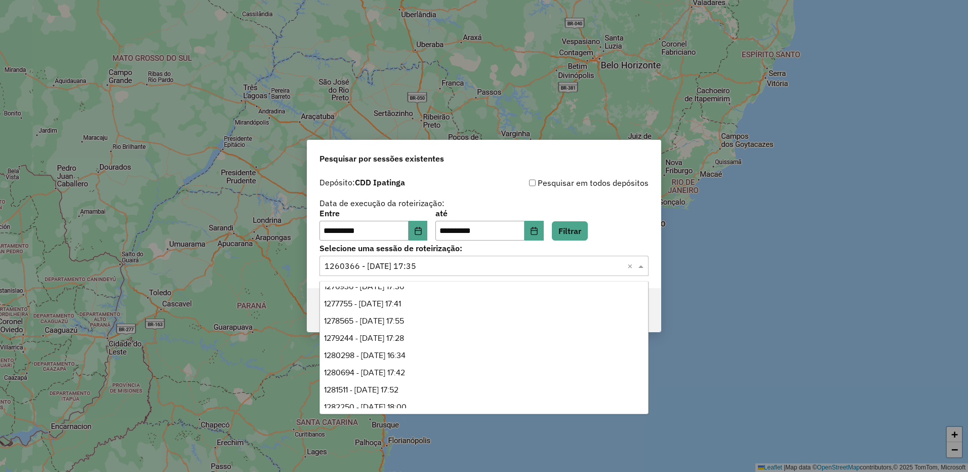
scroll to position [223, 0]
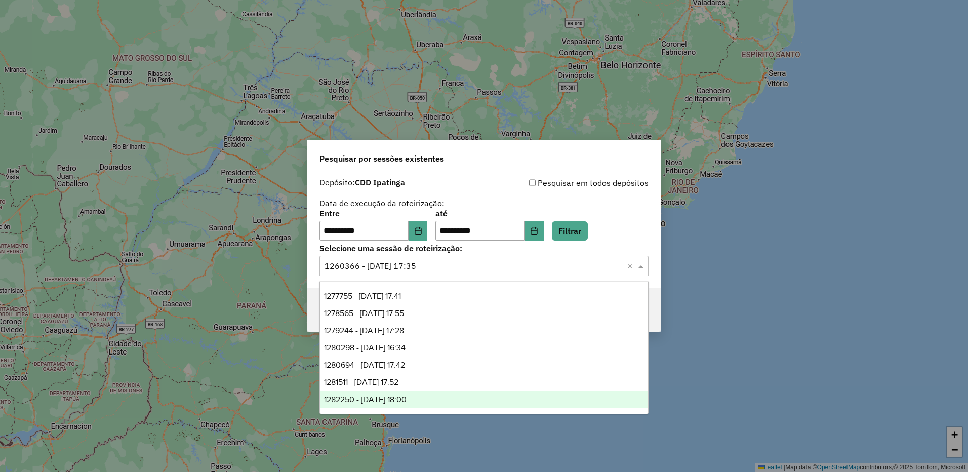
click at [442, 402] on div "1282250 - 25/09/2025 18:00" at bounding box center [484, 399] width 328 height 17
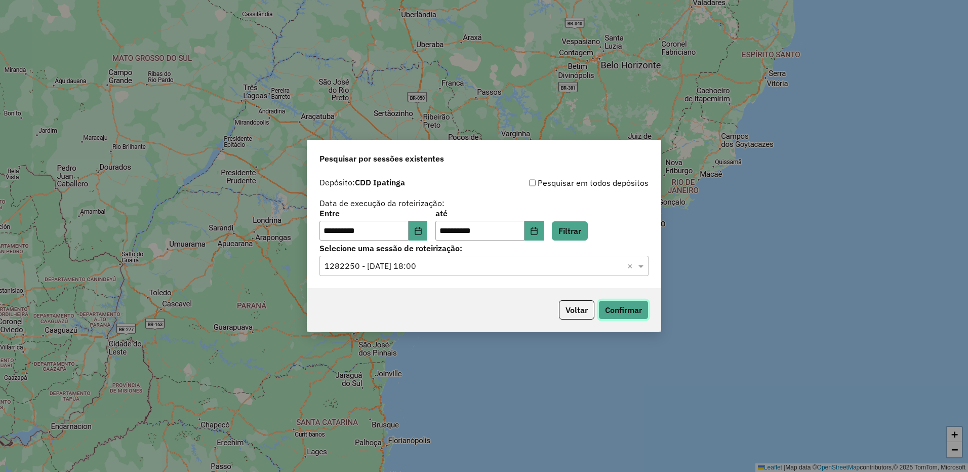
click at [632, 319] on button "Confirmar" at bounding box center [624, 309] width 50 height 19
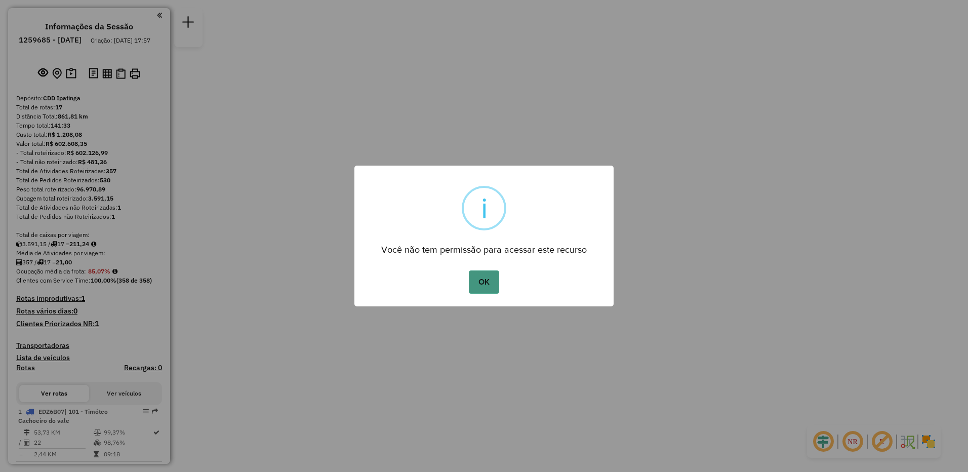
click at [483, 281] on button "OK" at bounding box center [484, 281] width 30 height 23
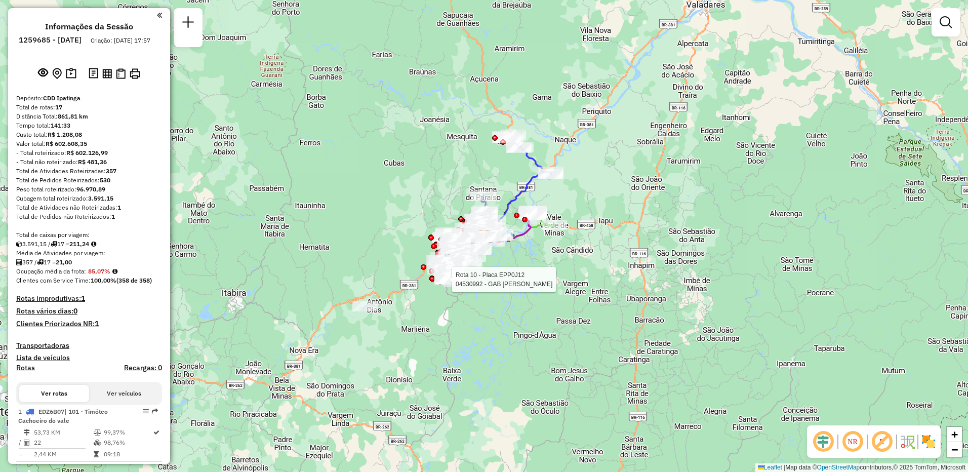
select select "**********"
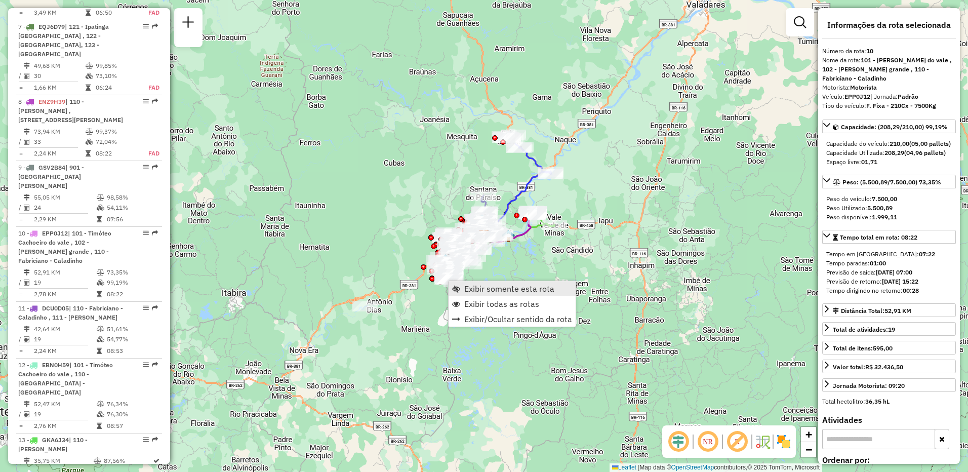
scroll to position [953, 0]
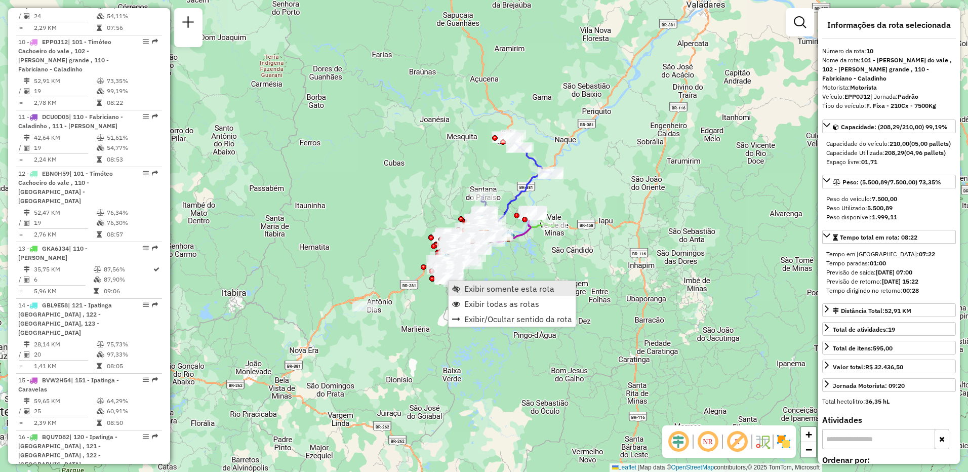
click at [473, 290] on span "Exibir somente esta rota" at bounding box center [509, 289] width 90 height 8
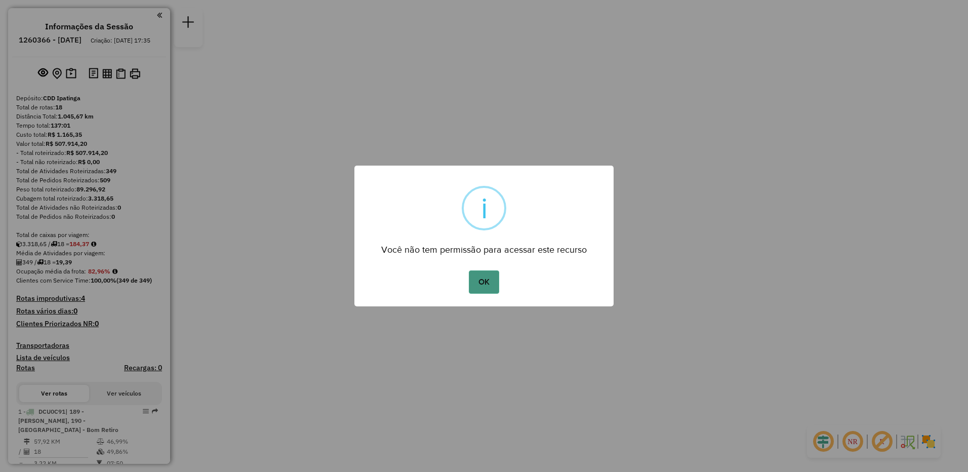
click at [483, 281] on button "OK" at bounding box center [484, 281] width 30 height 23
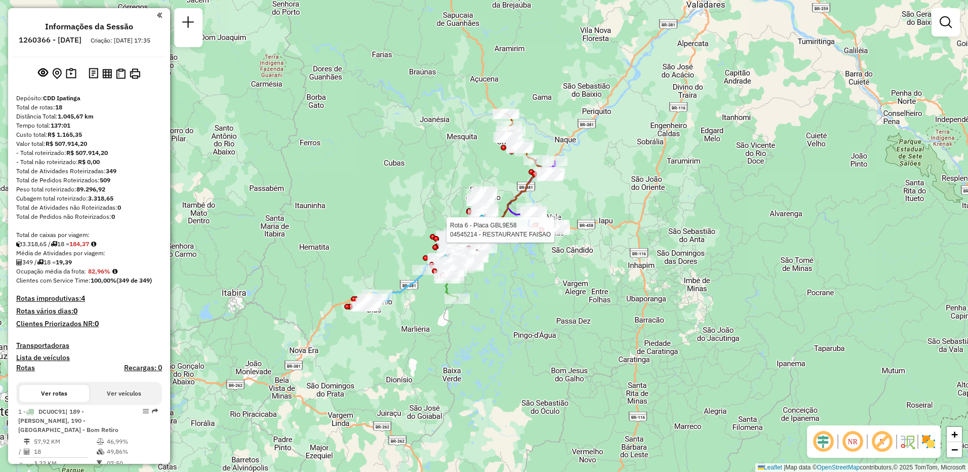
select select "**********"
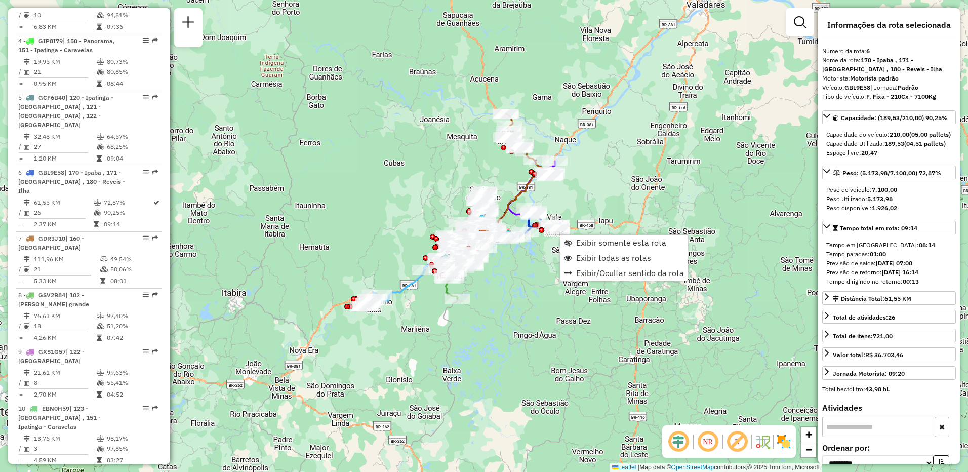
scroll to position [699, 0]
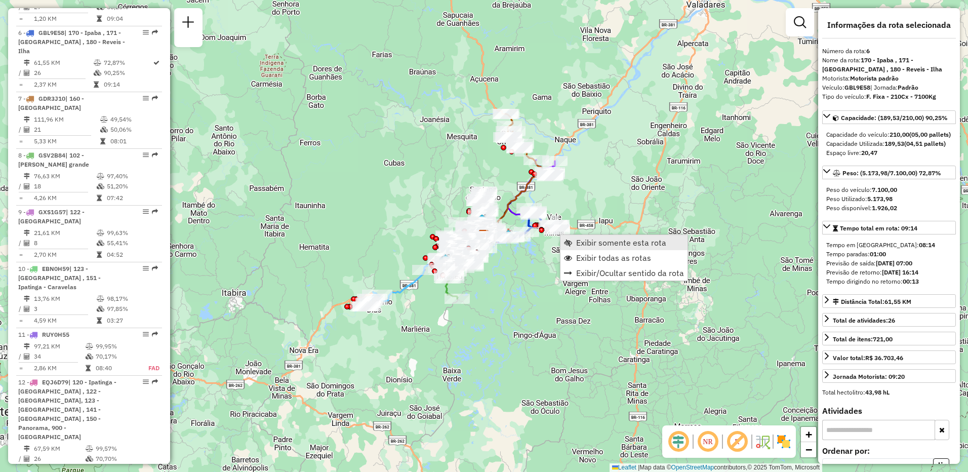
click at [587, 244] on span "Exibir somente esta rota" at bounding box center [621, 243] width 90 height 8
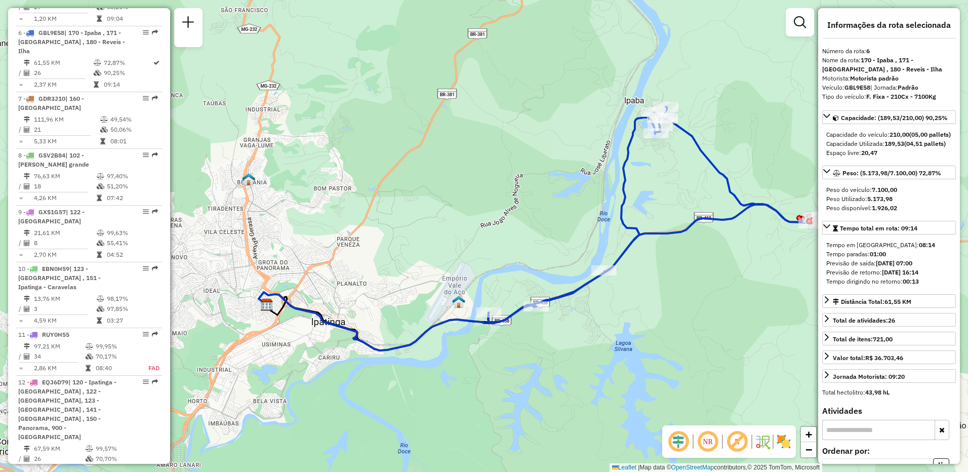
drag, startPoint x: 561, startPoint y: 317, endPoint x: 633, endPoint y: 309, distance: 72.3
click at [633, 309] on div "Janela de atendimento Grade de atendimento Capacidade Transportadoras Veículos …" at bounding box center [484, 236] width 968 height 472
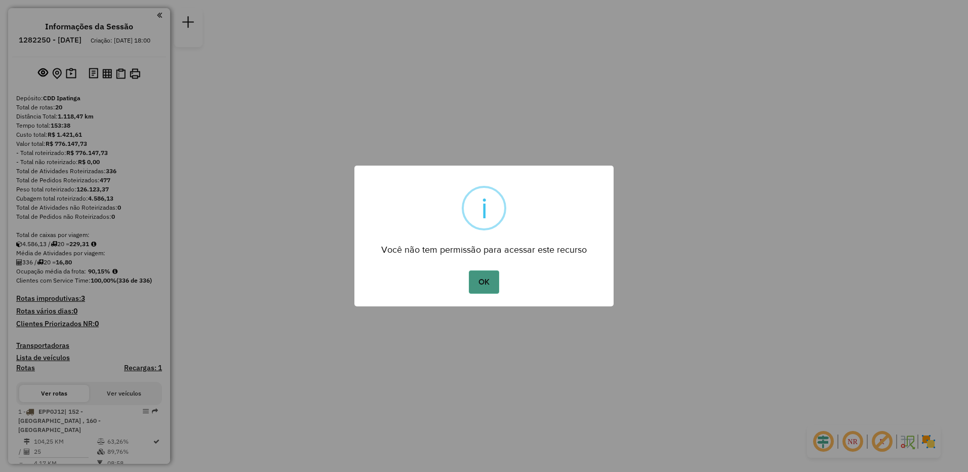
click at [472, 278] on button "OK" at bounding box center [484, 281] width 30 height 23
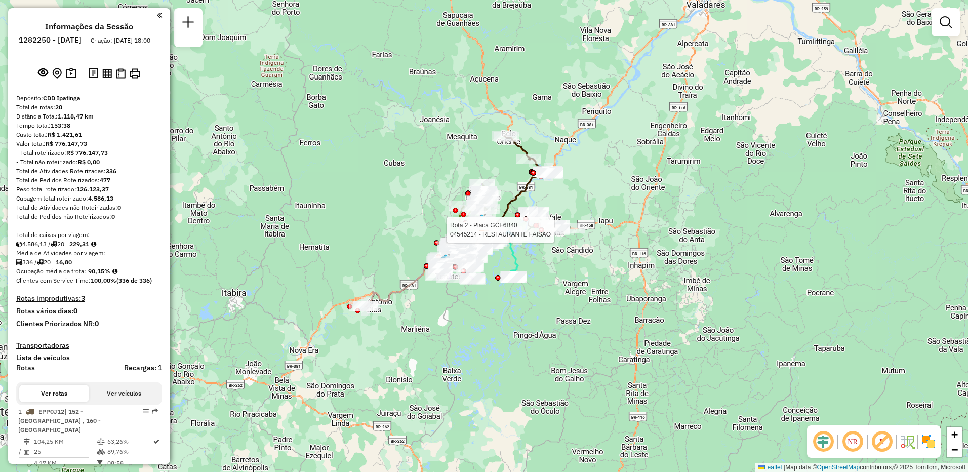
select select "**********"
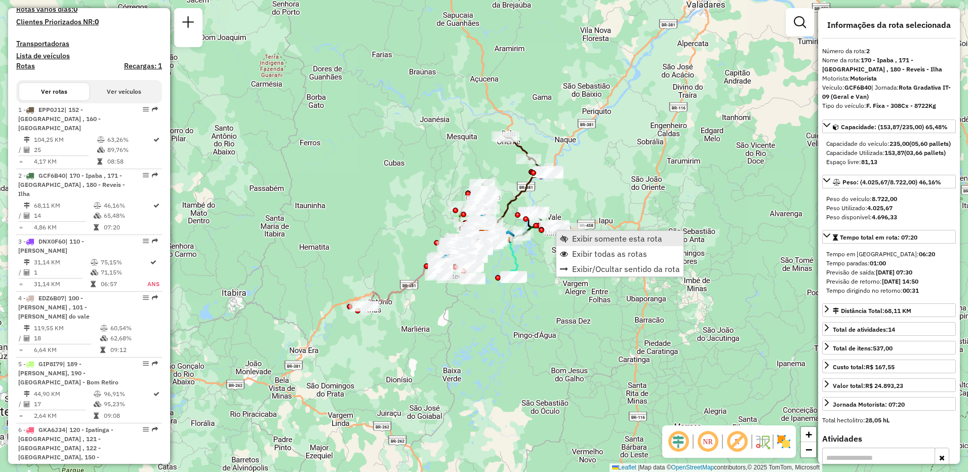
scroll to position [463, 0]
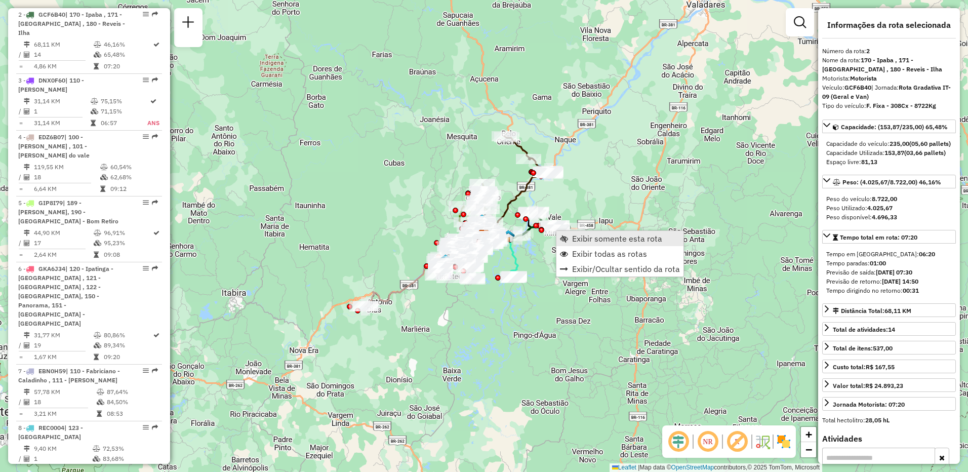
click at [567, 237] on span "Exibir somente esta rota" at bounding box center [564, 239] width 8 height 8
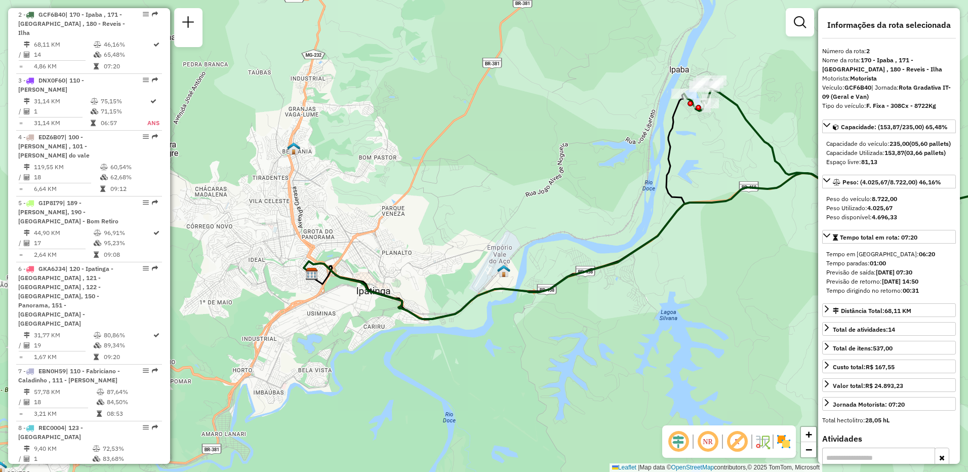
drag, startPoint x: 449, startPoint y: 325, endPoint x: 616, endPoint y: 288, distance: 171.6
click at [616, 288] on div "Janela de atendimento Grade de atendimento Capacidade Transportadoras Veículos …" at bounding box center [484, 236] width 968 height 472
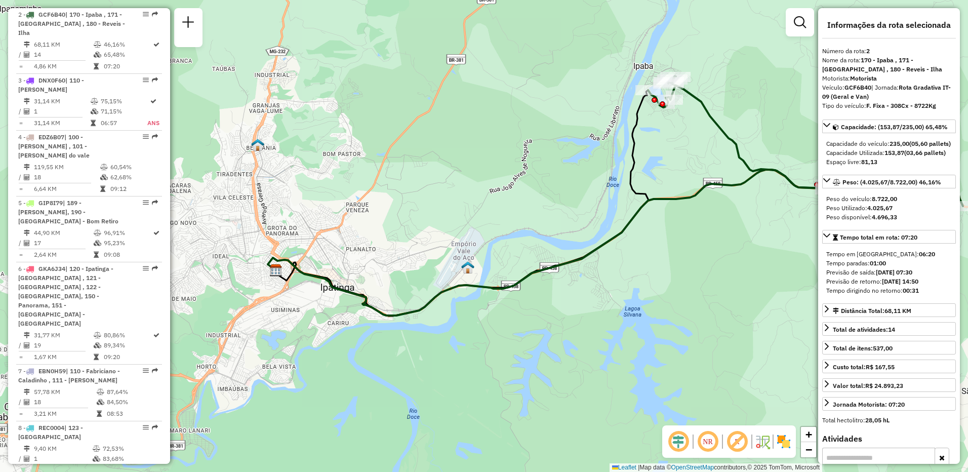
drag, startPoint x: 548, startPoint y: 238, endPoint x: 537, endPoint y: 238, distance: 10.1
click at [537, 238] on div "Janela de atendimento Grade de atendimento Capacidade Transportadoras Veículos …" at bounding box center [484, 236] width 968 height 472
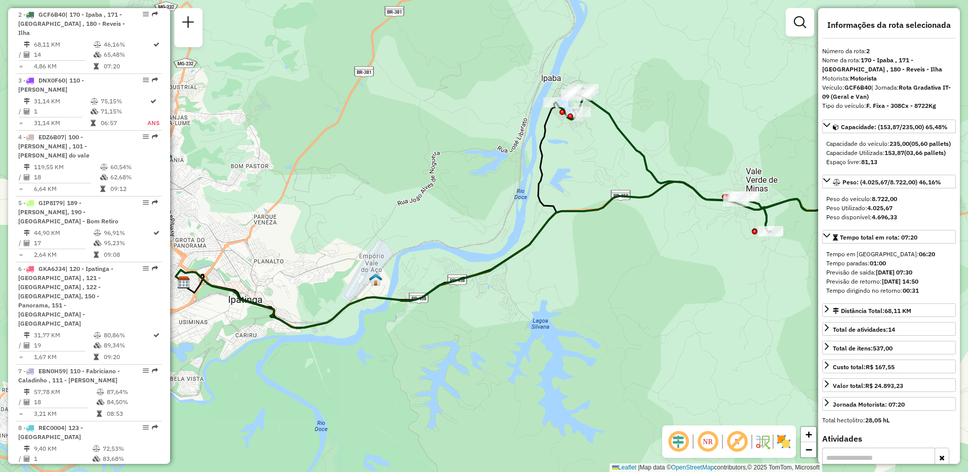
drag, startPoint x: 674, startPoint y: 251, endPoint x: 592, endPoint y: 263, distance: 83.5
click at [592, 263] on div "Janela de atendimento Grade de atendimento Capacidade Transportadoras Veículos …" at bounding box center [484, 236] width 968 height 472
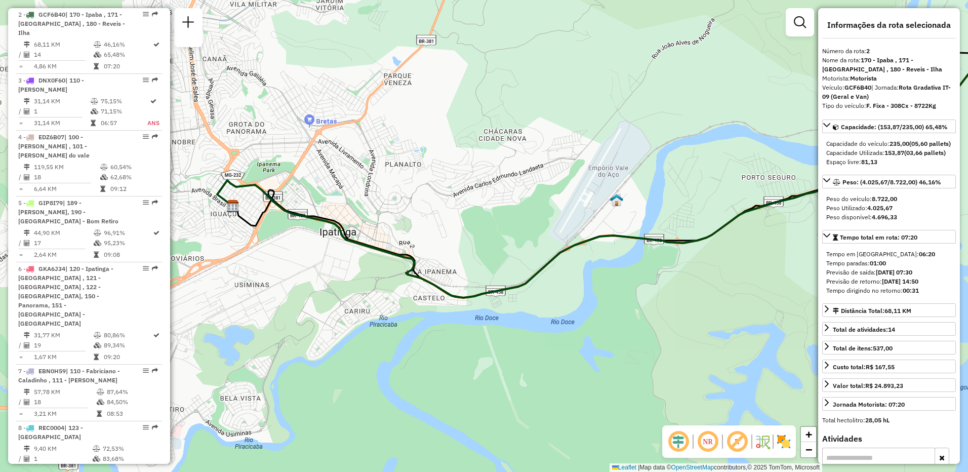
drag, startPoint x: 418, startPoint y: 272, endPoint x: 630, endPoint y: 346, distance: 224.1
click at [630, 346] on div "Janela de atendimento Grade de atendimento Capacidade Transportadoras Veículos …" at bounding box center [484, 236] width 968 height 472
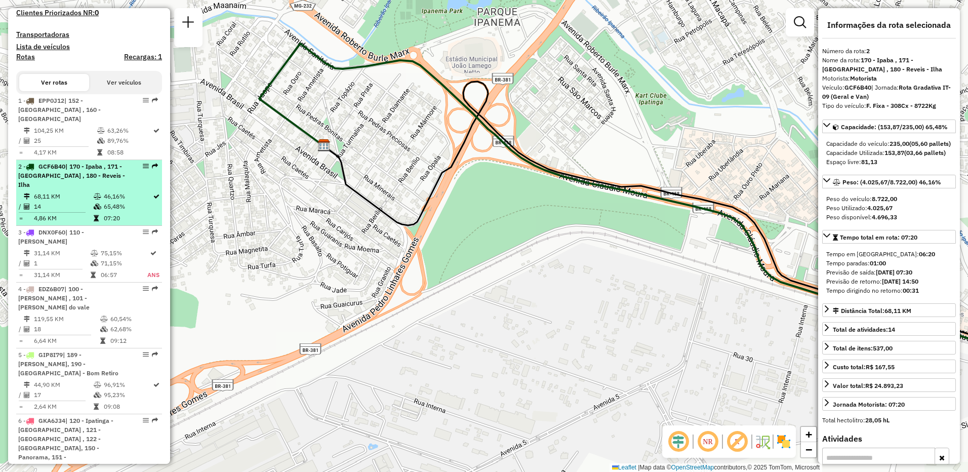
scroll to position [210, 0]
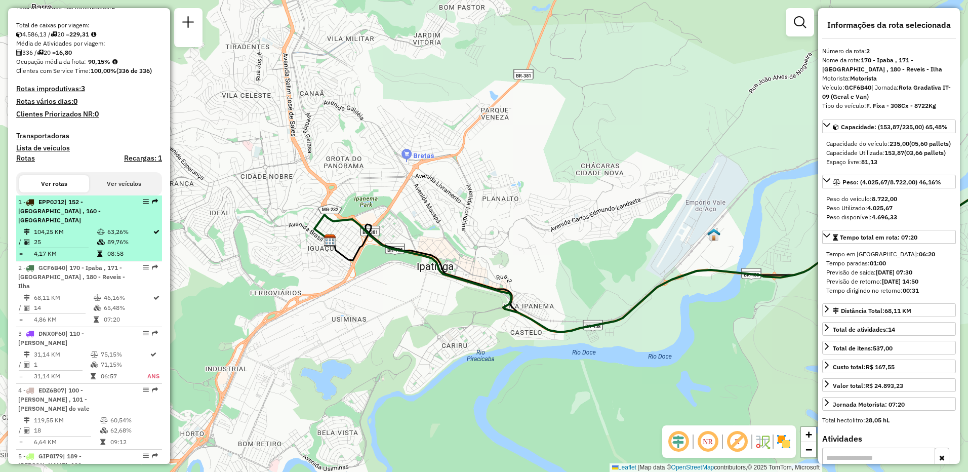
click at [67, 229] on td "104,25 KM" at bounding box center [64, 232] width 63 height 10
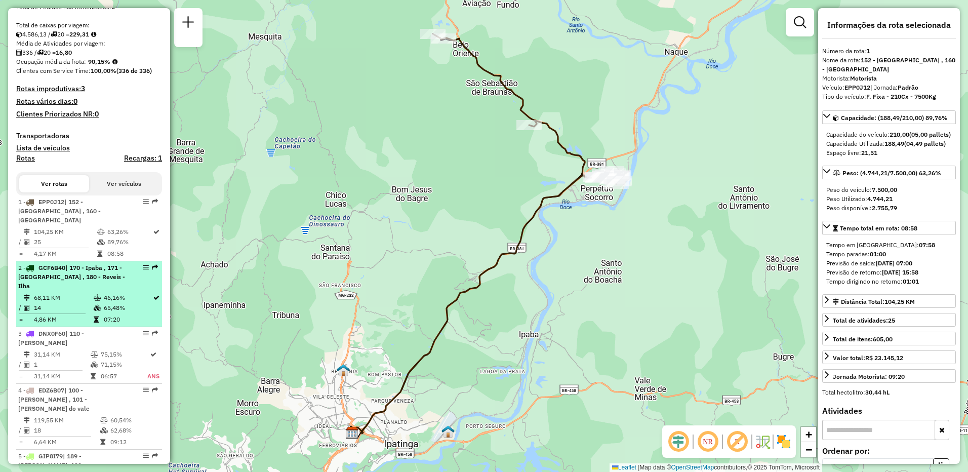
click at [58, 293] on td "68,11 KM" at bounding box center [63, 298] width 60 height 10
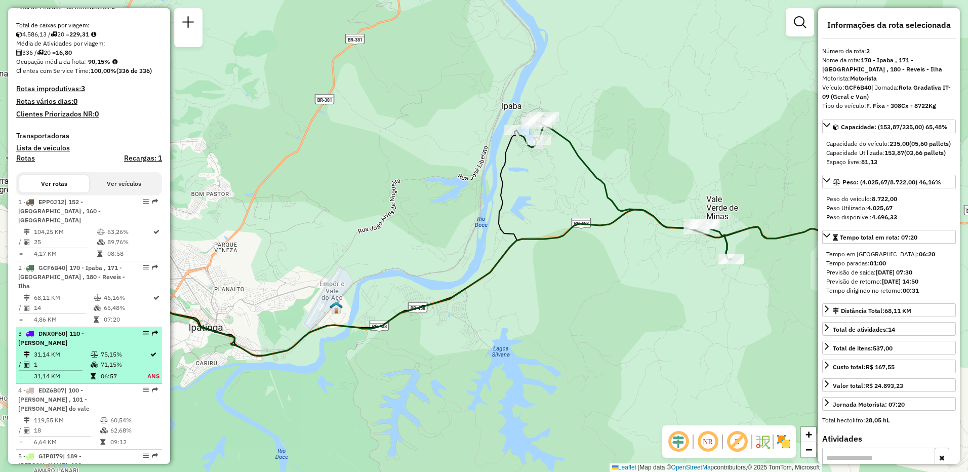
click at [77, 327] on li "3 - DNX0F60 | 110 - Fabriciano - [GEOGRAPHIC_DATA] 31,14 KM 75,15% / 1 71,15% =…" at bounding box center [89, 355] width 146 height 57
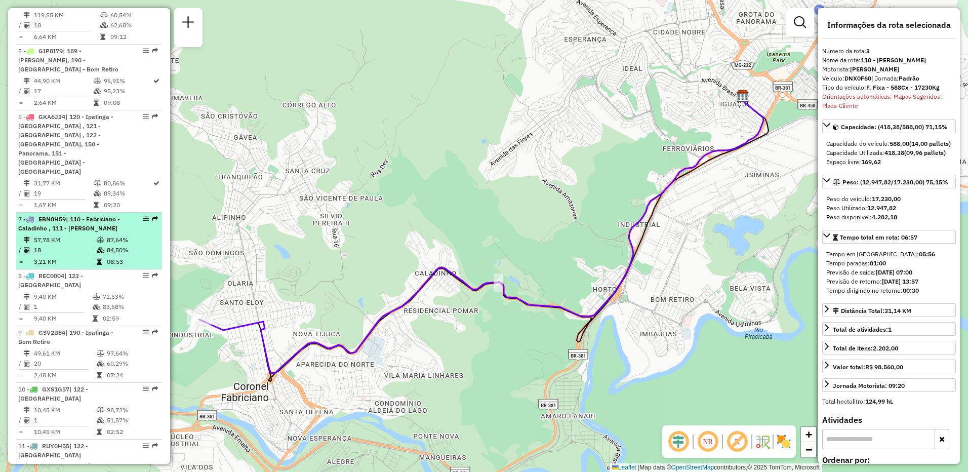
scroll to position [666, 0]
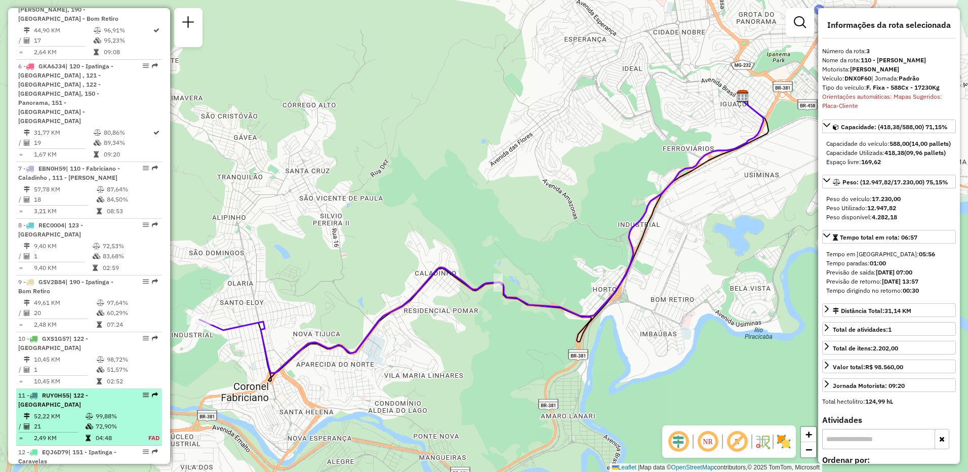
click at [88, 413] on icon at bounding box center [90, 416] width 8 height 6
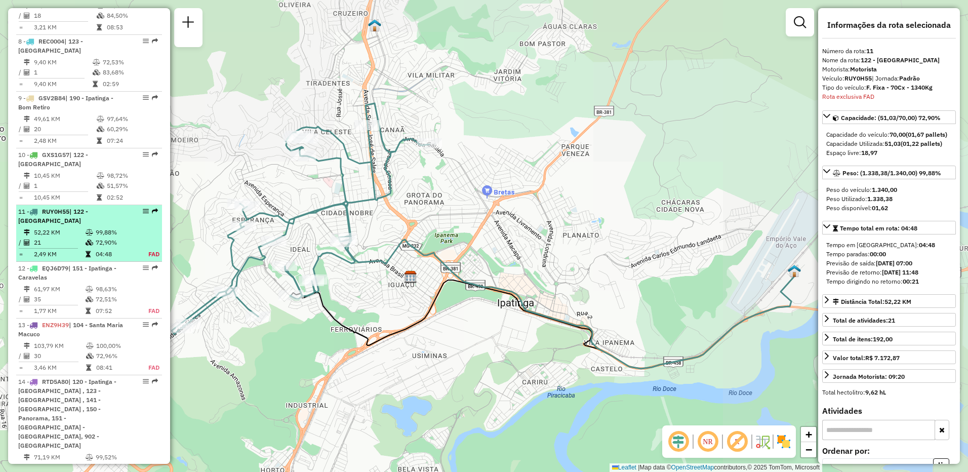
scroll to position [1001, 0]
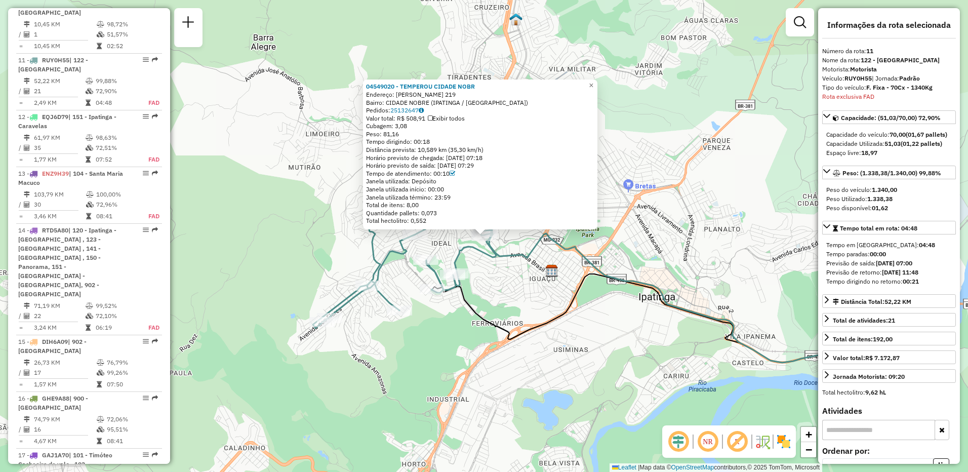
drag, startPoint x: 418, startPoint y: 141, endPoint x: 433, endPoint y: 143, distance: 14.3
click at [433, 143] on div "Tempo dirigindo: 00:18" at bounding box center [480, 142] width 228 height 8
click at [568, 258] on div "04549020 - TEMPEROU CIDADE NOBR Endereço: [PERSON_NAME] 219 Bairro: CIDADE NOBR…" at bounding box center [484, 236] width 968 height 472
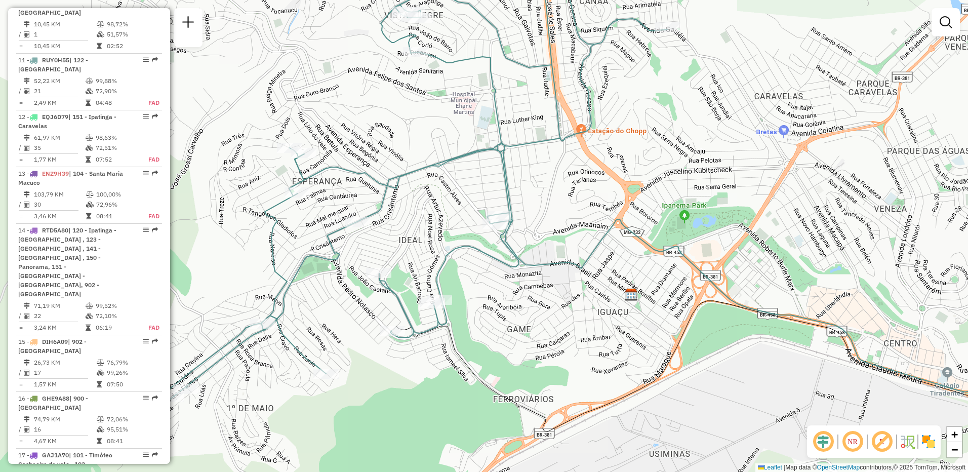
drag, startPoint x: 525, startPoint y: 233, endPoint x: 510, endPoint y: 225, distance: 17.5
click at [522, 232] on div "Janela de atendimento Grade de atendimento Capacidade Transportadoras Veículos …" at bounding box center [484, 236] width 968 height 472
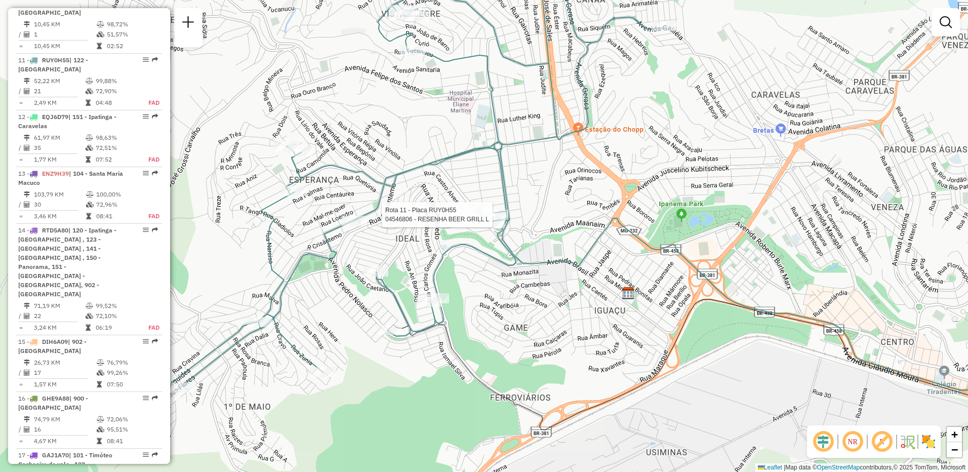
select select "**********"
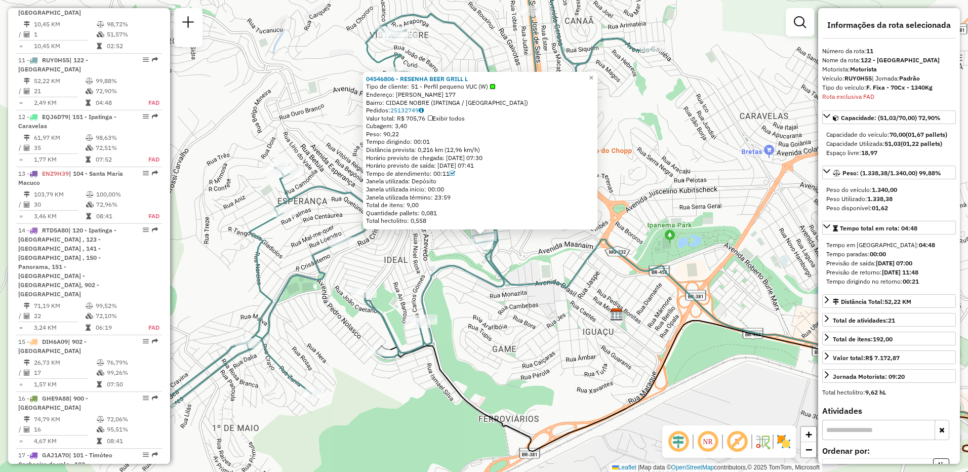
click at [557, 338] on div "04546806 - RESENHA BEER GRILL L Tipo de cliente: 51 - Perfil pequeno VUC (W) En…" at bounding box center [484, 236] width 968 height 472
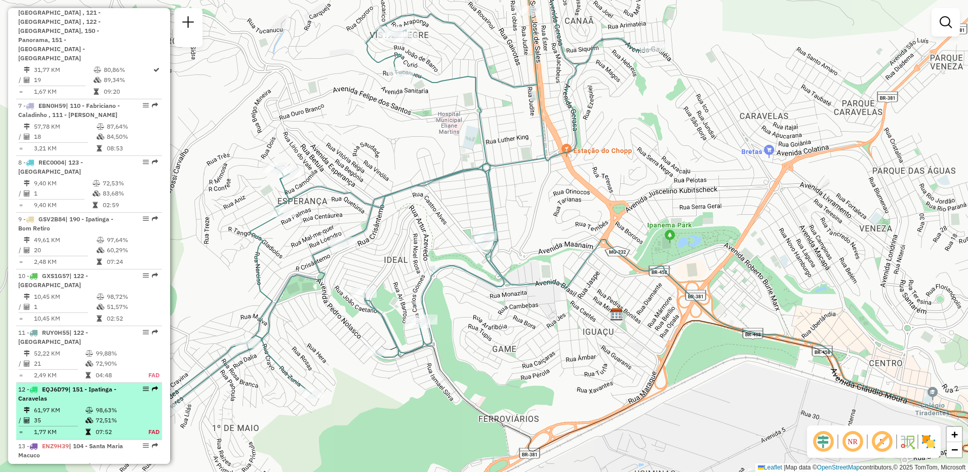
scroll to position [576, 0]
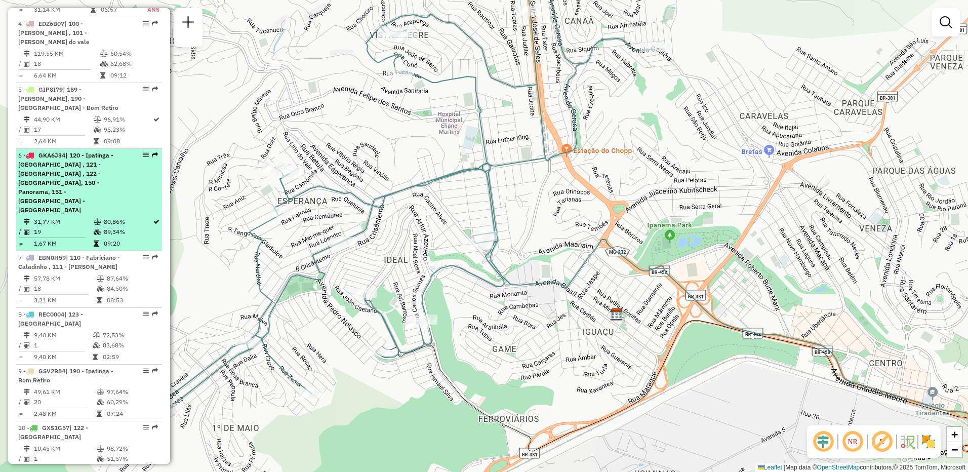
click at [88, 164] on span "| 120 - Ipatinga - [GEOGRAPHIC_DATA] , 121 - [GEOGRAPHIC_DATA] , 122 - [GEOGRAP…" at bounding box center [65, 182] width 95 height 62
select select "**********"
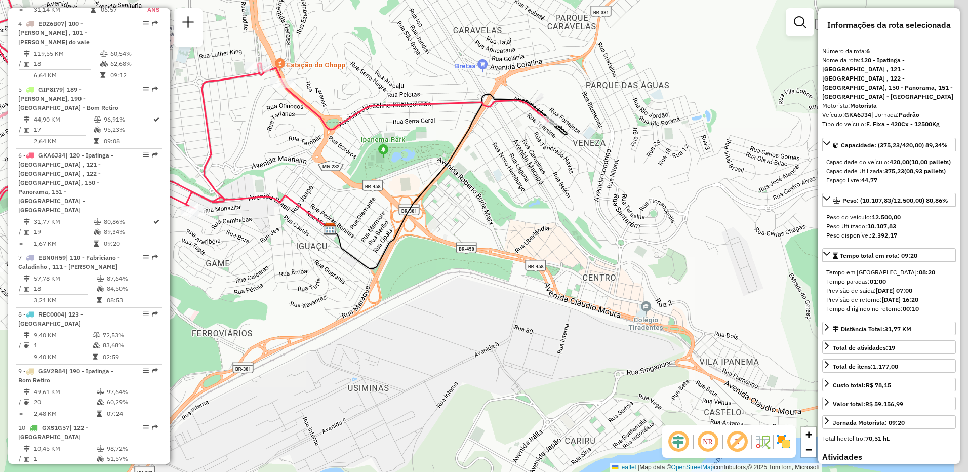
drag, startPoint x: 673, startPoint y: 304, endPoint x: 380, endPoint y: 201, distance: 310.5
click at [380, 201] on div "Janela de atendimento Grade de atendimento Capacidade Transportadoras Veículos …" at bounding box center [484, 236] width 968 height 472
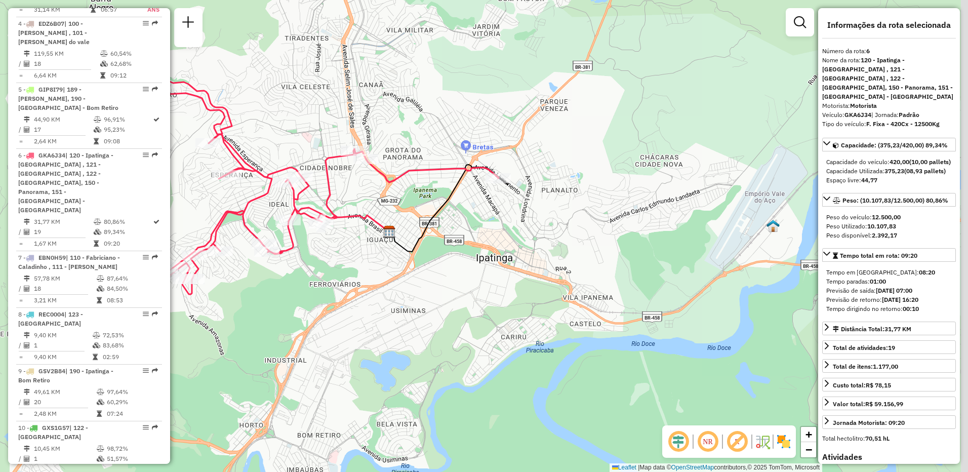
drag, startPoint x: 584, startPoint y: 279, endPoint x: 557, endPoint y: 278, distance: 27.4
click at [557, 278] on div "Janela de atendimento Grade de atendimento Capacidade Transportadoras Veículos …" at bounding box center [484, 236] width 968 height 472
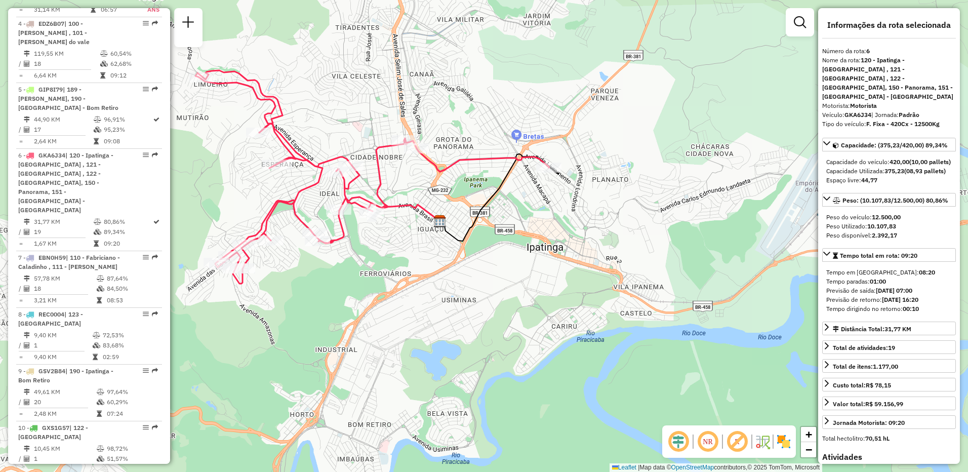
drag, startPoint x: 409, startPoint y: 290, endPoint x: 490, endPoint y: 279, distance: 81.7
click at [490, 279] on div "Janela de atendimento Grade de atendimento Capacidade Transportadoras Veículos …" at bounding box center [484, 236] width 968 height 472
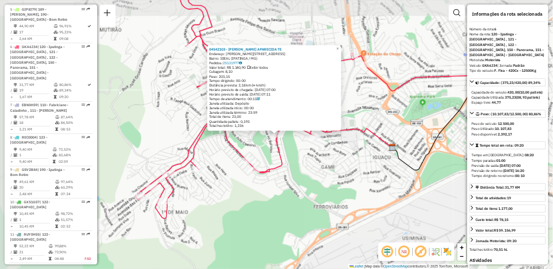
scroll to position [699, 0]
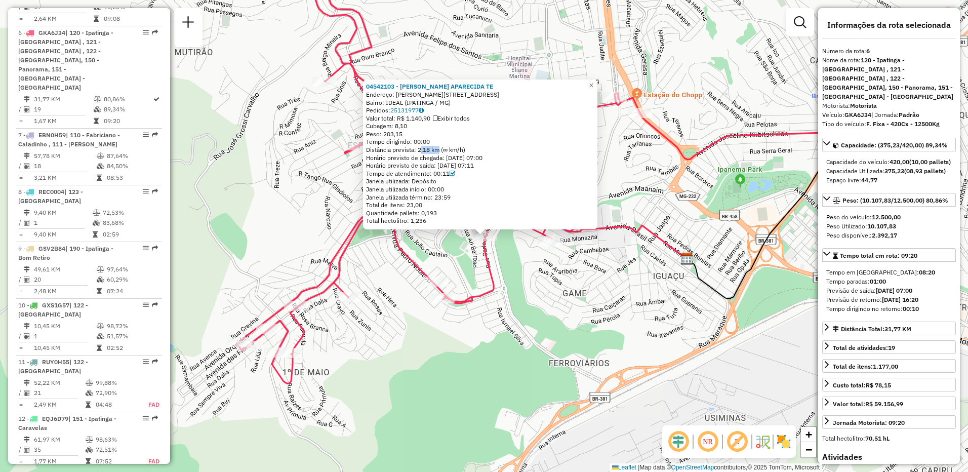
drag, startPoint x: 422, startPoint y: 150, endPoint x: 439, endPoint y: 150, distance: 16.2
click at [439, 150] on div "Distância prevista: 2,18 km (∞ km/h)" at bounding box center [480, 150] width 228 height 8
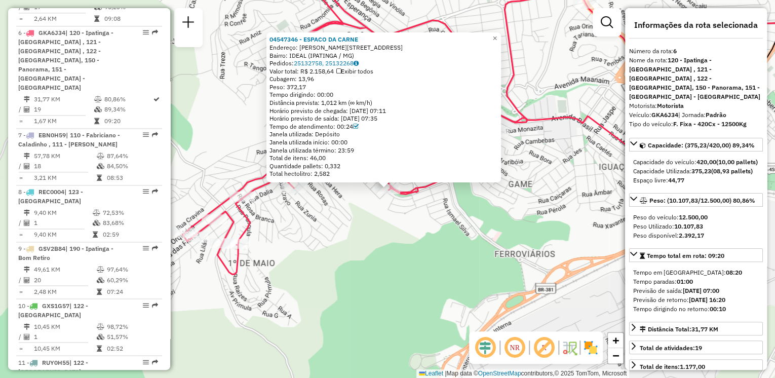
scroll to position [698, 0]
click at [331, 207] on div "04547346 - ESPACO DA CARNE Endereço: [PERSON_NAME] 126 Bairro: IDEAL (IPATINGA …" at bounding box center [387, 189] width 775 height 378
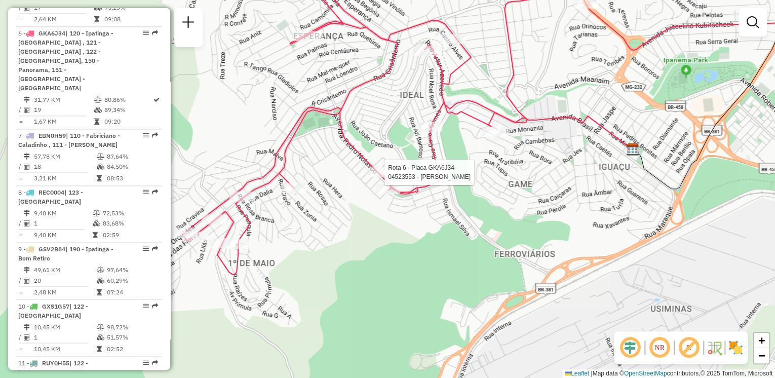
select select "**********"
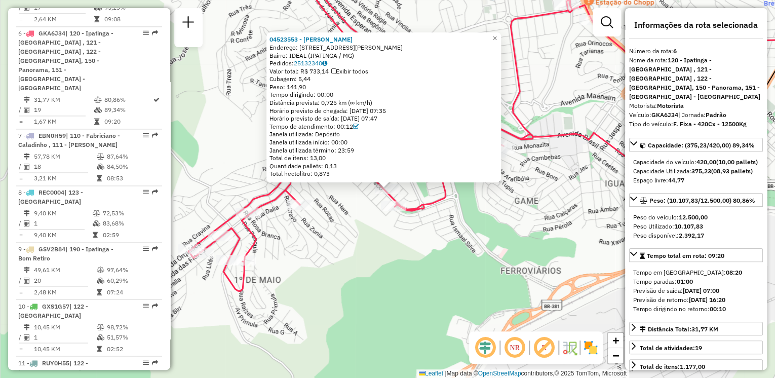
click at [353, 217] on div "04523553 - [PERSON_NAME]: [STREET_ADDRESS][PERSON_NAME] Bairro: IDEAL (IPATINGA…" at bounding box center [387, 189] width 775 height 378
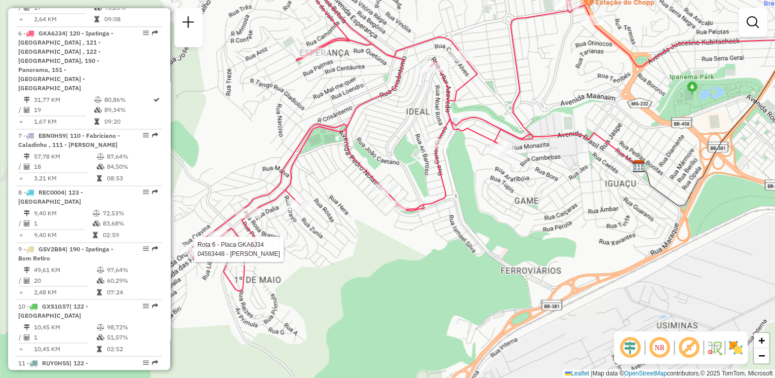
select select "**********"
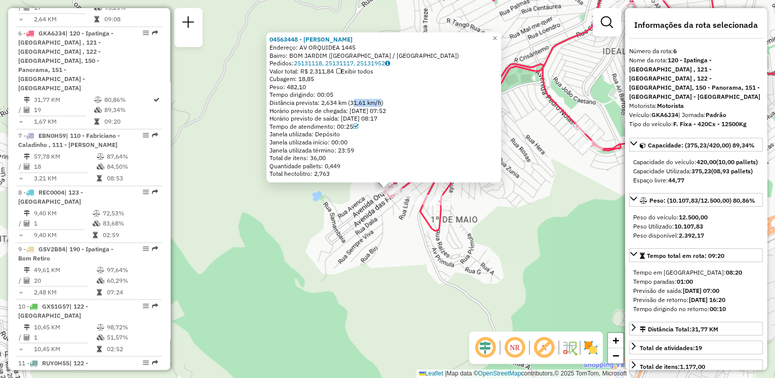
drag, startPoint x: 355, startPoint y: 103, endPoint x: 384, endPoint y: 103, distance: 29.9
click at [384, 103] on div "Distância prevista: 2,634 km (31,61 km/h)" at bounding box center [383, 103] width 228 height 8
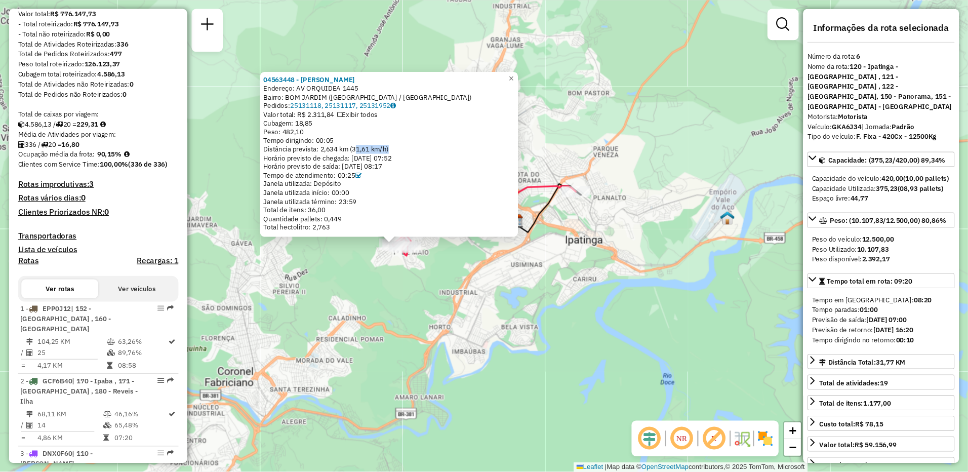
scroll to position [131, 0]
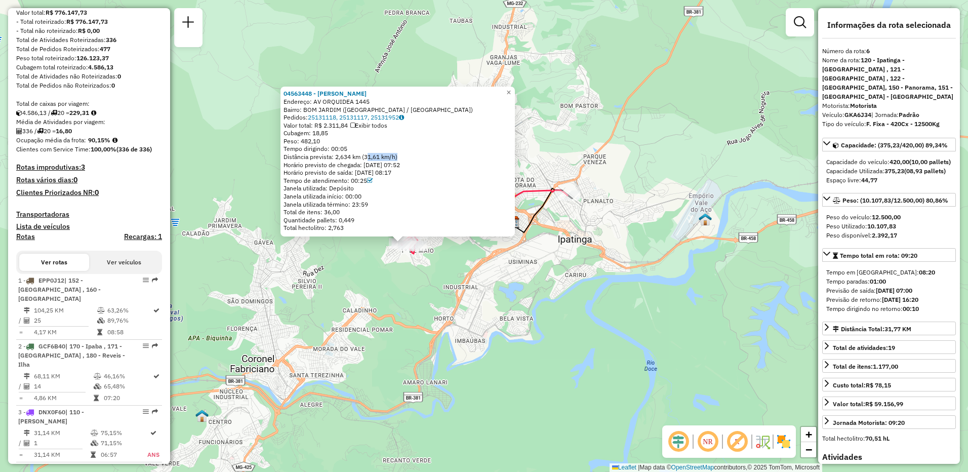
drag, startPoint x: 774, startPoint y: 0, endPoint x: 313, endPoint y: 289, distance: 544.6
click at [364, 291] on div "04563448 - ESAU [PERSON_NAME]: AV ORQUIDEA 1445 Bairro: BOM JARDIM ([GEOGRAPHIC…" at bounding box center [484, 236] width 968 height 472
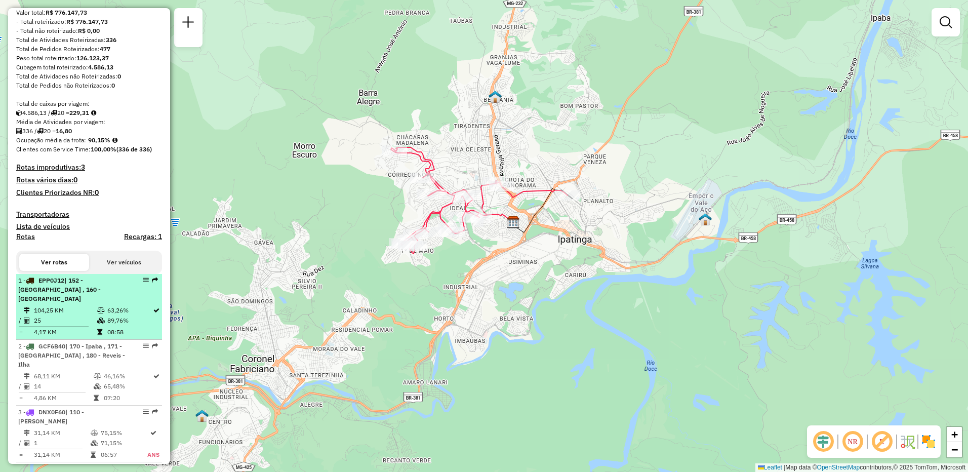
click at [108, 308] on td "63,26%" at bounding box center [130, 310] width 46 height 10
select select "**********"
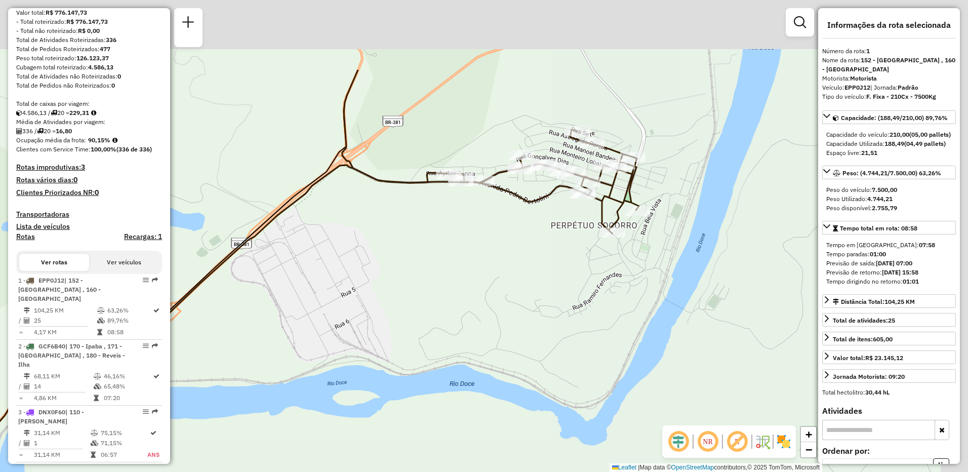
drag, startPoint x: 638, startPoint y: 160, endPoint x: 534, endPoint y: 274, distance: 153.8
click at [534, 274] on div "Janela de atendimento Grade de atendimento Capacidade Transportadoras Veículos …" at bounding box center [484, 236] width 968 height 472
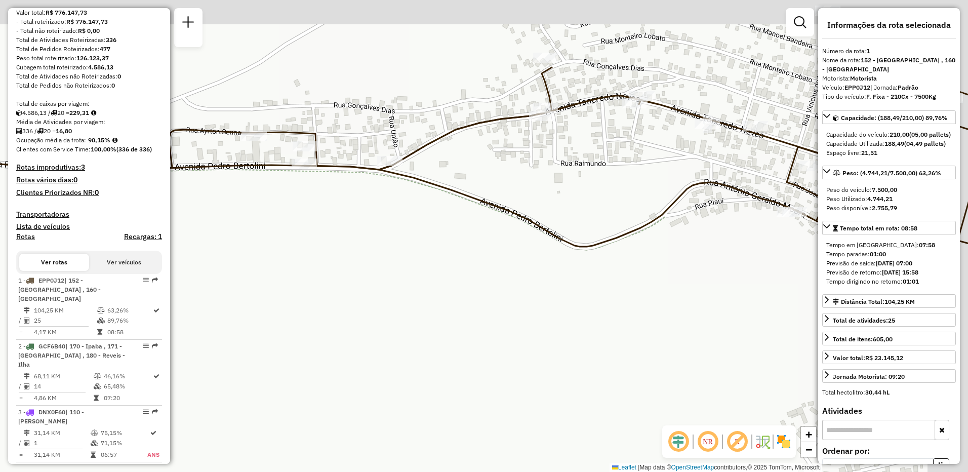
drag, startPoint x: 544, startPoint y: 200, endPoint x: 400, endPoint y: 381, distance: 231.8
click at [400, 381] on div "Janela de atendimento Grade de atendimento Capacidade Transportadoras Veículos …" at bounding box center [484, 236] width 968 height 472
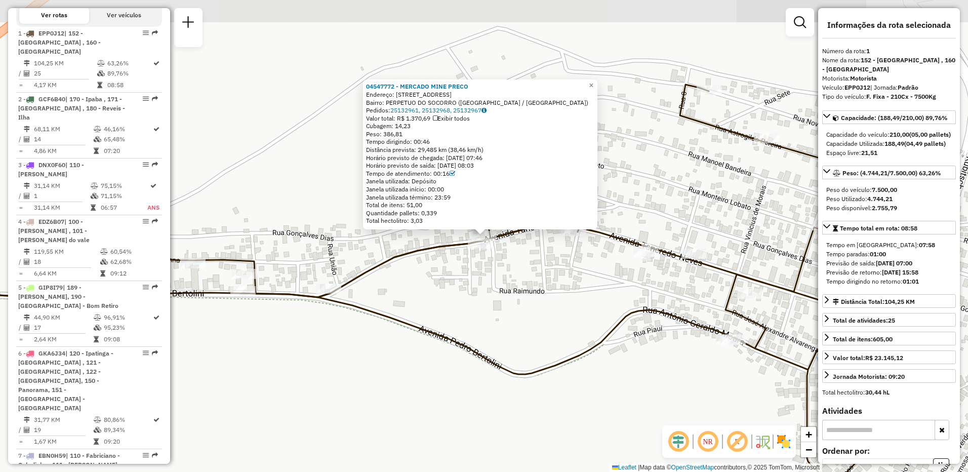
scroll to position [406, 0]
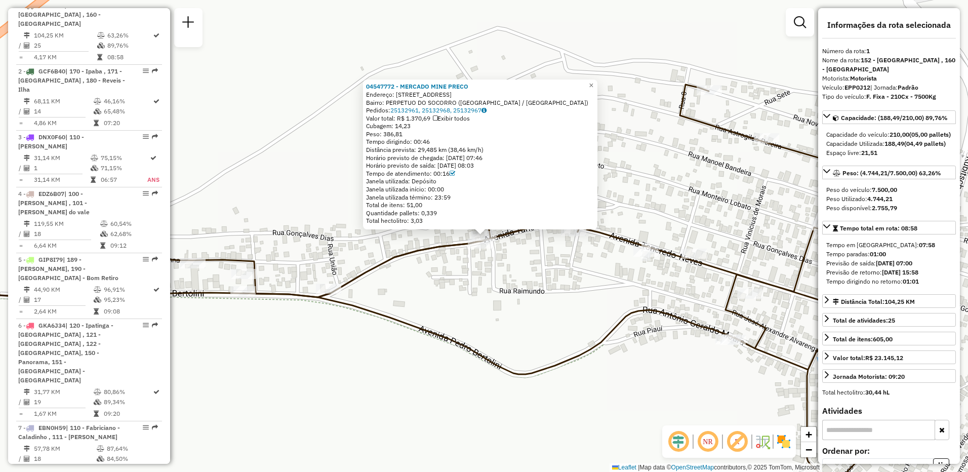
click at [551, 274] on div "Rota 1 - Placa EPP0J12 04547772 - MERCADO MINE PRECO 04547772 - MERCADO MINE PR…" at bounding box center [484, 236] width 968 height 472
